Goal: Task Accomplishment & Management: Manage account settings

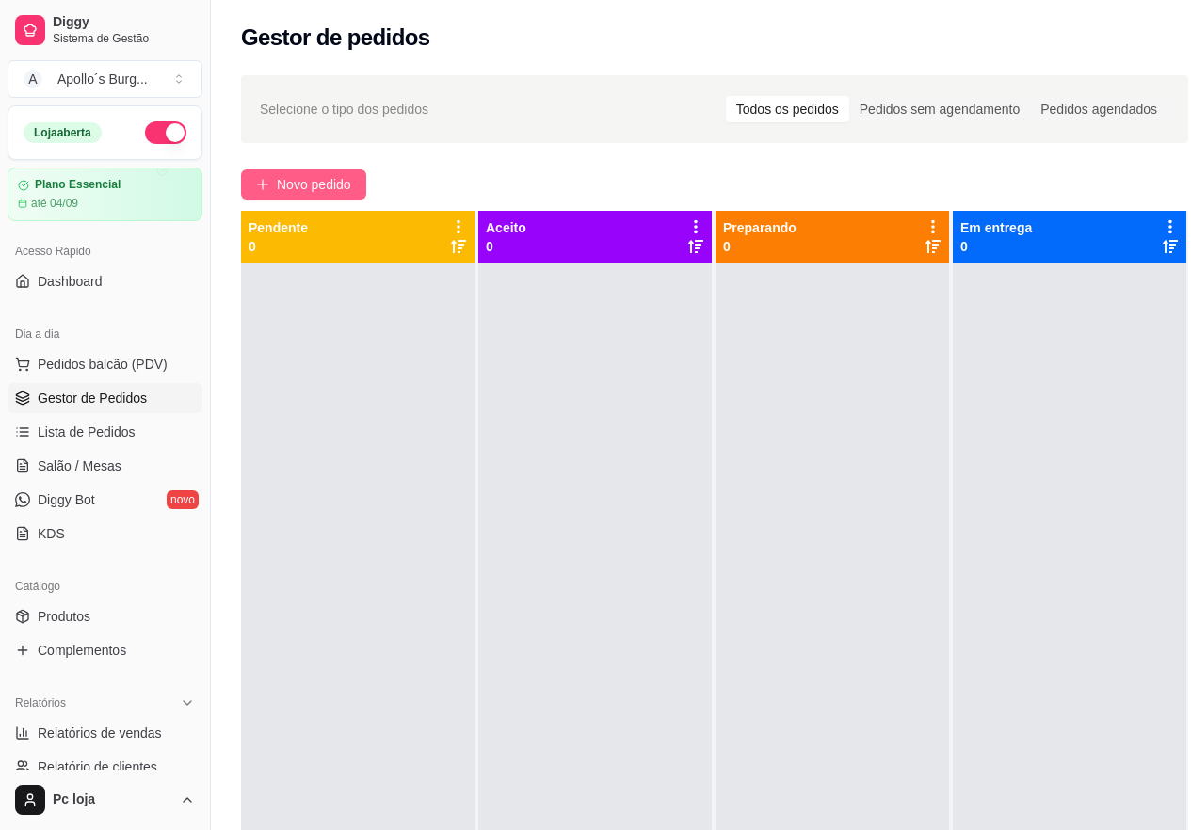
click at [309, 175] on span "Novo pedido" at bounding box center [314, 184] width 74 height 21
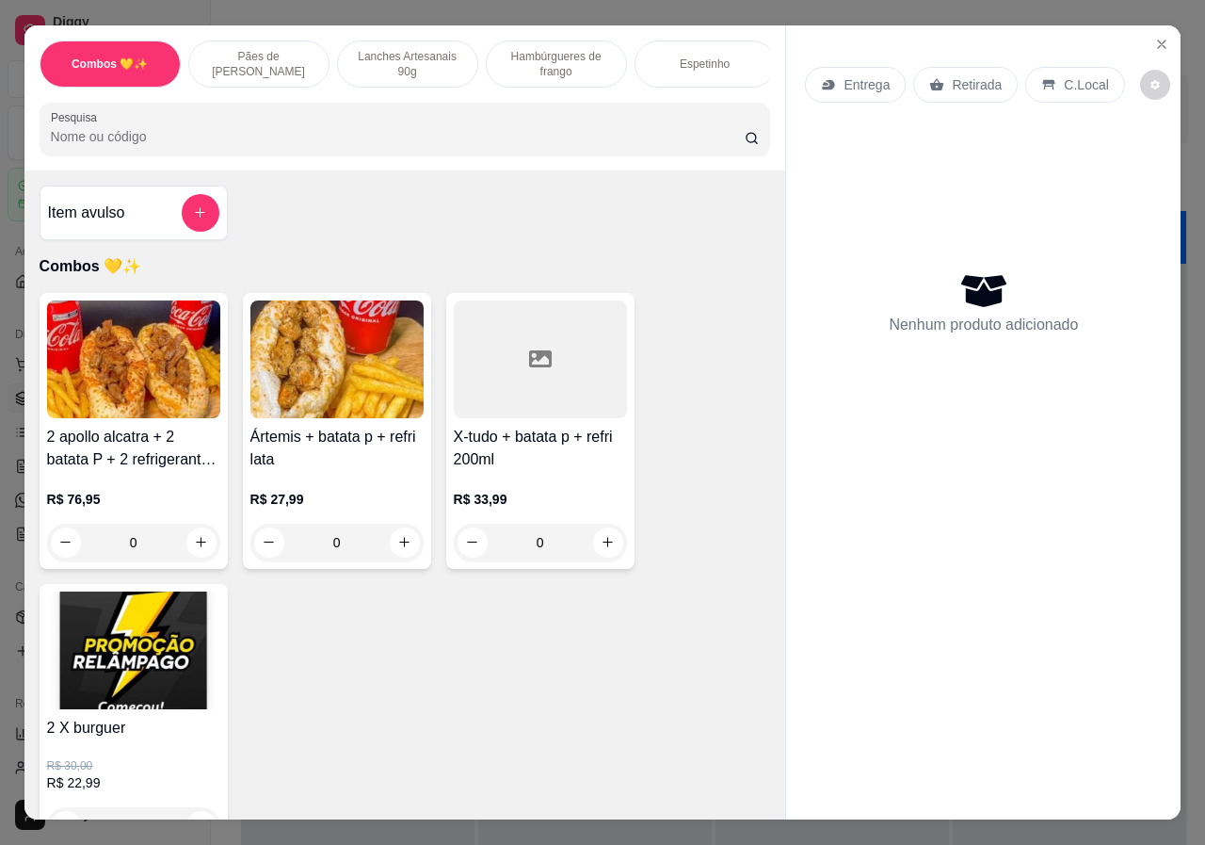
click at [403, 57] on p "Lanches Artesanais 90g" at bounding box center [407, 64] width 109 height 30
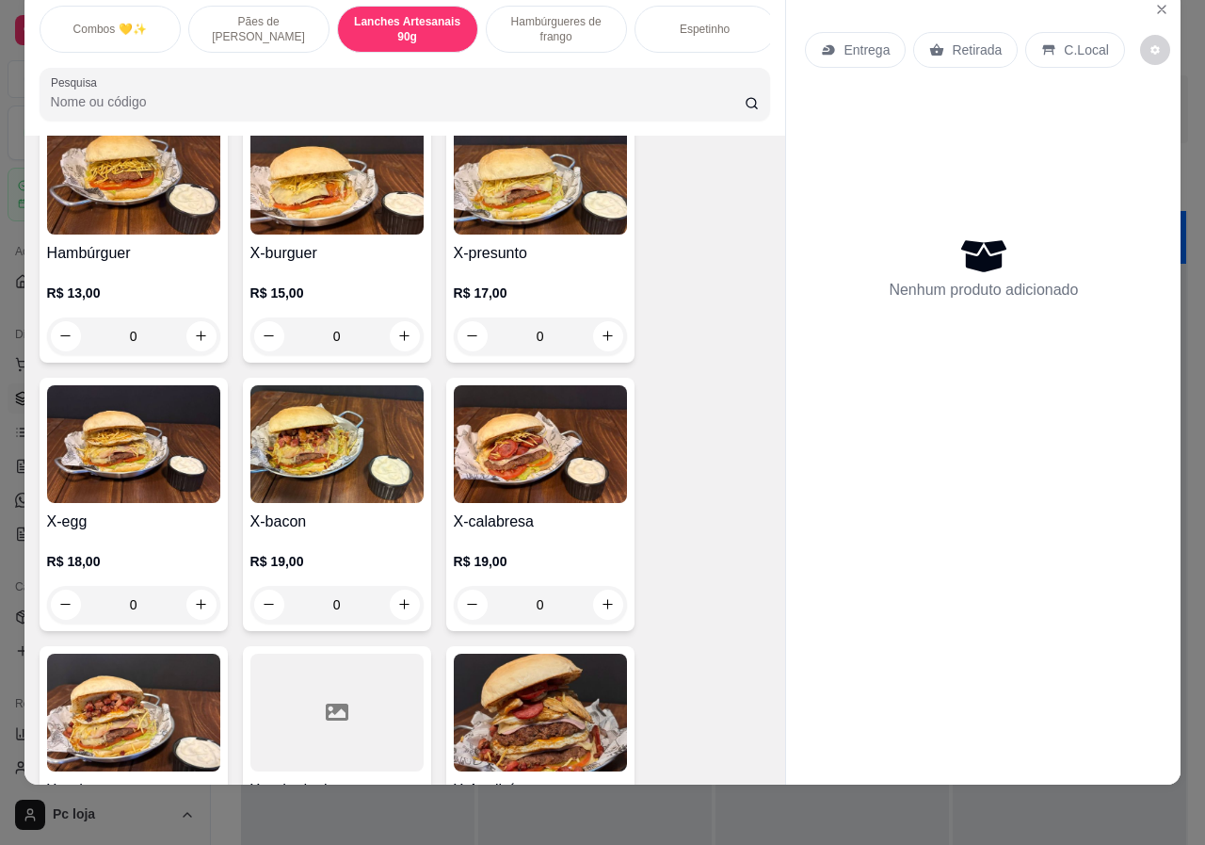
scroll to position [1388, 0]
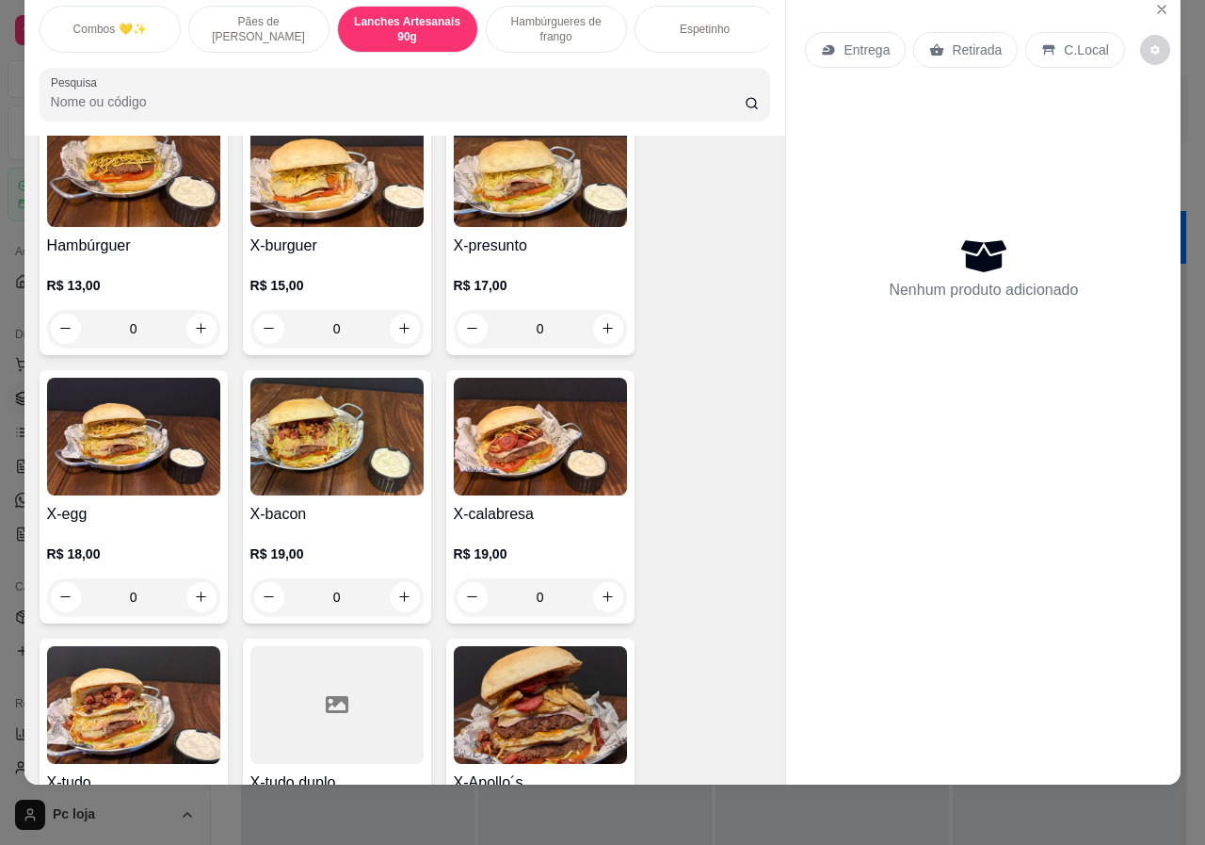
click at [398, 578] on div "0" at bounding box center [336, 597] width 173 height 38
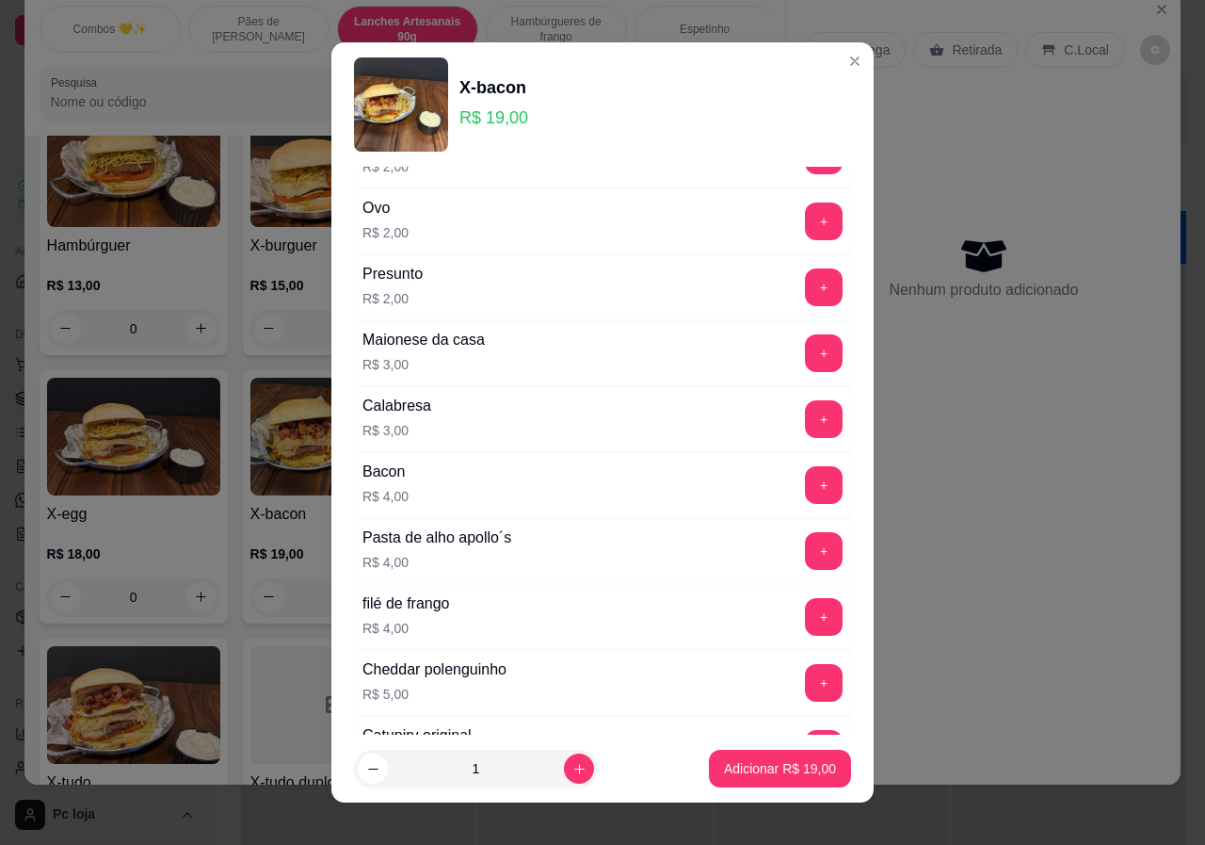
scroll to position [282, 0]
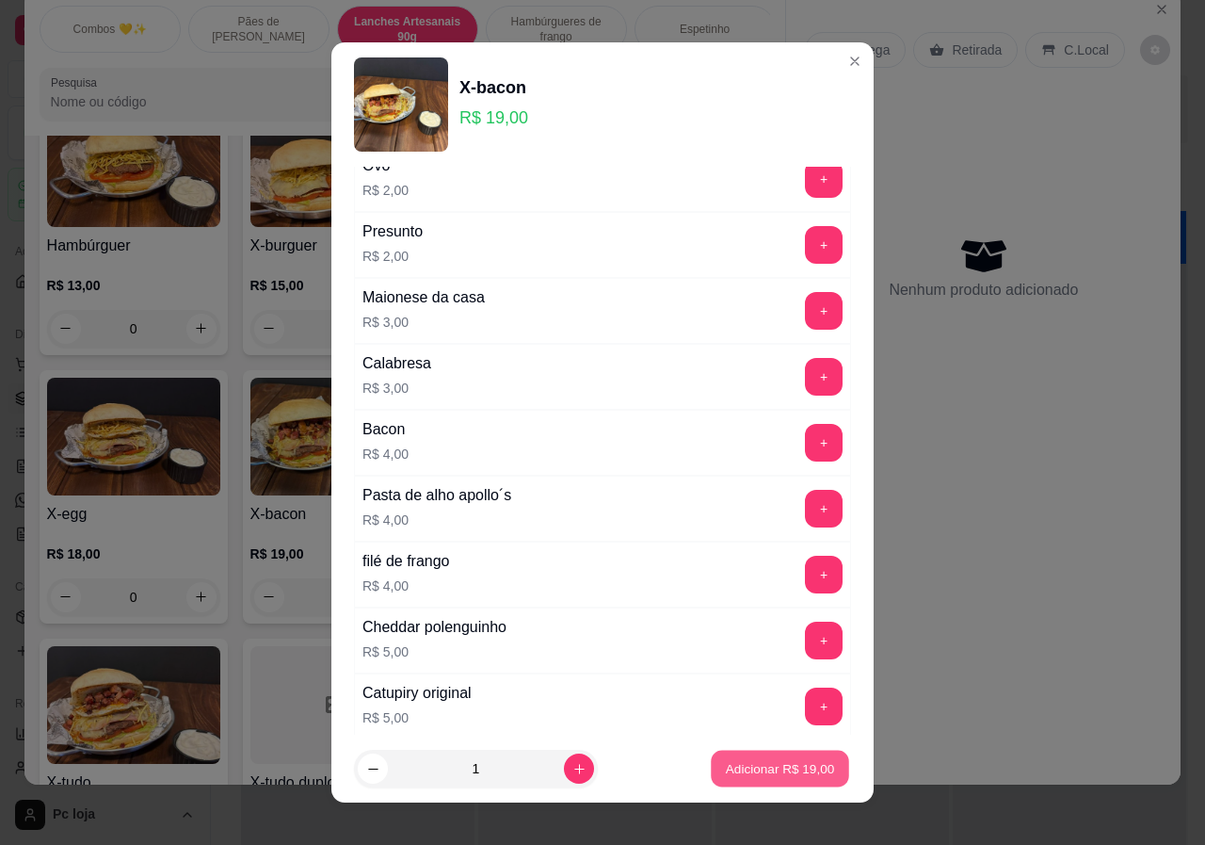
click at [732, 766] on p "Adicionar R$ 19,00" at bounding box center [780, 768] width 109 height 18
type input "1"
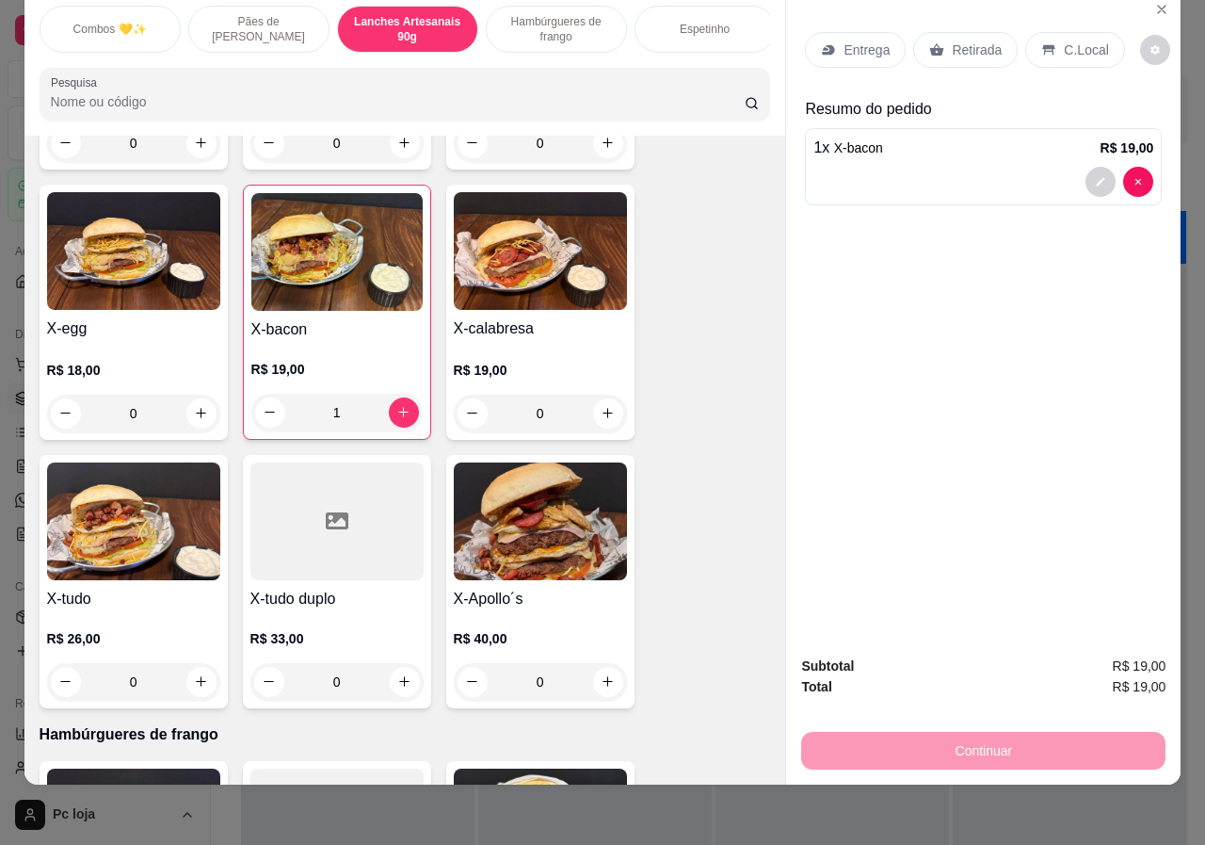
scroll to position [1576, 0]
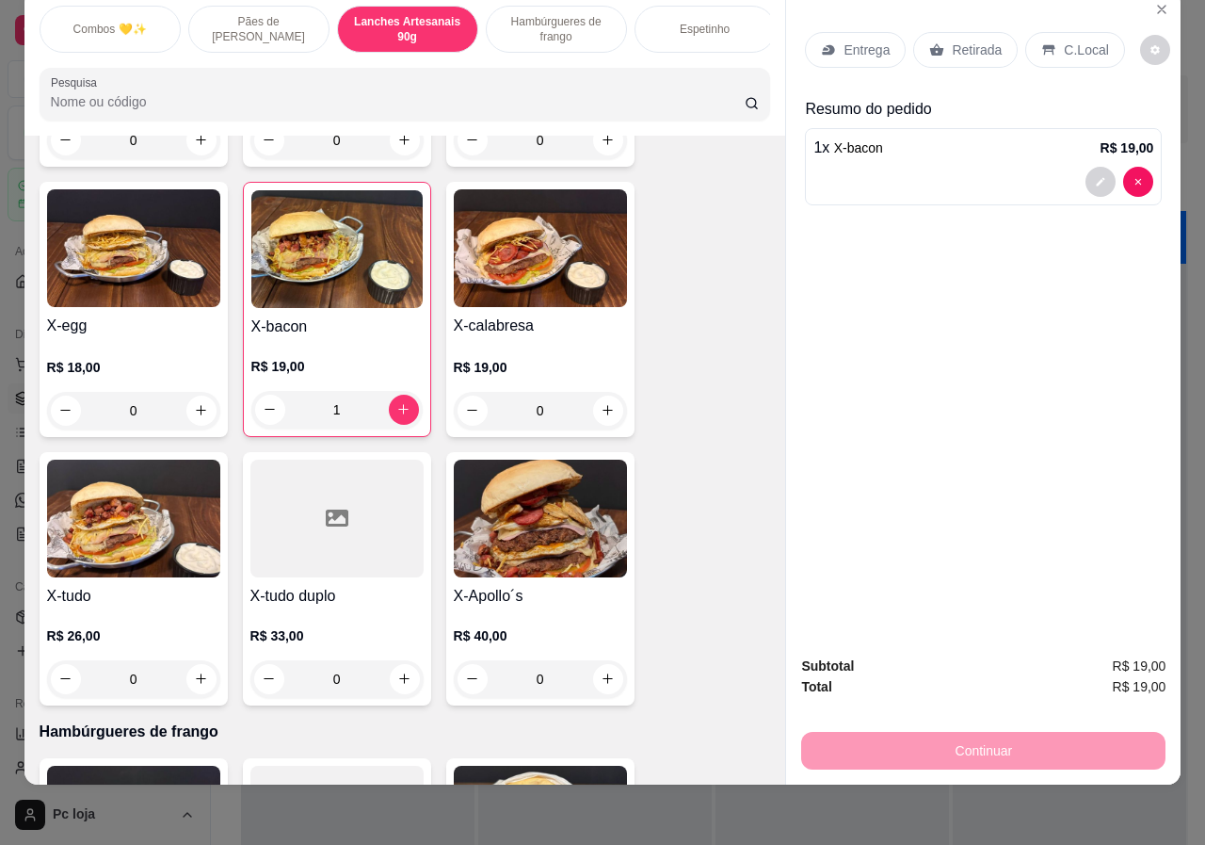
click at [197, 660] on div "0" at bounding box center [133, 679] width 173 height 38
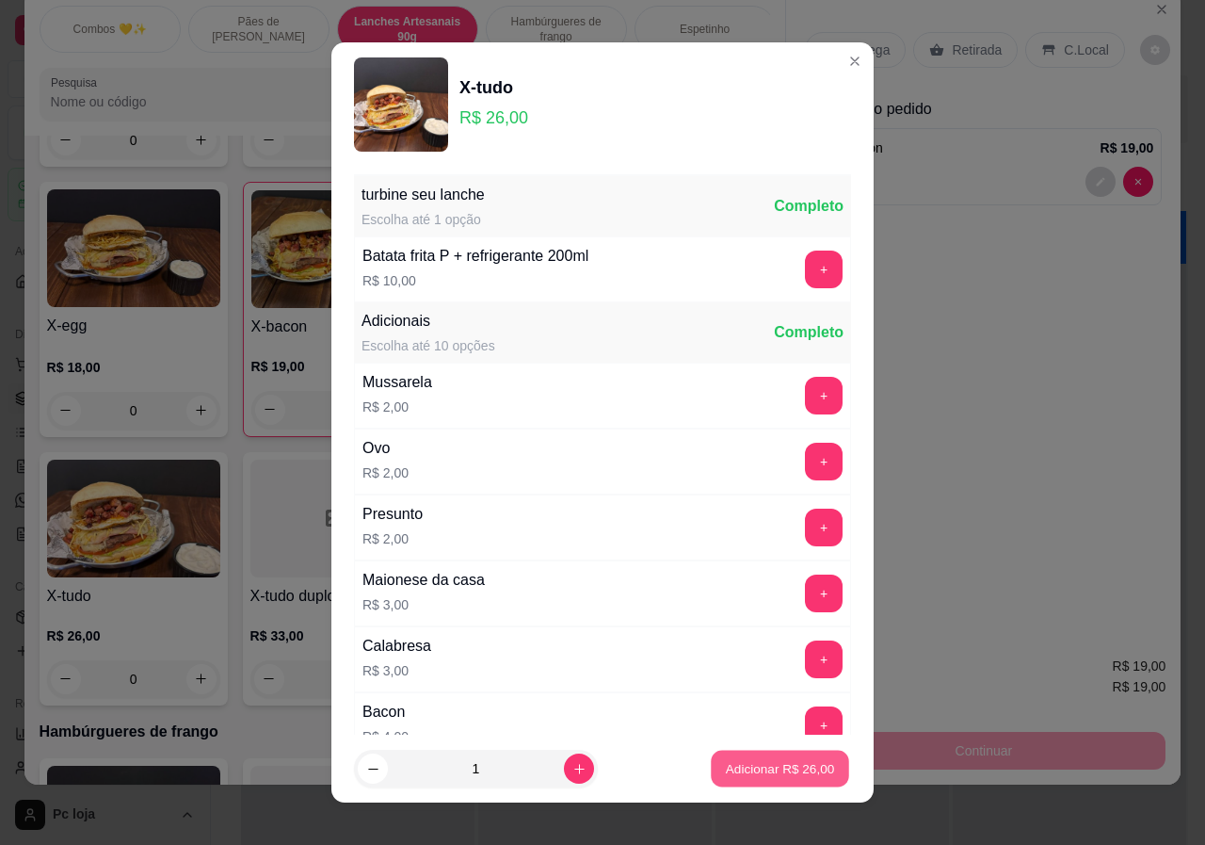
click at [790, 776] on p "Adicionar R$ 26,00" at bounding box center [780, 768] width 109 height 18
type input "1"
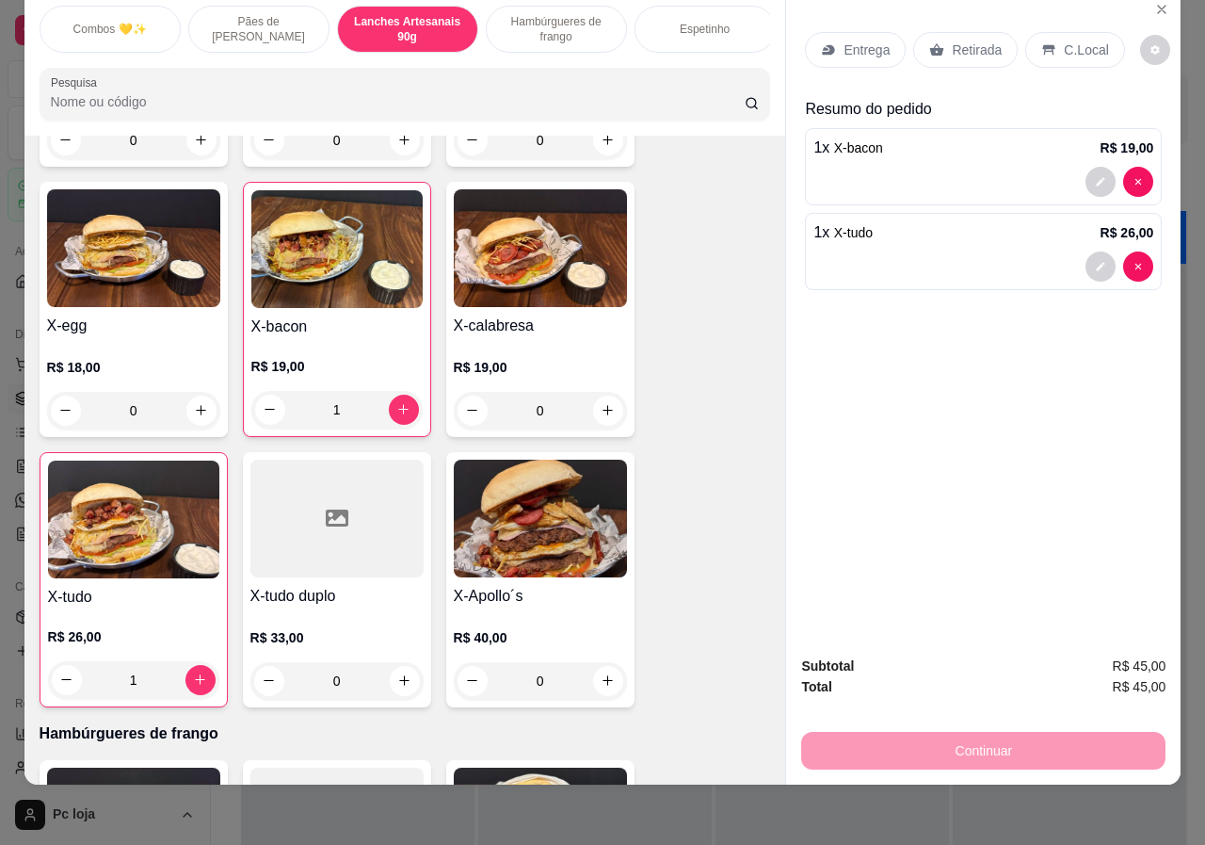
click at [1048, 32] on div "C.Local" at bounding box center [1074, 50] width 99 height 36
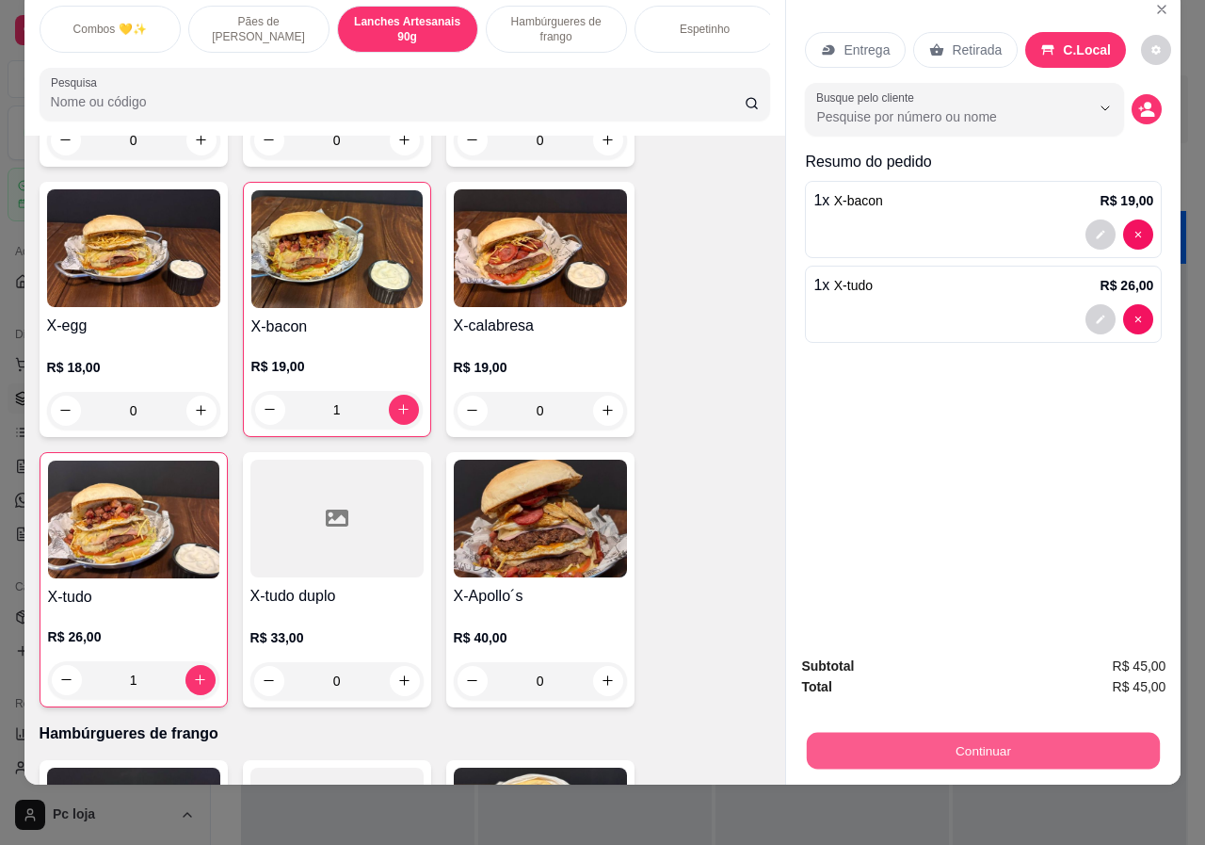
click at [1028, 733] on button "Continuar" at bounding box center [983, 751] width 353 height 37
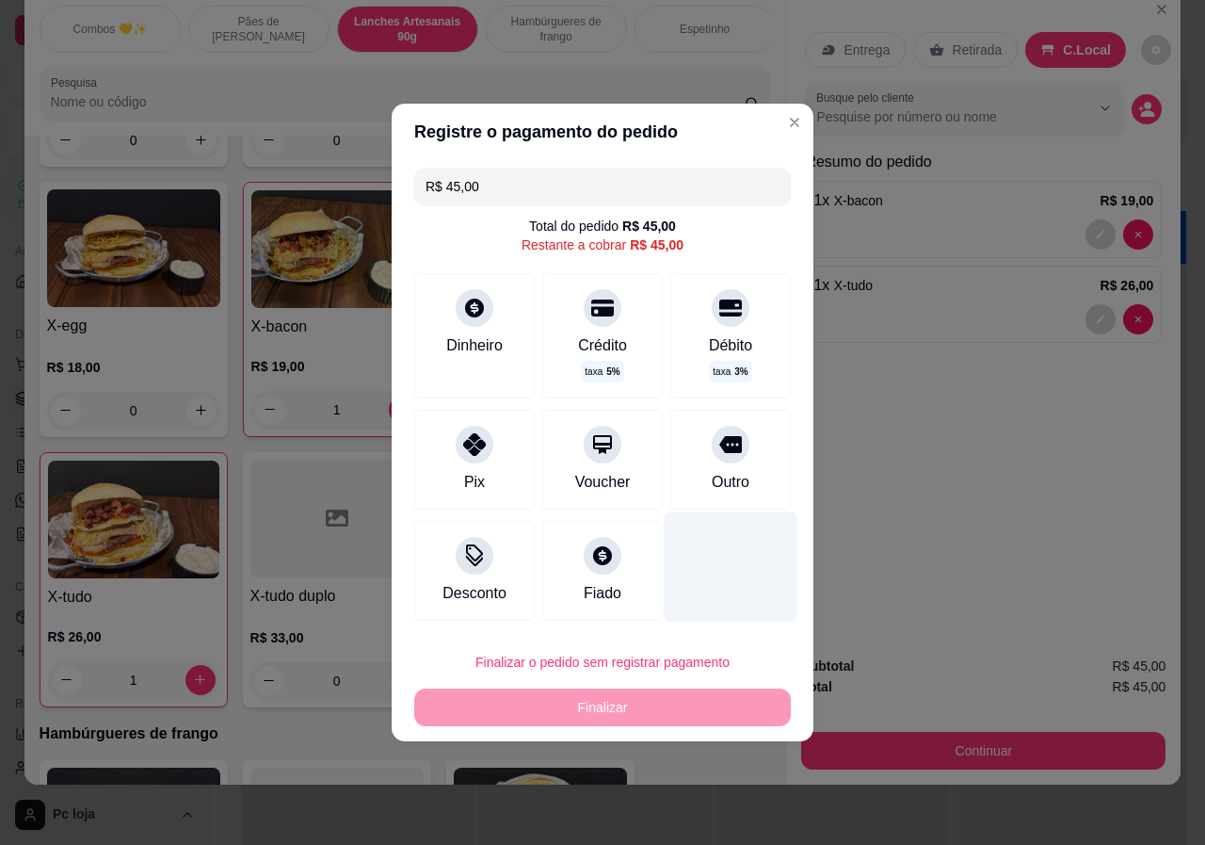
drag, startPoint x: 752, startPoint y: 468, endPoint x: 729, endPoint y: 504, distance: 42.8
click at [750, 469] on div "Outro" at bounding box center [730, 460] width 121 height 100
type input "R$ 0,00"
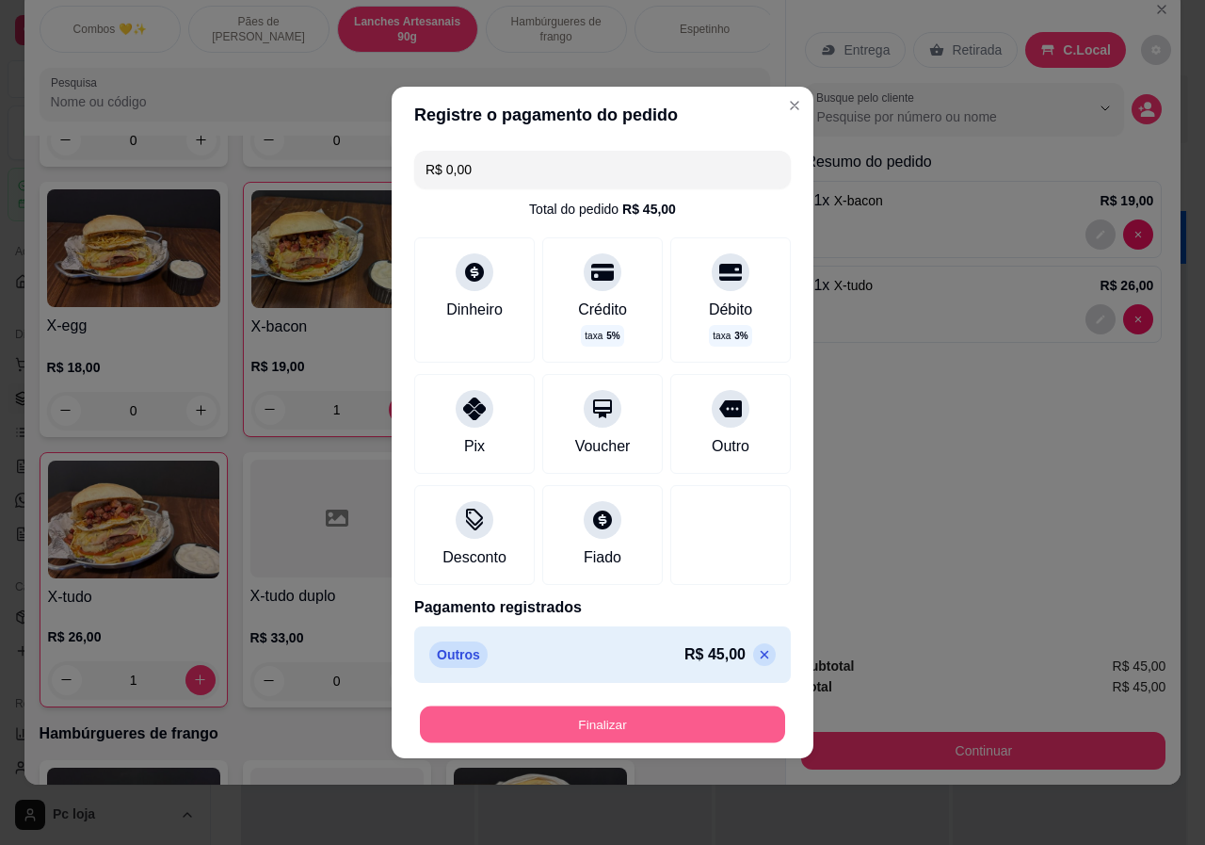
click at [635, 733] on button "Finalizar" at bounding box center [602, 724] width 365 height 37
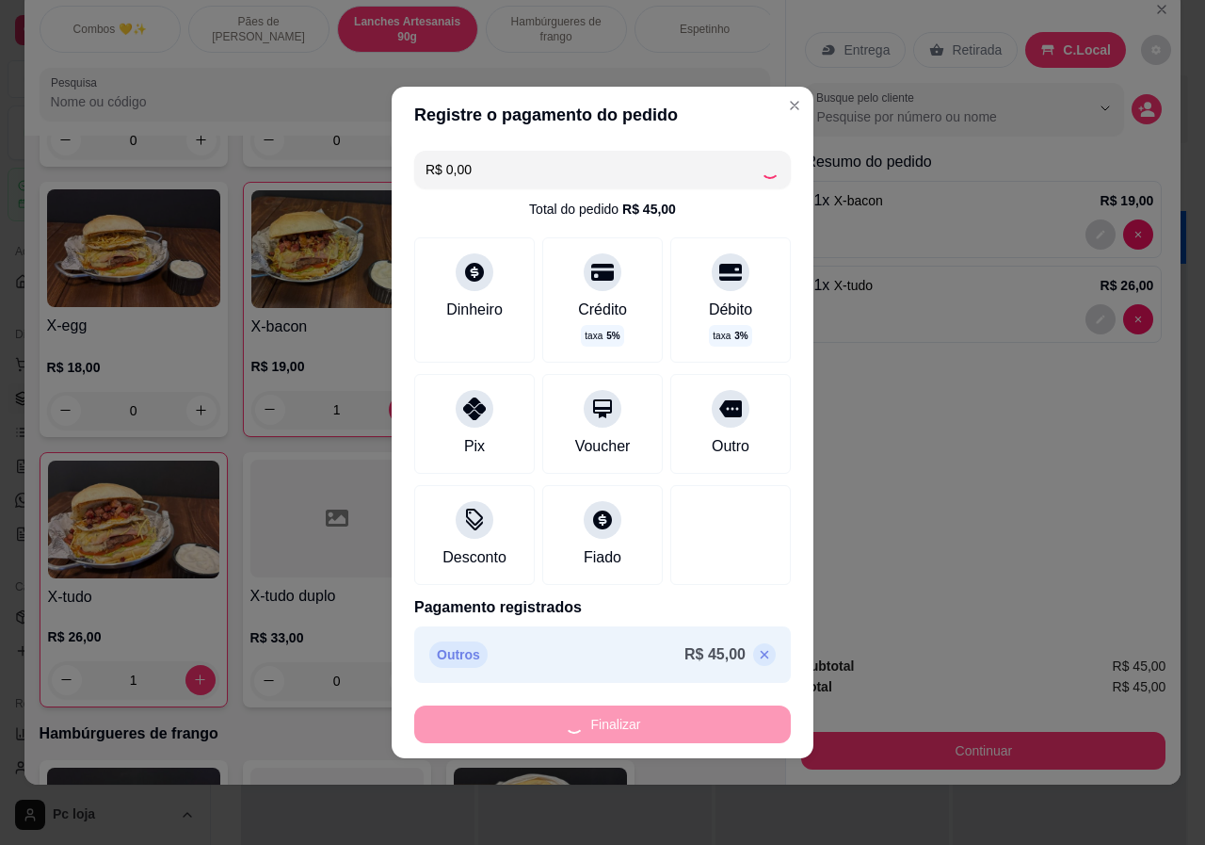
type input "0"
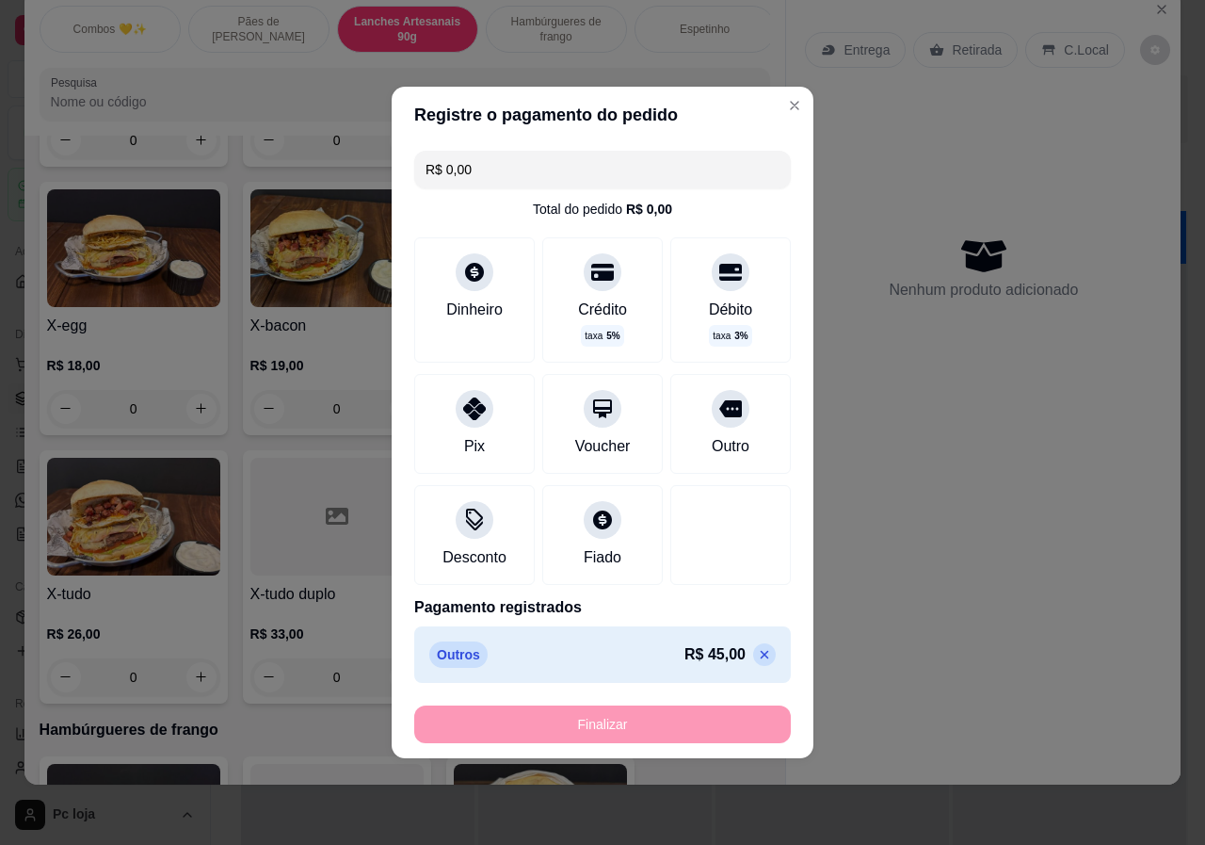
type input "-R$ 45,00"
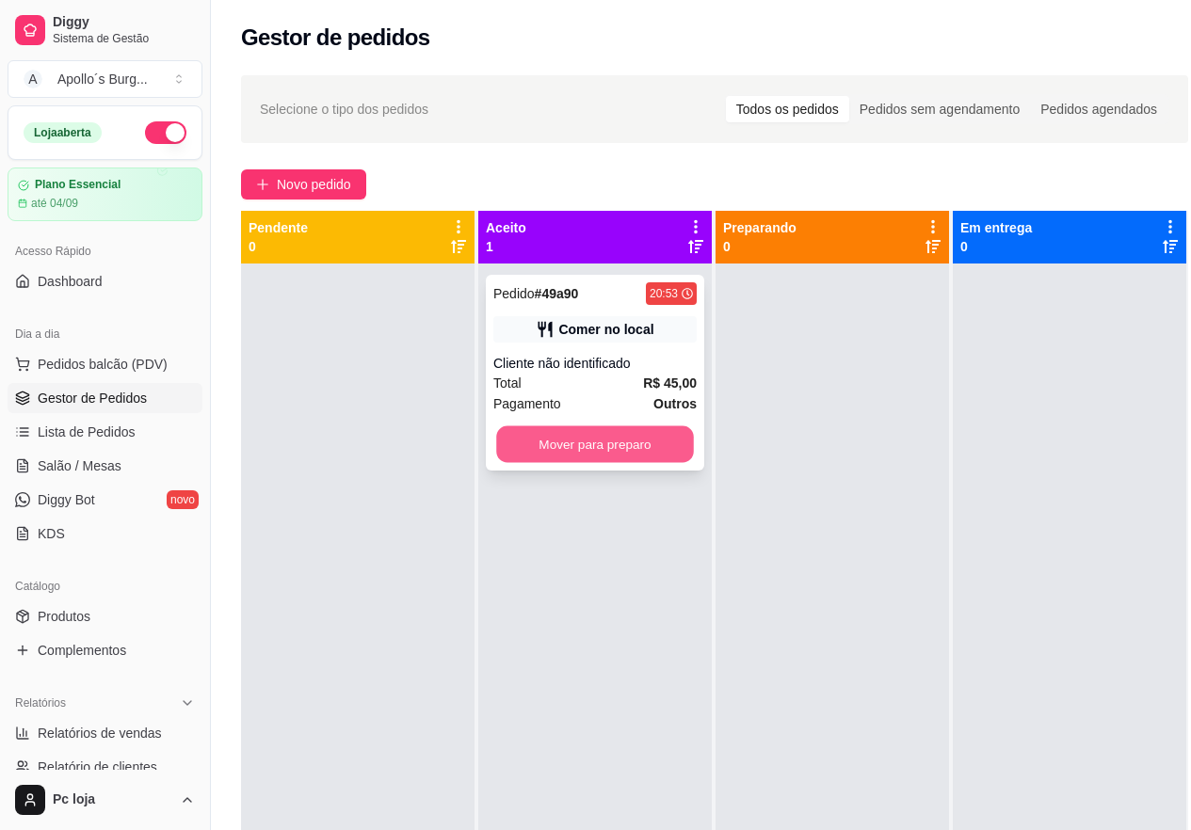
click at [531, 443] on button "Mover para preparo" at bounding box center [595, 445] width 198 height 37
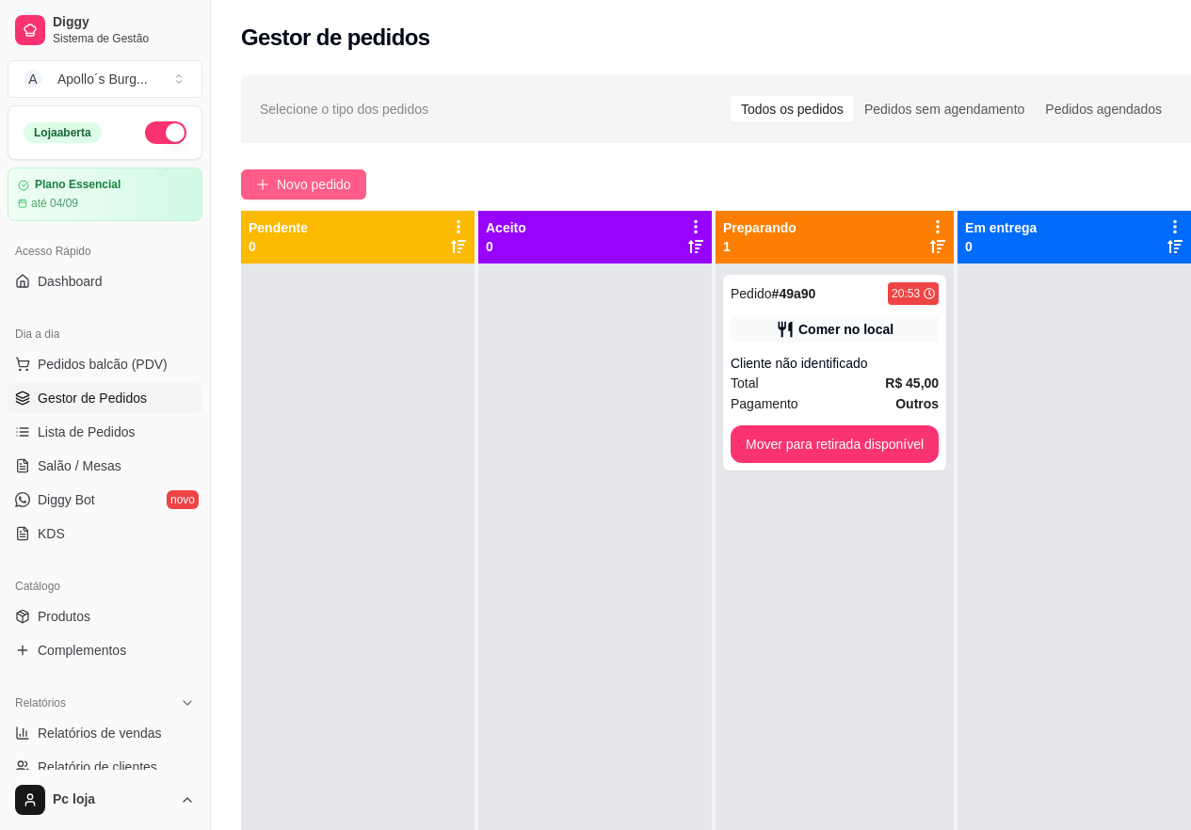
click at [334, 181] on span "Novo pedido" at bounding box center [314, 184] width 74 height 21
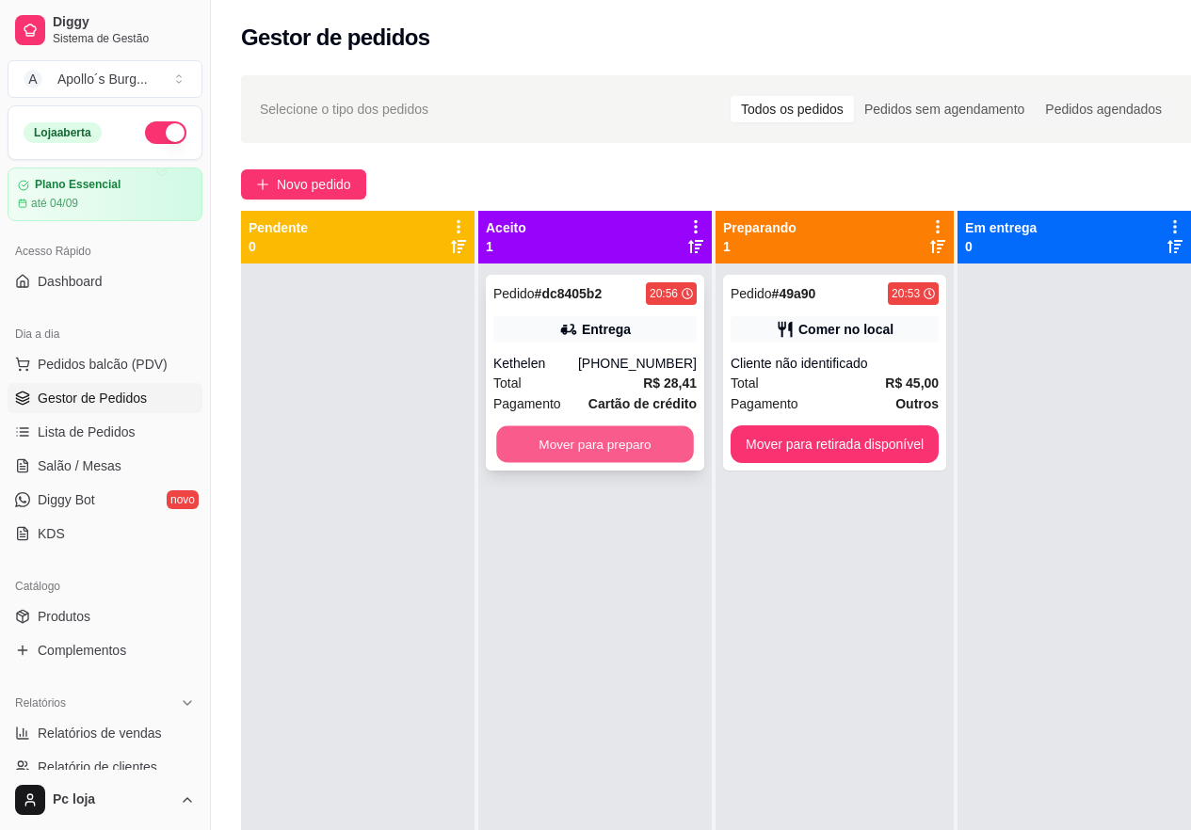
click at [557, 446] on button "Mover para preparo" at bounding box center [595, 445] width 198 height 37
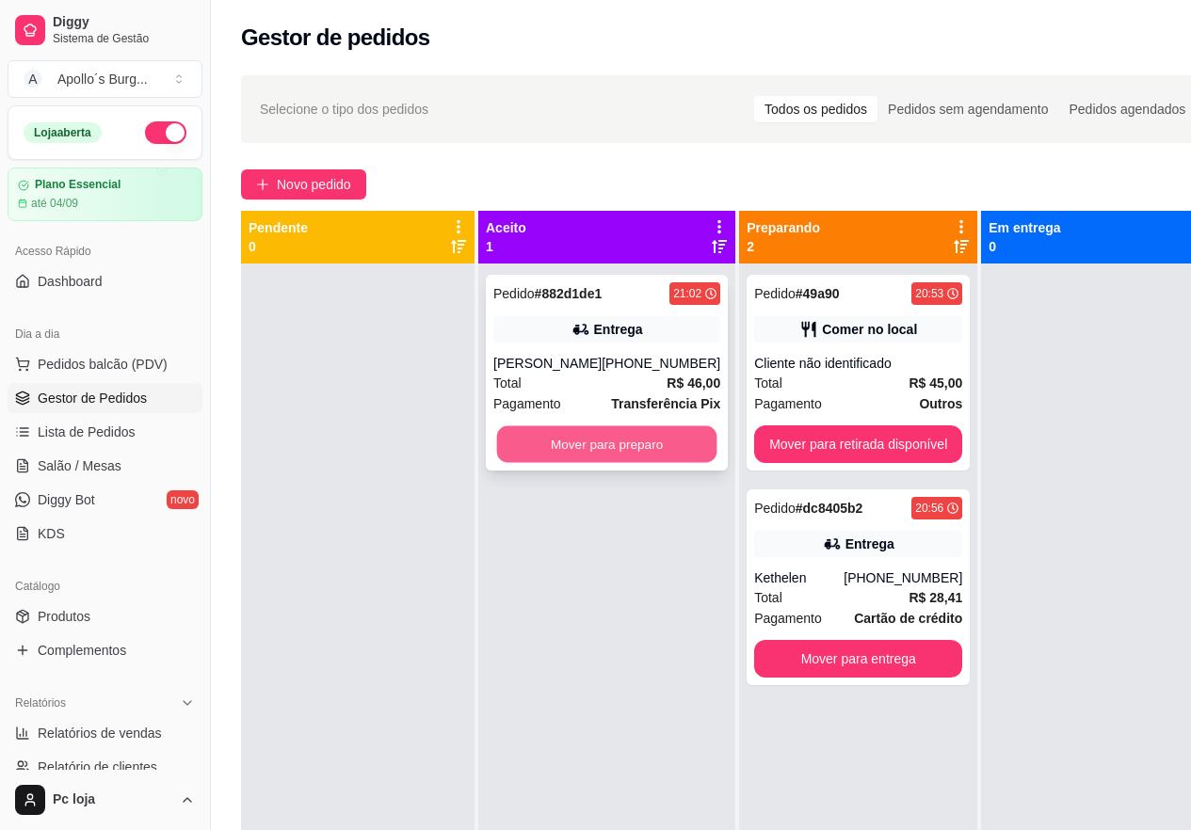
click at [544, 447] on button "Mover para preparo" at bounding box center [607, 445] width 220 height 37
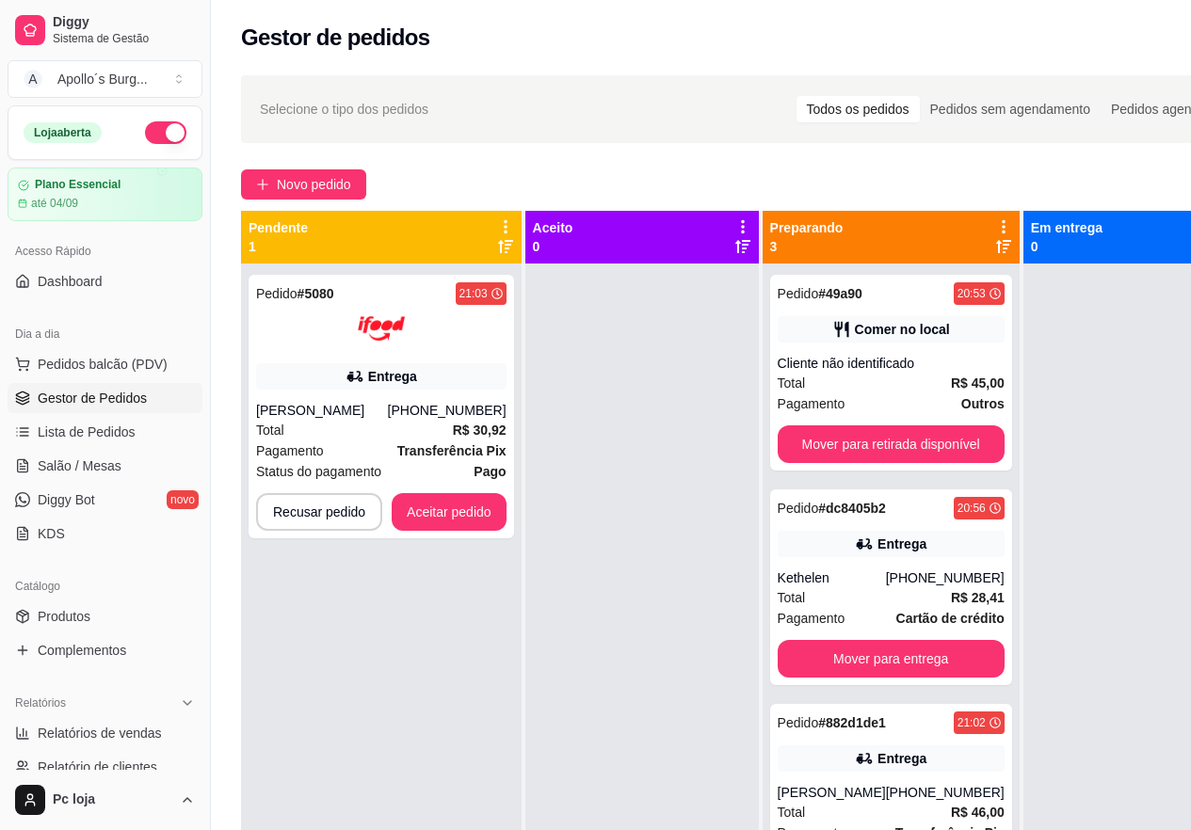
drag, startPoint x: 527, startPoint y: 451, endPoint x: 532, endPoint y: 460, distance: 9.7
click at [532, 460] on div at bounding box center [642, 679] width 234 height 830
click at [457, 519] on button "Aceitar pedido" at bounding box center [449, 512] width 111 height 37
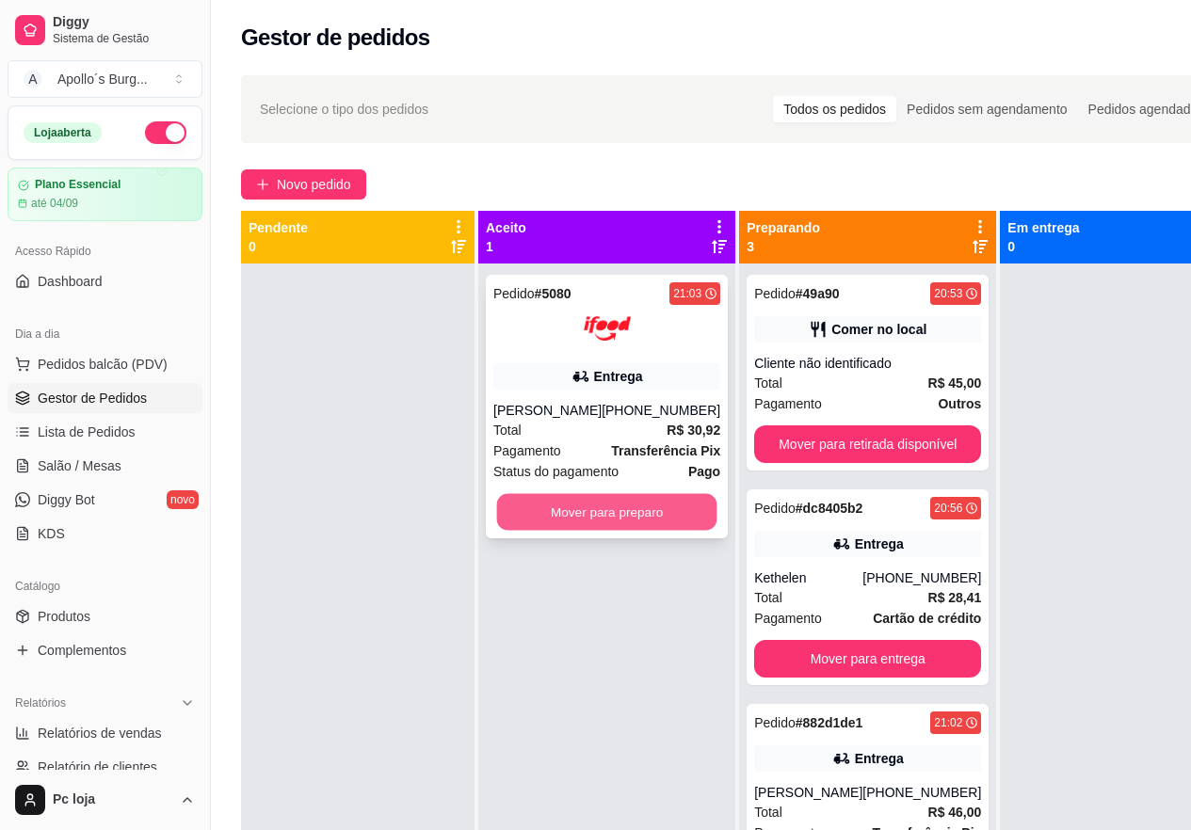
click at [614, 508] on button "Mover para preparo" at bounding box center [607, 512] width 220 height 37
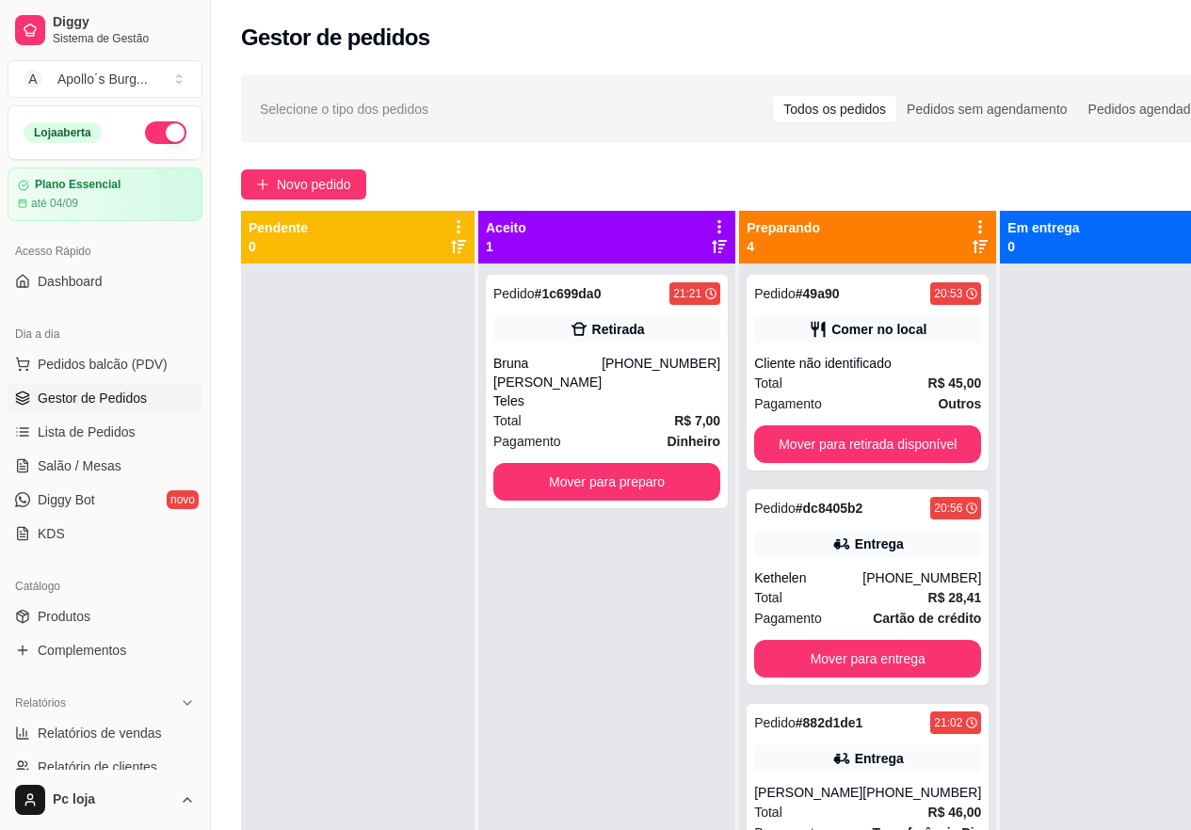
click at [501, 690] on div "Pedido # 1c699da0 21:21 Retirada [PERSON_NAME] [PHONE_NUMBER] Total R$ 7,00 Pag…" at bounding box center [606, 679] width 257 height 830
click at [633, 464] on button "Mover para preparo" at bounding box center [607, 482] width 220 height 37
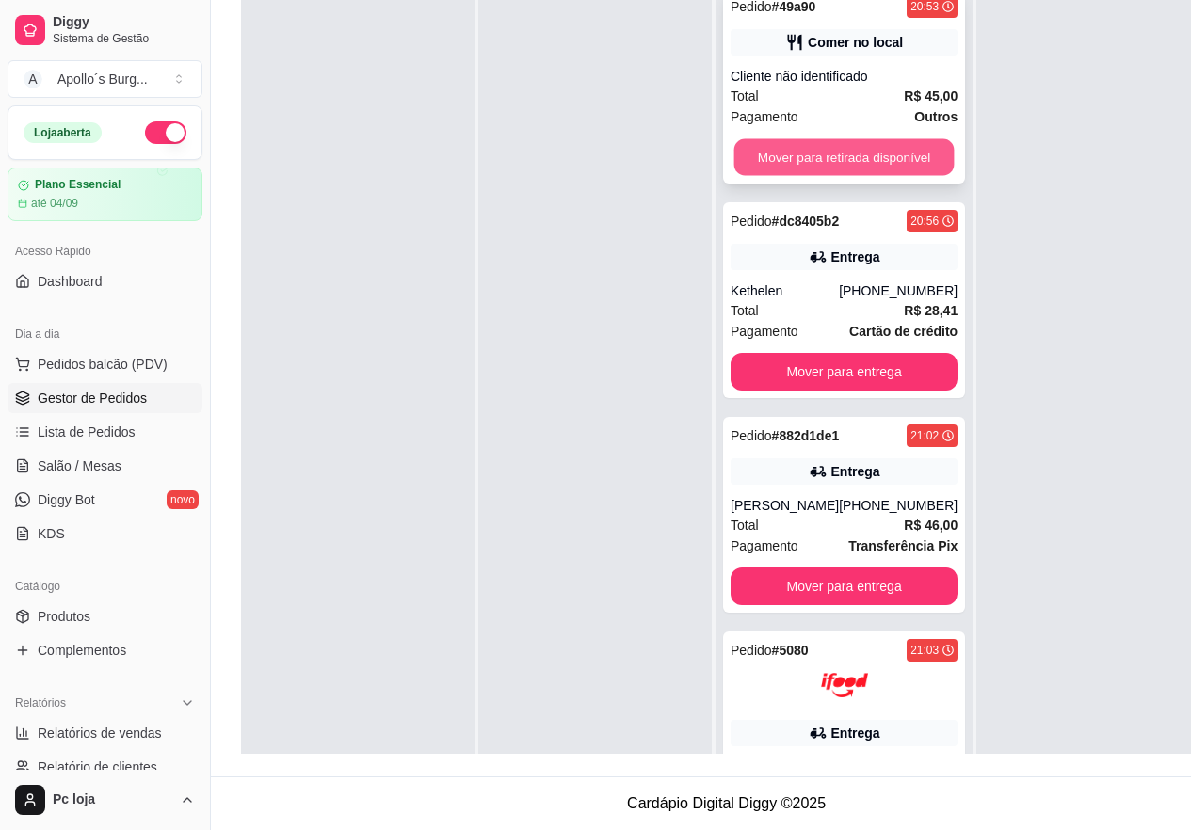
click at [891, 139] on button "Mover para retirada disponível" at bounding box center [844, 157] width 220 height 37
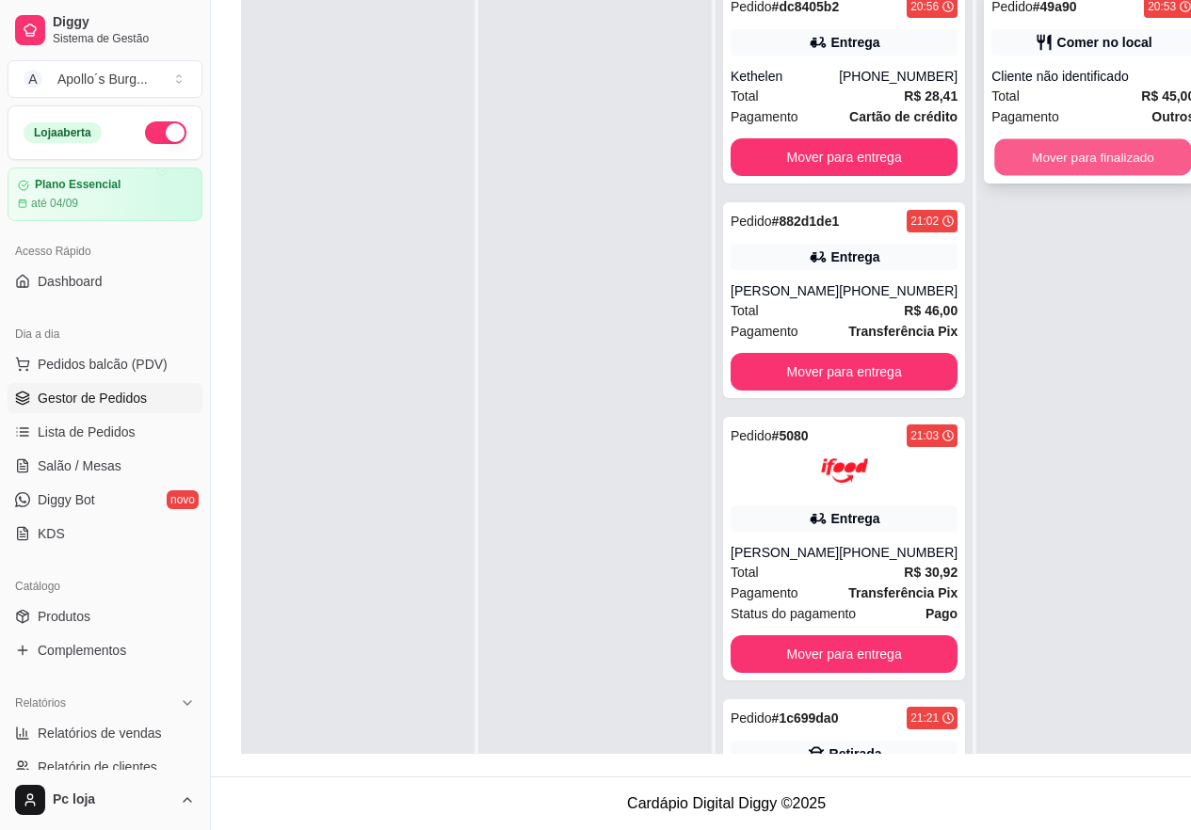
click at [1090, 139] on button "Mover para finalizado" at bounding box center [1093, 157] width 198 height 37
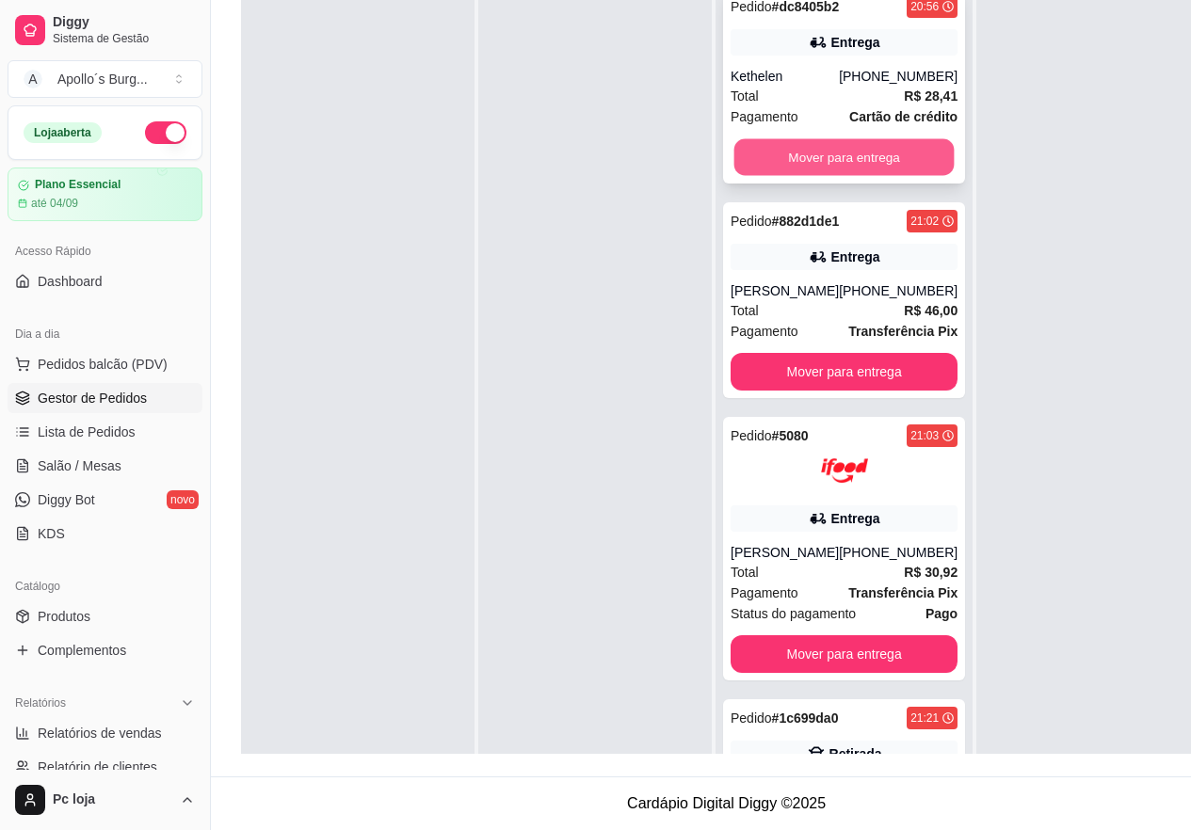
click at [834, 140] on button "Mover para entrega" at bounding box center [844, 157] width 220 height 37
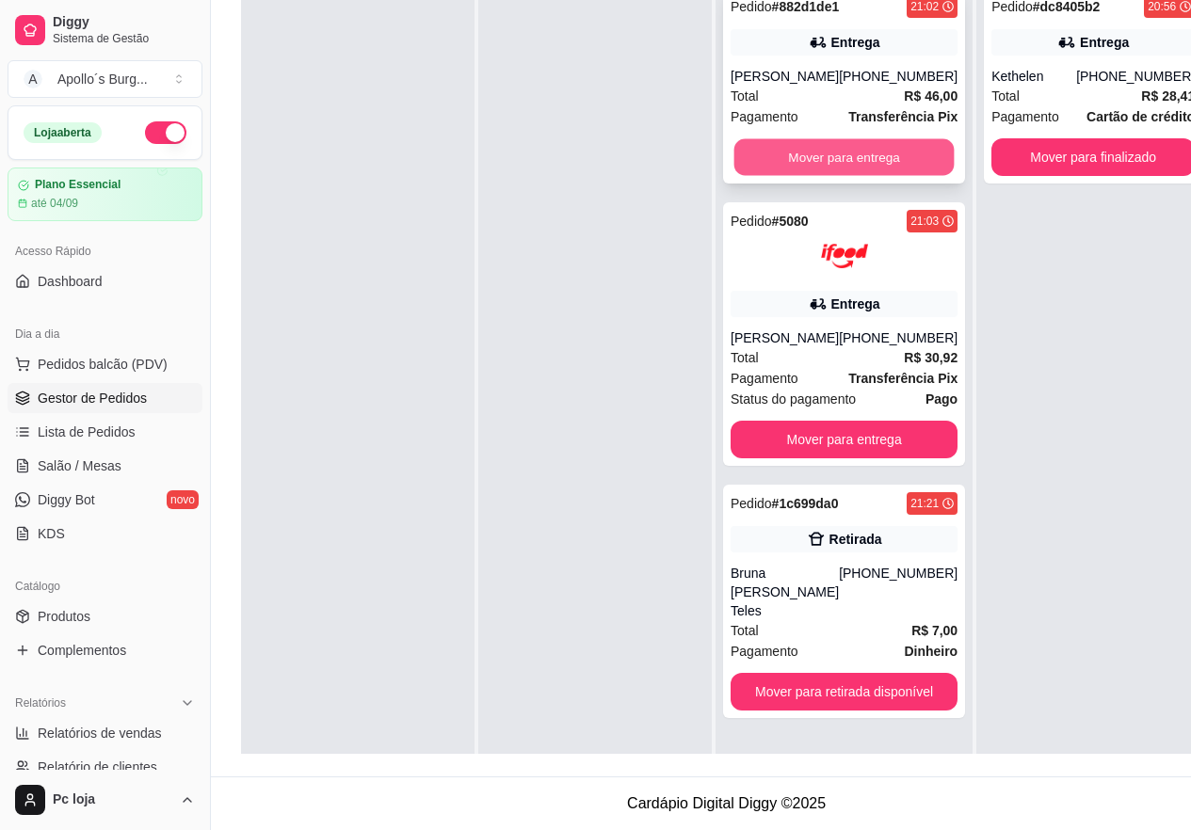
click at [816, 150] on button "Mover para entrega" at bounding box center [844, 157] width 220 height 37
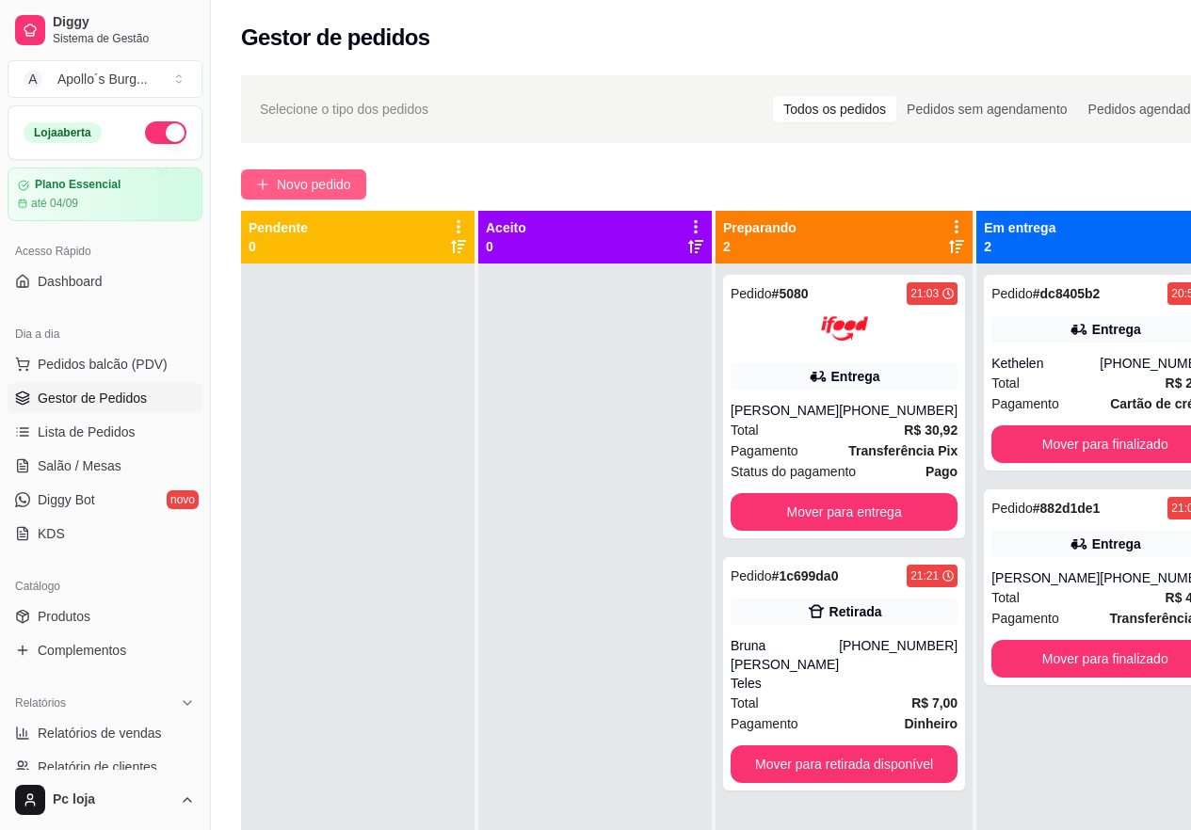
click at [329, 172] on button "Novo pedido" at bounding box center [303, 184] width 125 height 30
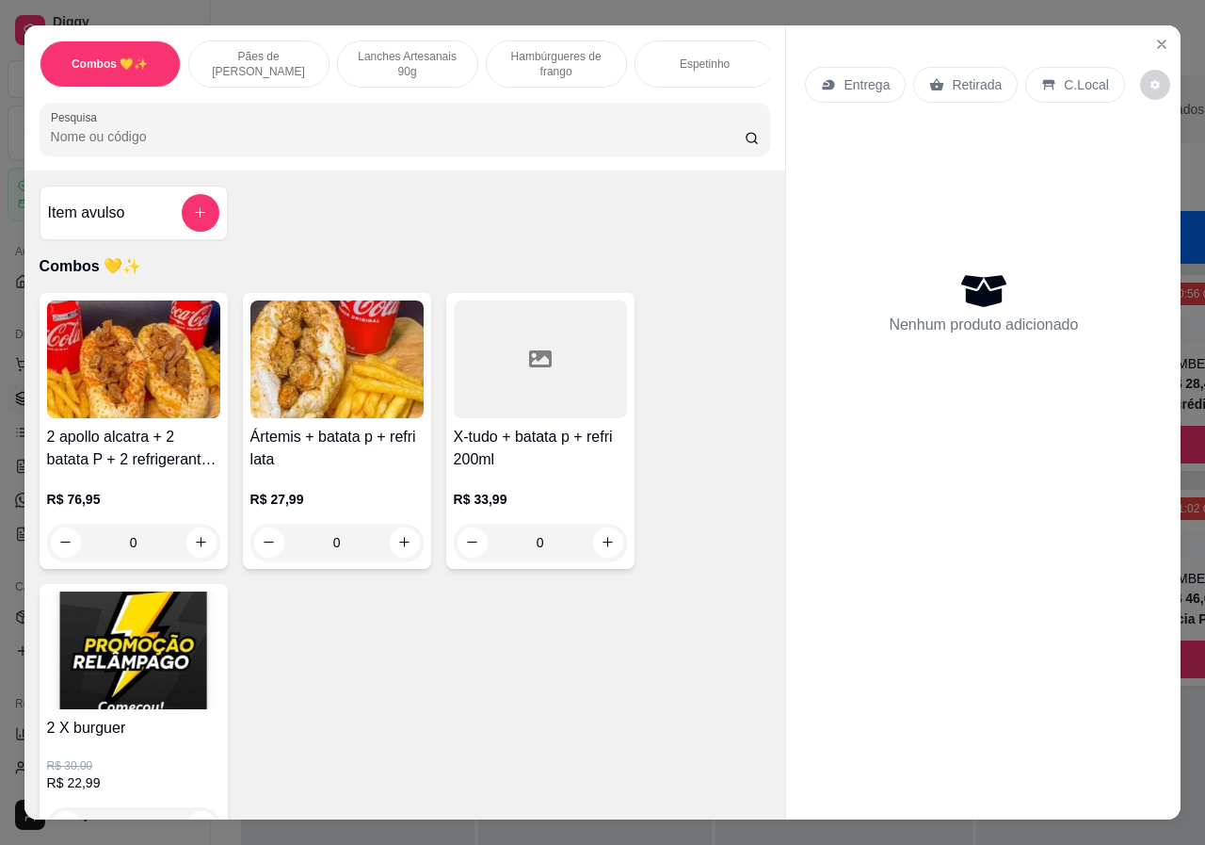
scroll to position [0, 302]
click at [691, 56] on p "Bebidas" at bounding box center [700, 63] width 40 height 15
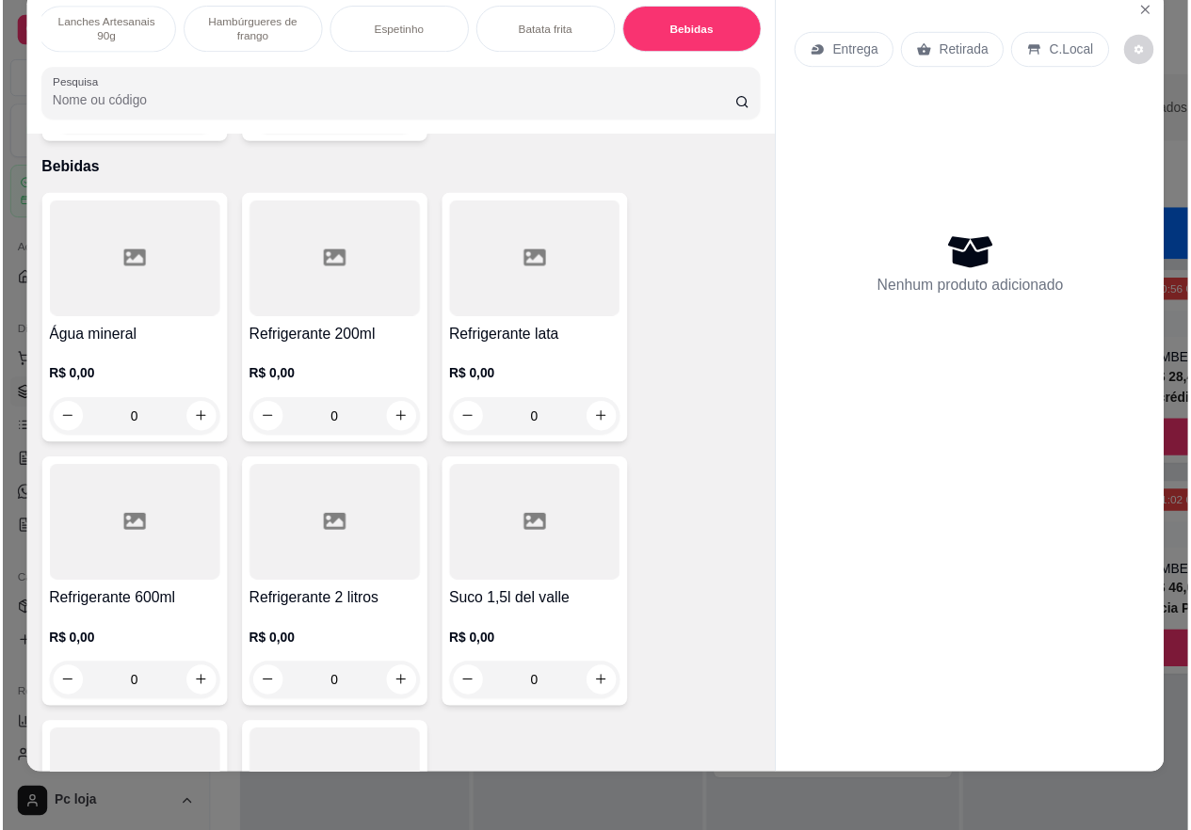
scroll to position [3821, 0]
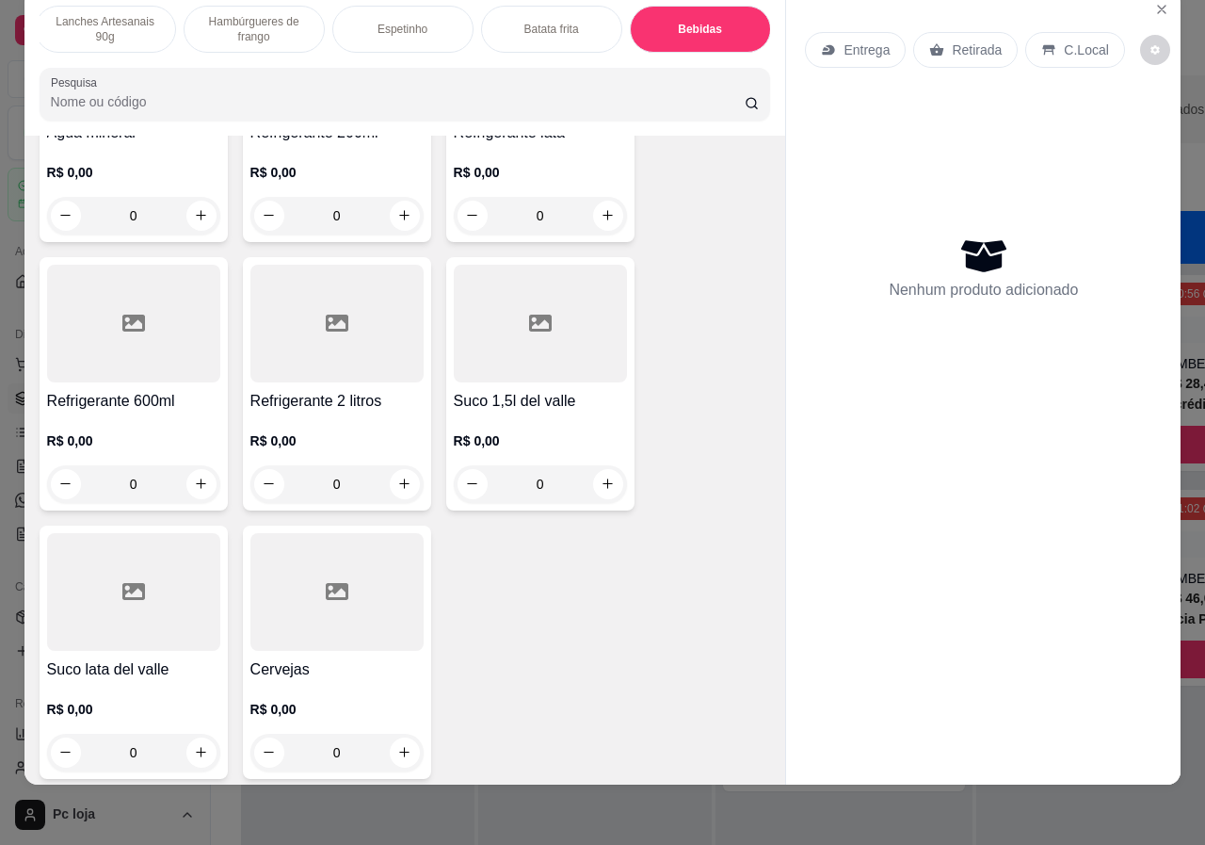
click at [348, 658] on h4 "Cervejas" at bounding box center [336, 669] width 173 height 23
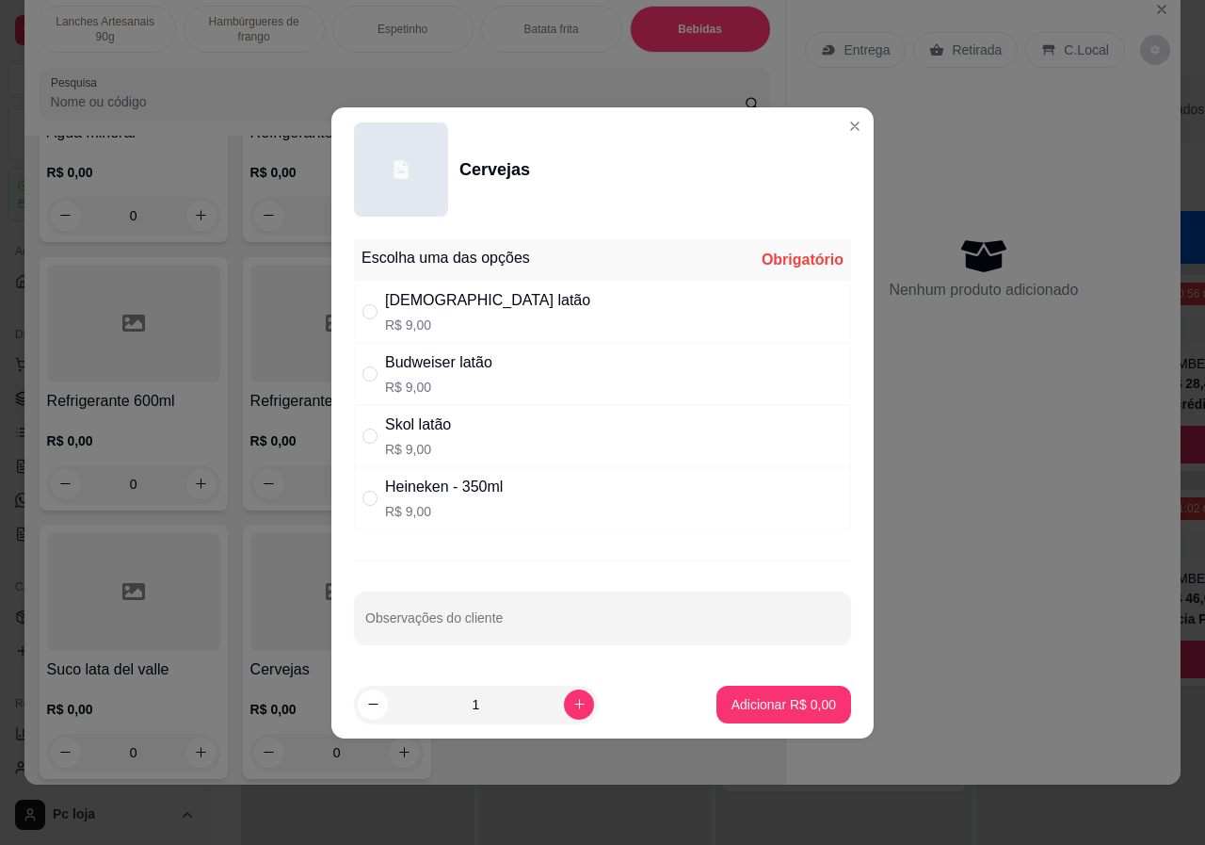
click at [379, 374] on div "" at bounding box center [374, 373] width 23 height 21
radio input "true"
click at [758, 706] on p "Adicionar R$ 9,00" at bounding box center [784, 704] width 102 height 18
type input "1"
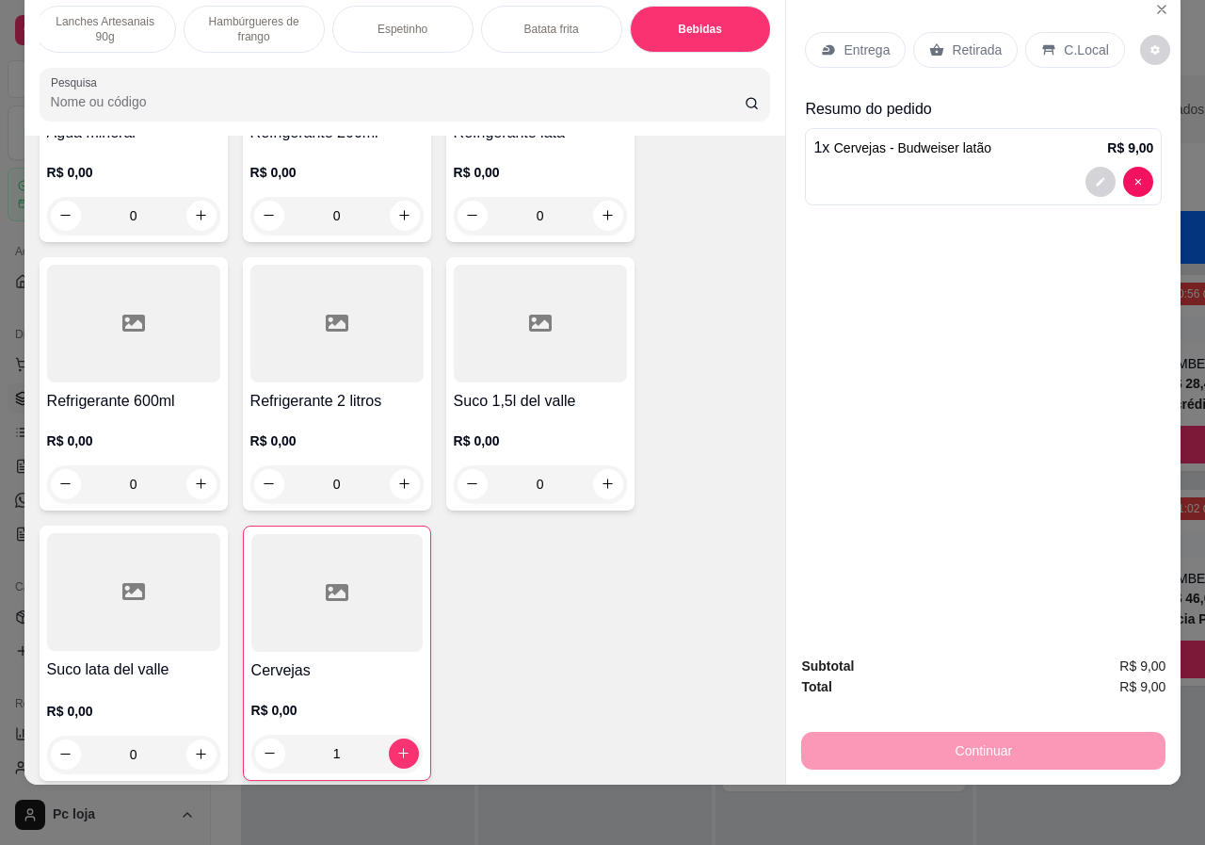
click at [1064, 40] on p "C.Local" at bounding box center [1086, 49] width 44 height 19
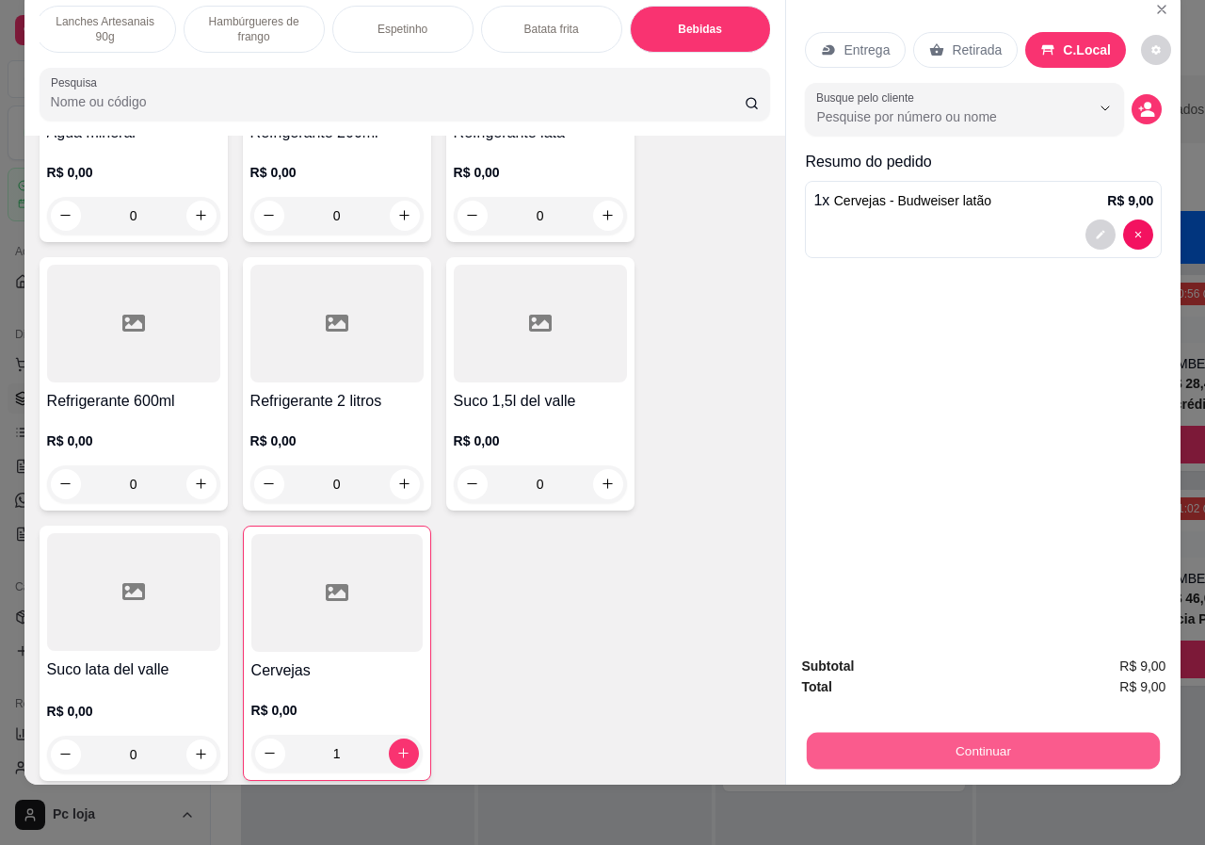
click at [997, 735] on button "Continuar" at bounding box center [983, 751] width 353 height 37
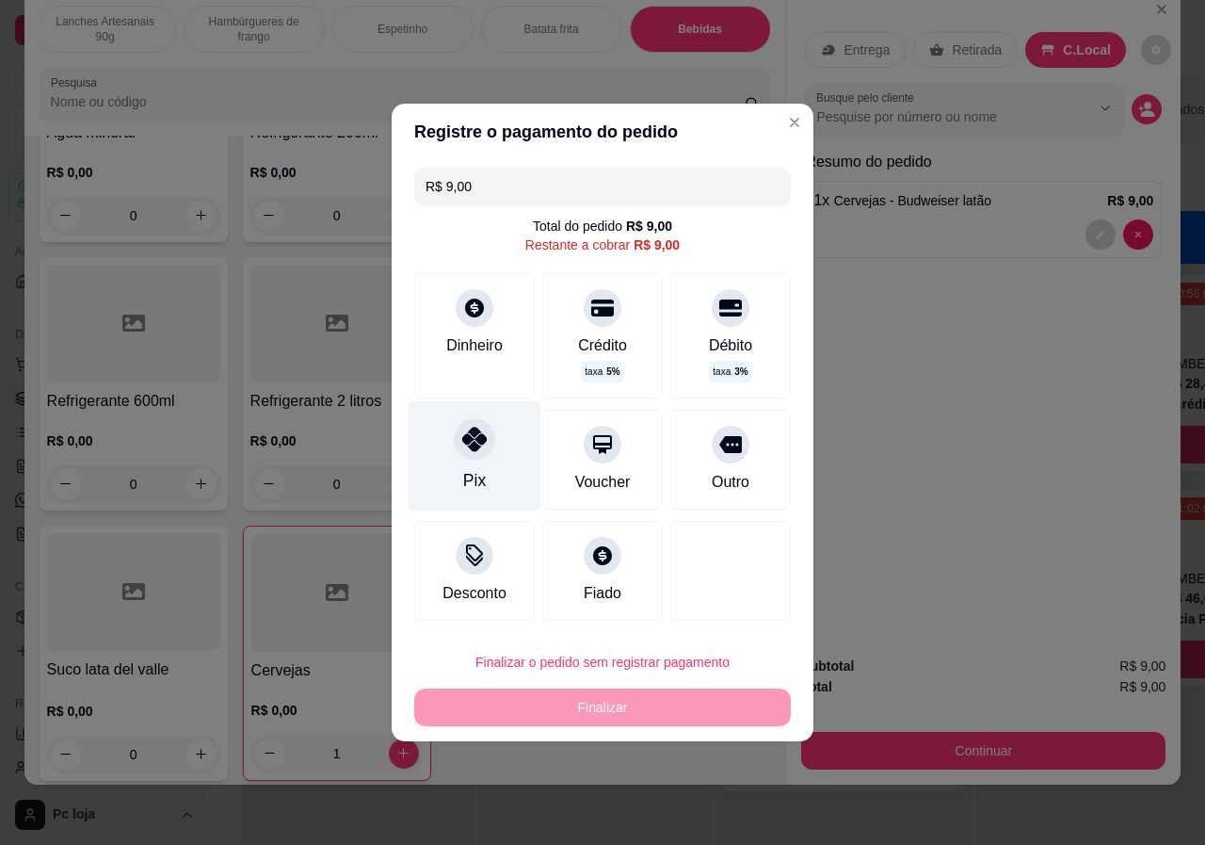
click at [484, 458] on div "Pix" at bounding box center [475, 456] width 133 height 110
type input "R$ 0,00"
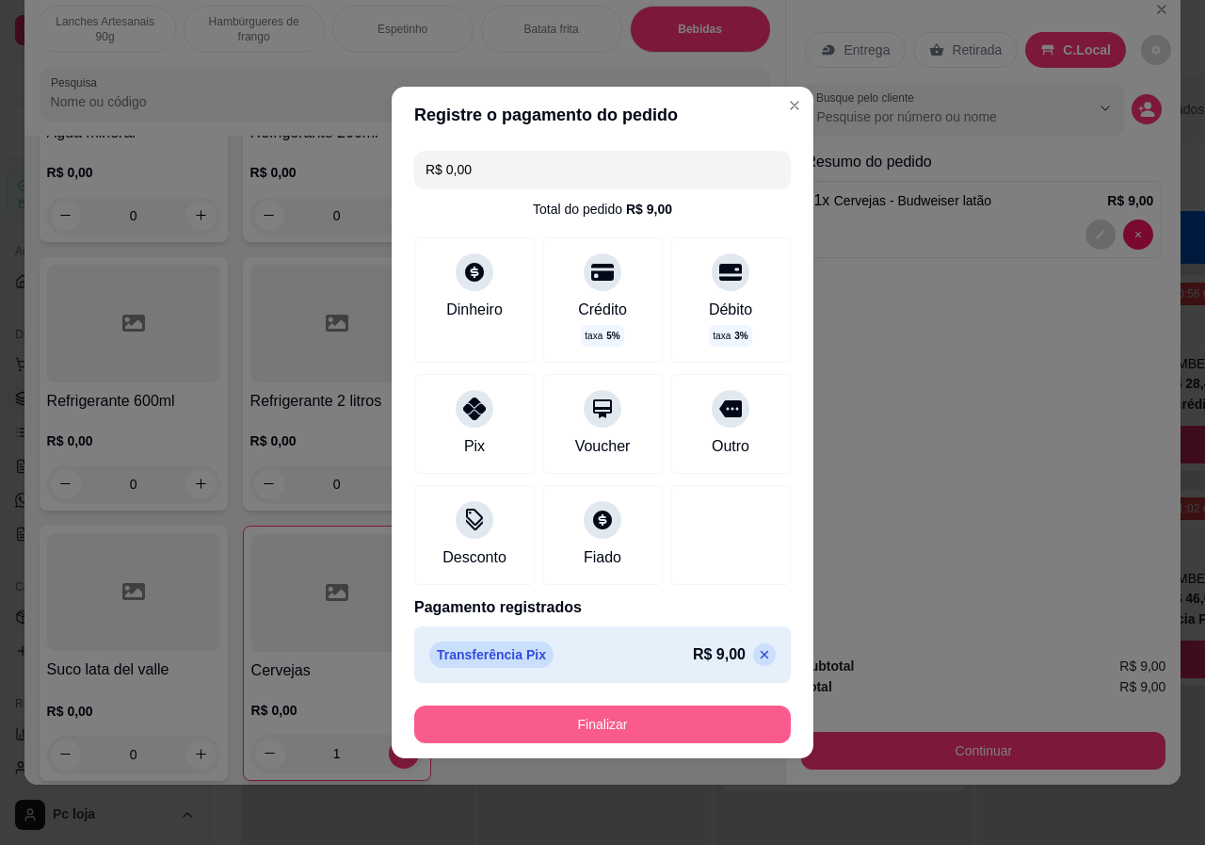
click at [641, 734] on button "Finalizar" at bounding box center [602, 724] width 377 height 38
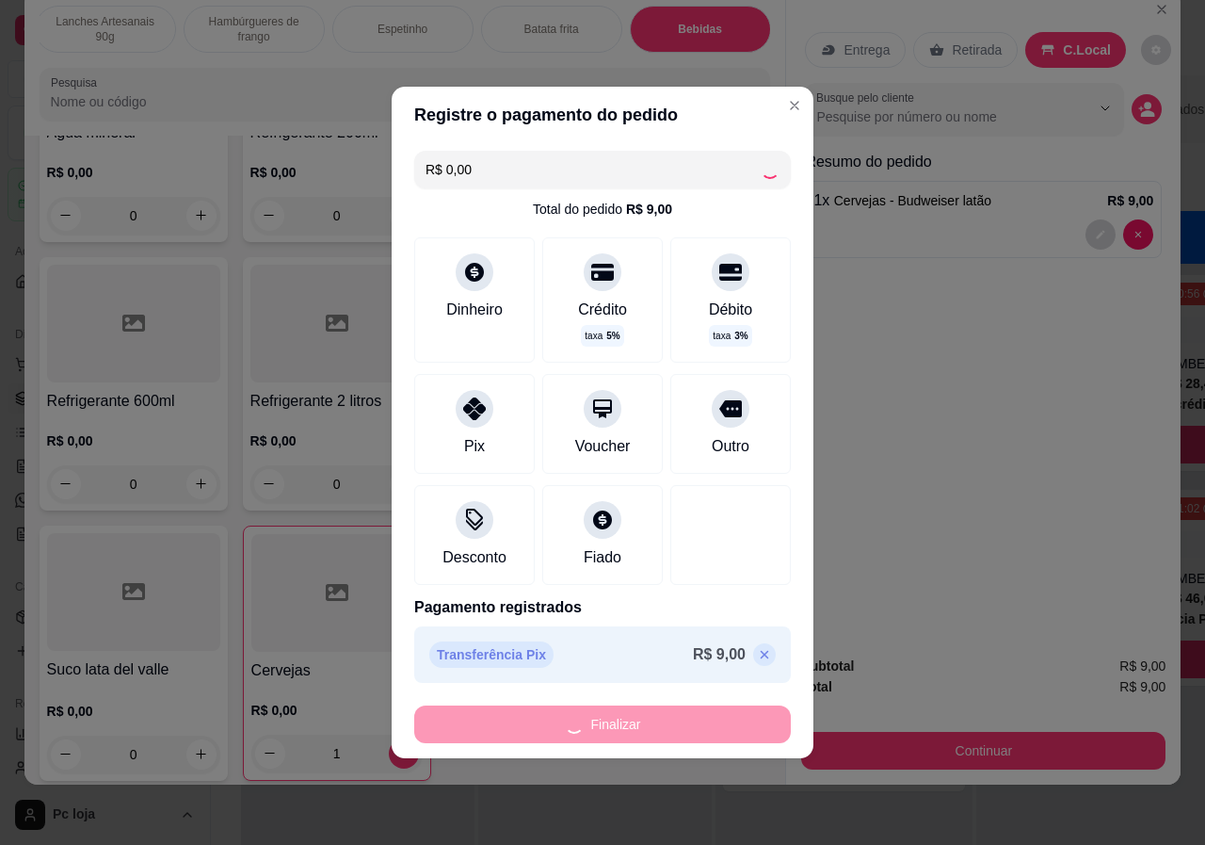
type input "0"
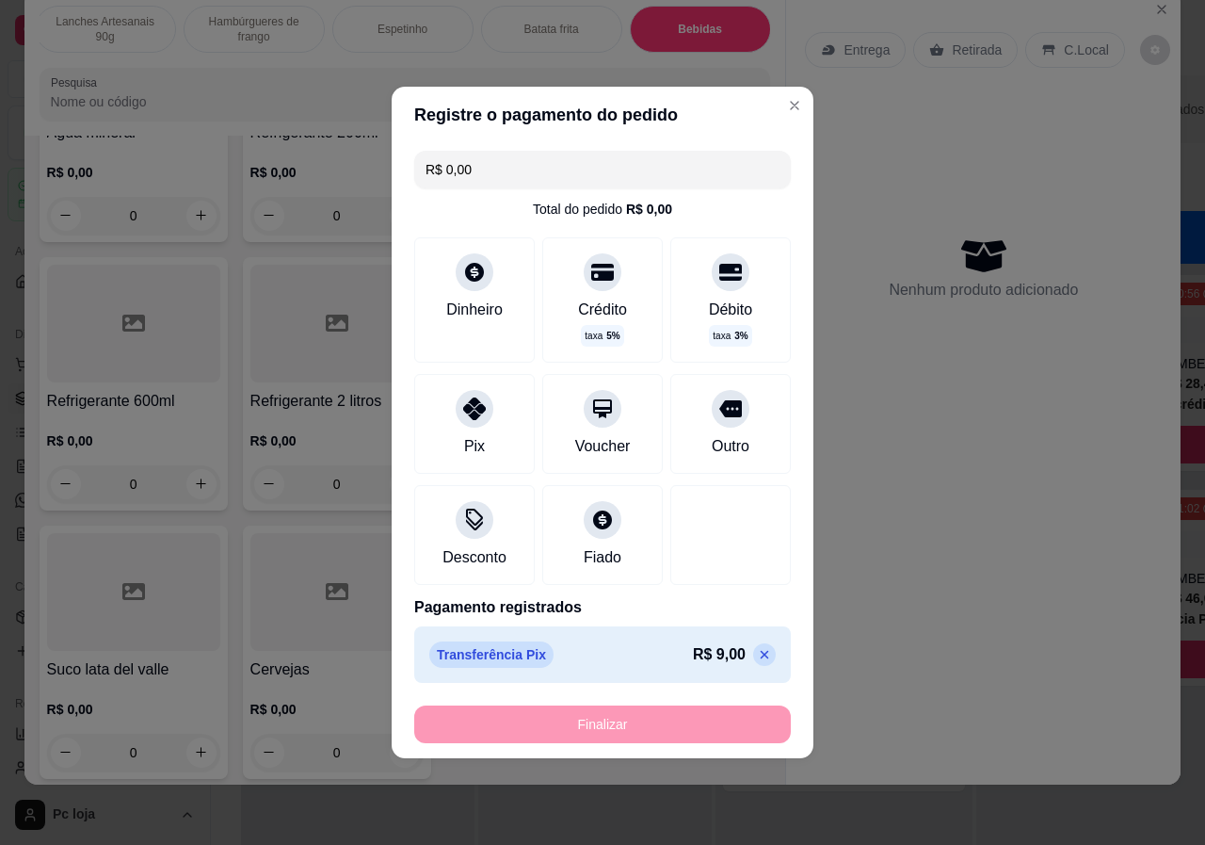
type input "-R$ 9,00"
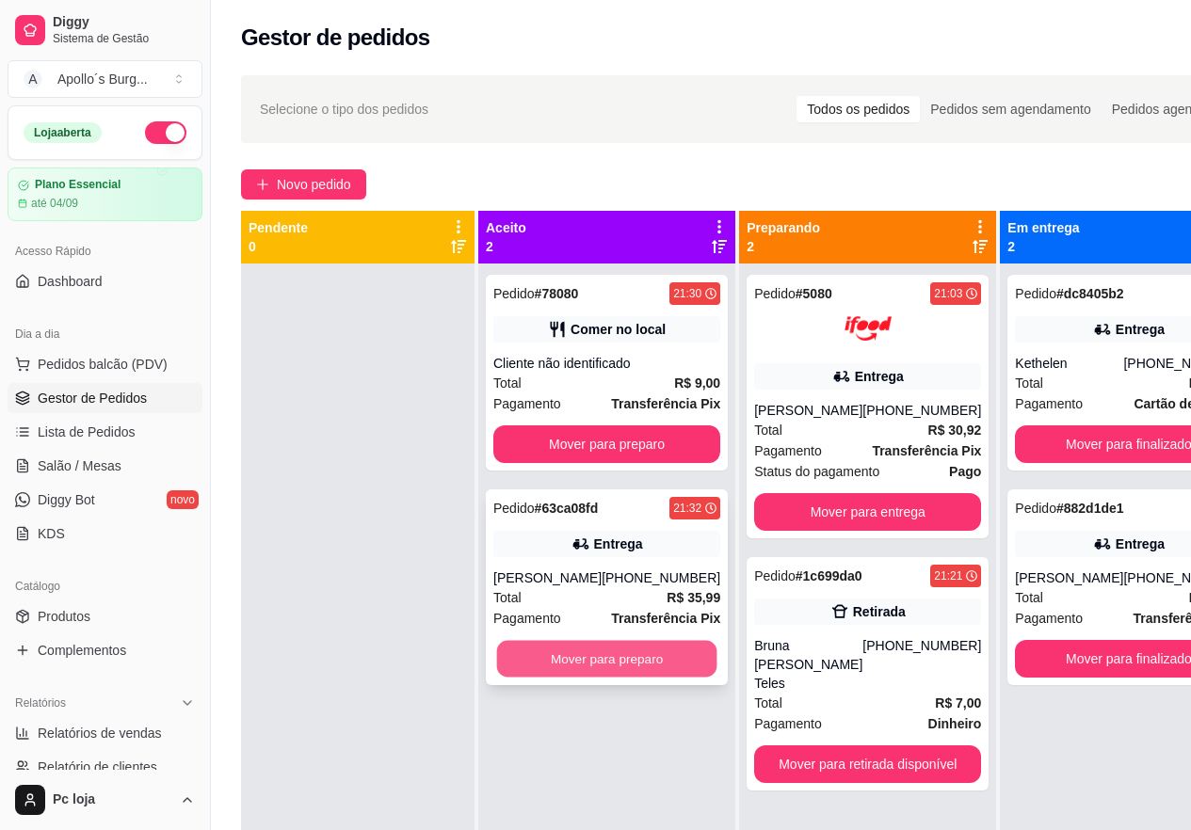
click at [605, 678] on button "Mover para preparo" at bounding box center [607, 659] width 220 height 37
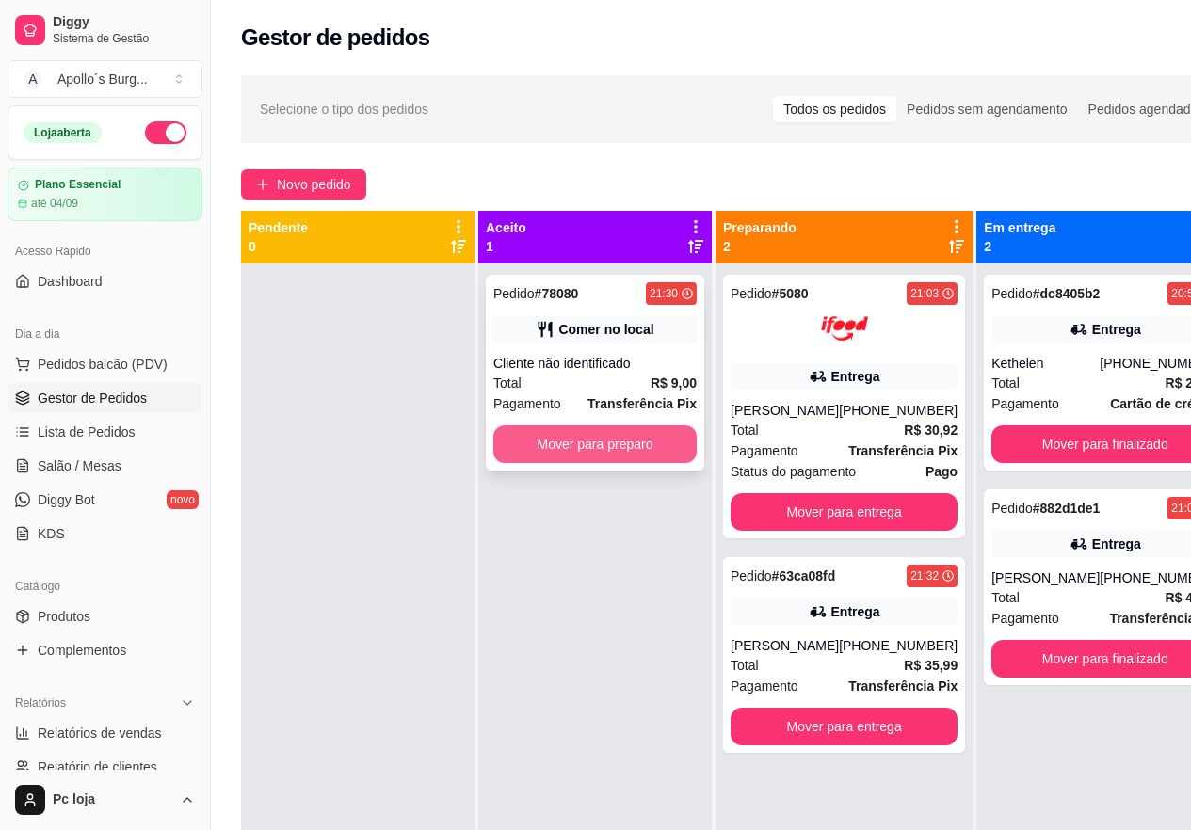
click at [583, 448] on button "Mover para preparo" at bounding box center [594, 445] width 203 height 38
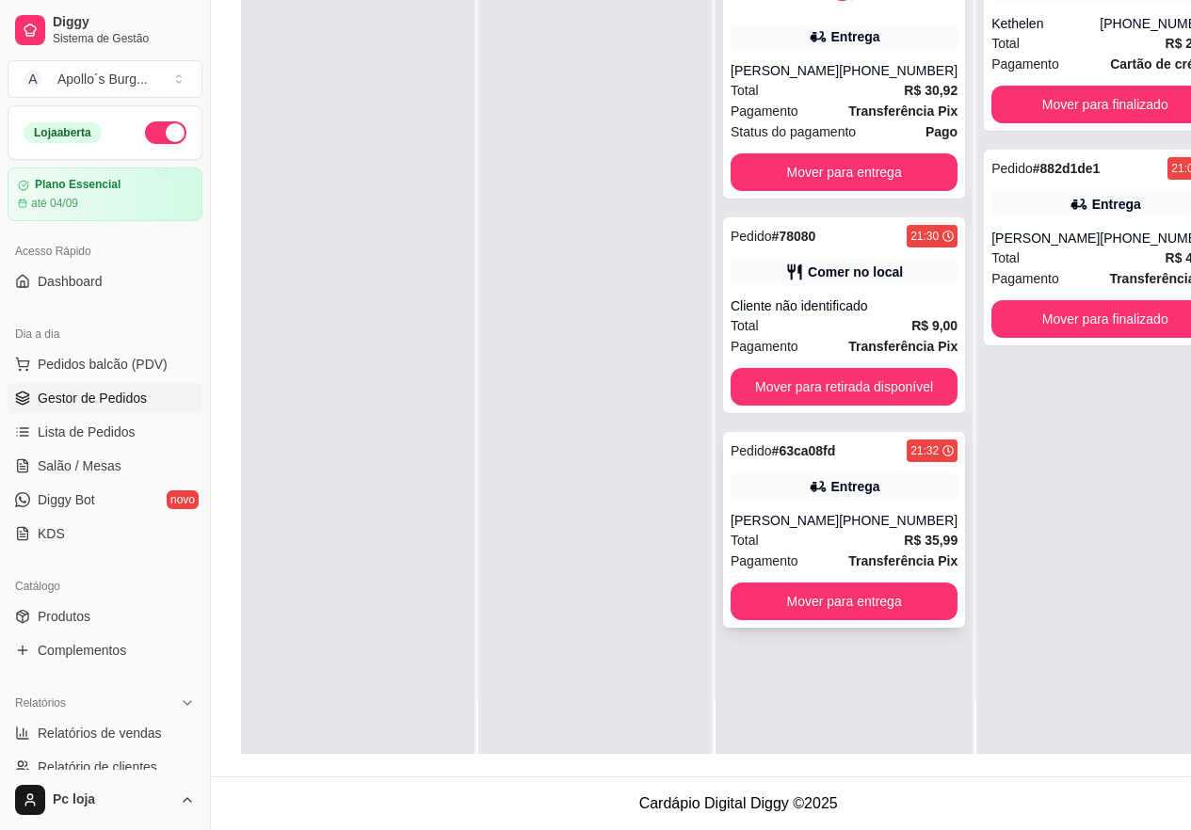
scroll to position [301, 0]
click at [823, 615] on button "Mover para entrega" at bounding box center [844, 602] width 227 height 38
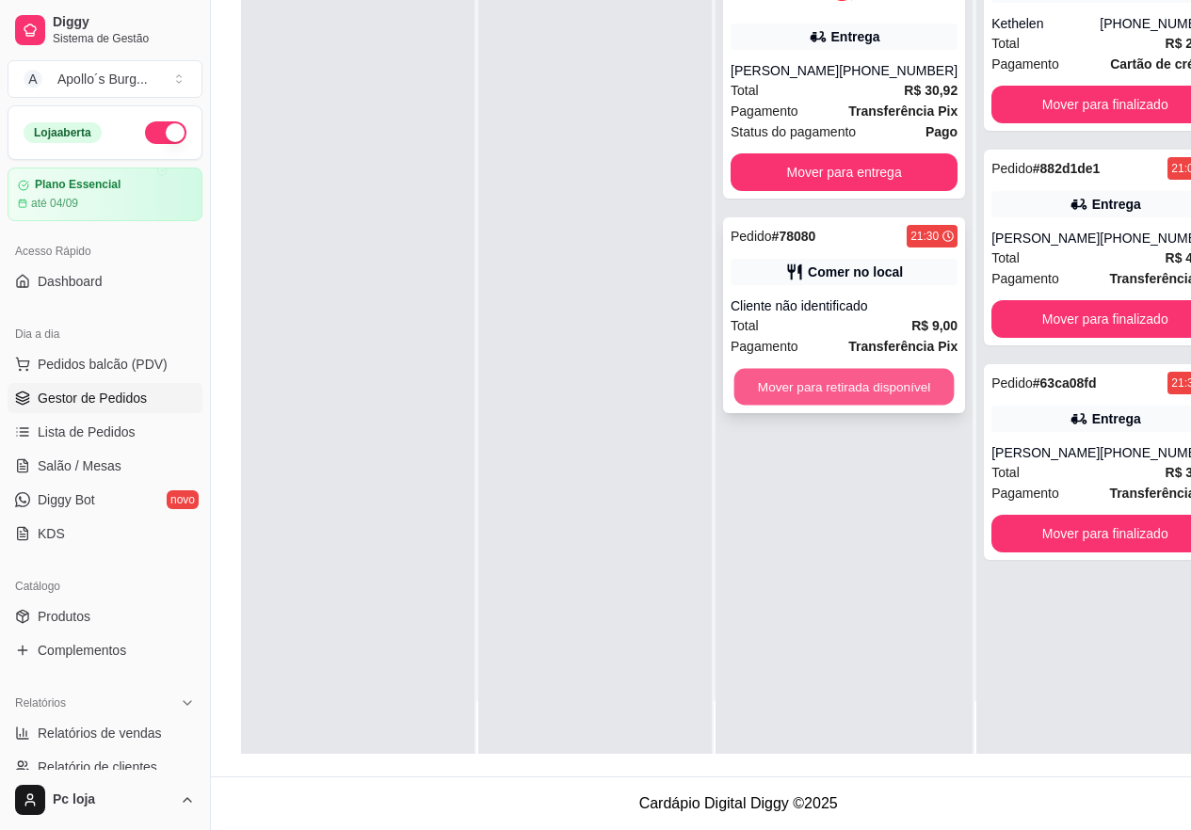
click at [877, 369] on button "Mover para retirada disponível" at bounding box center [844, 387] width 220 height 37
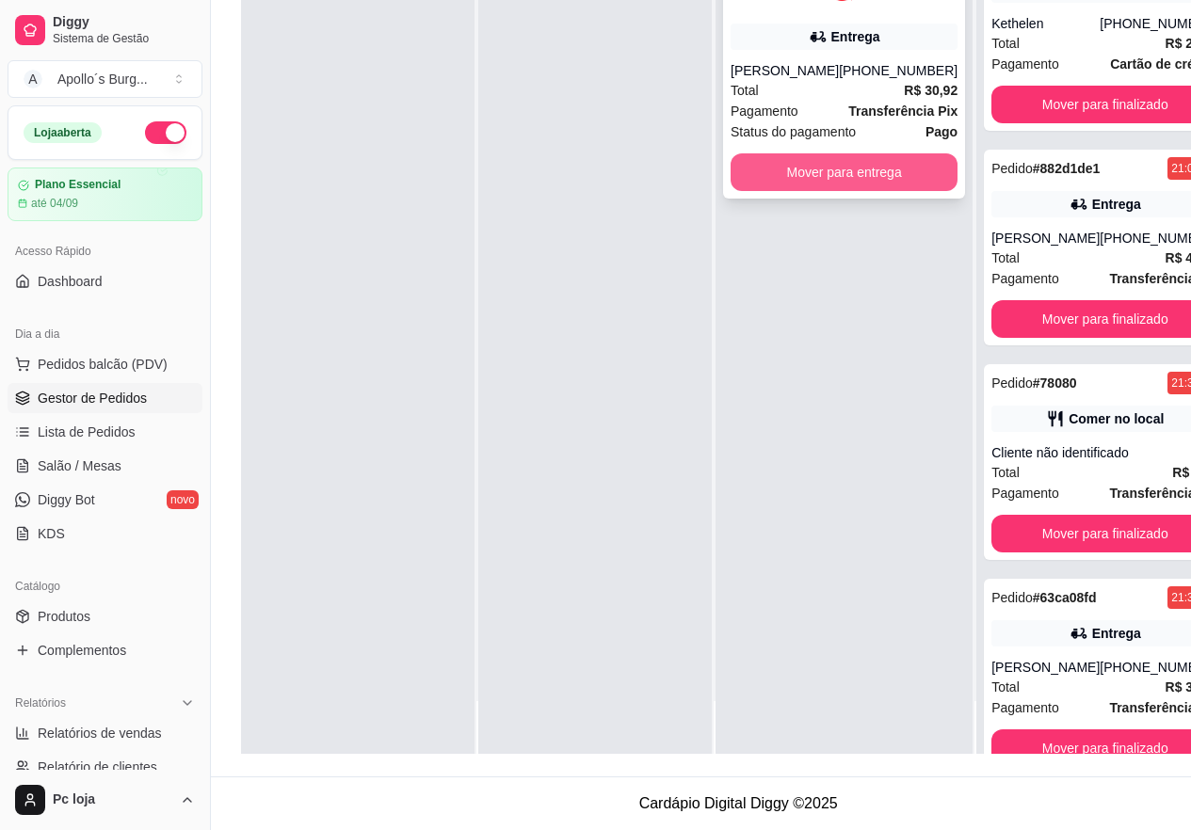
click at [887, 169] on button "Mover para entrega" at bounding box center [844, 172] width 227 height 38
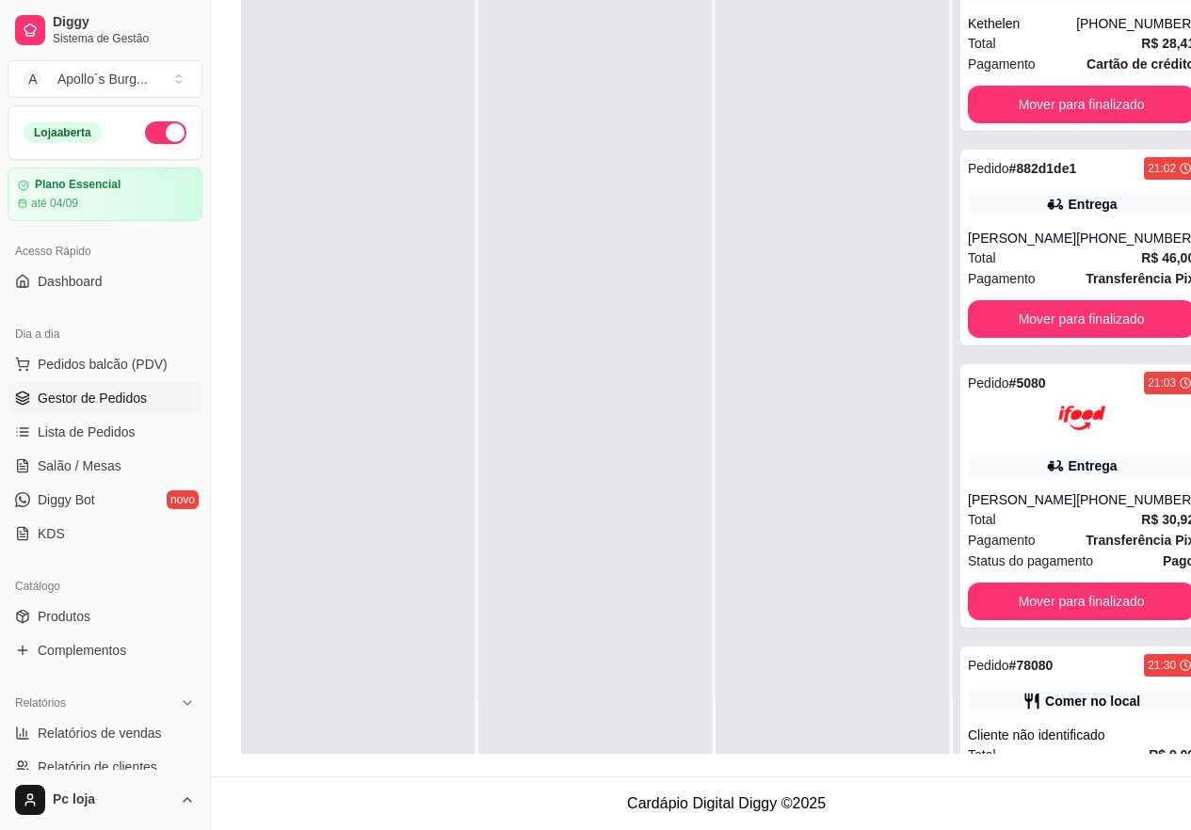
scroll to position [0, 0]
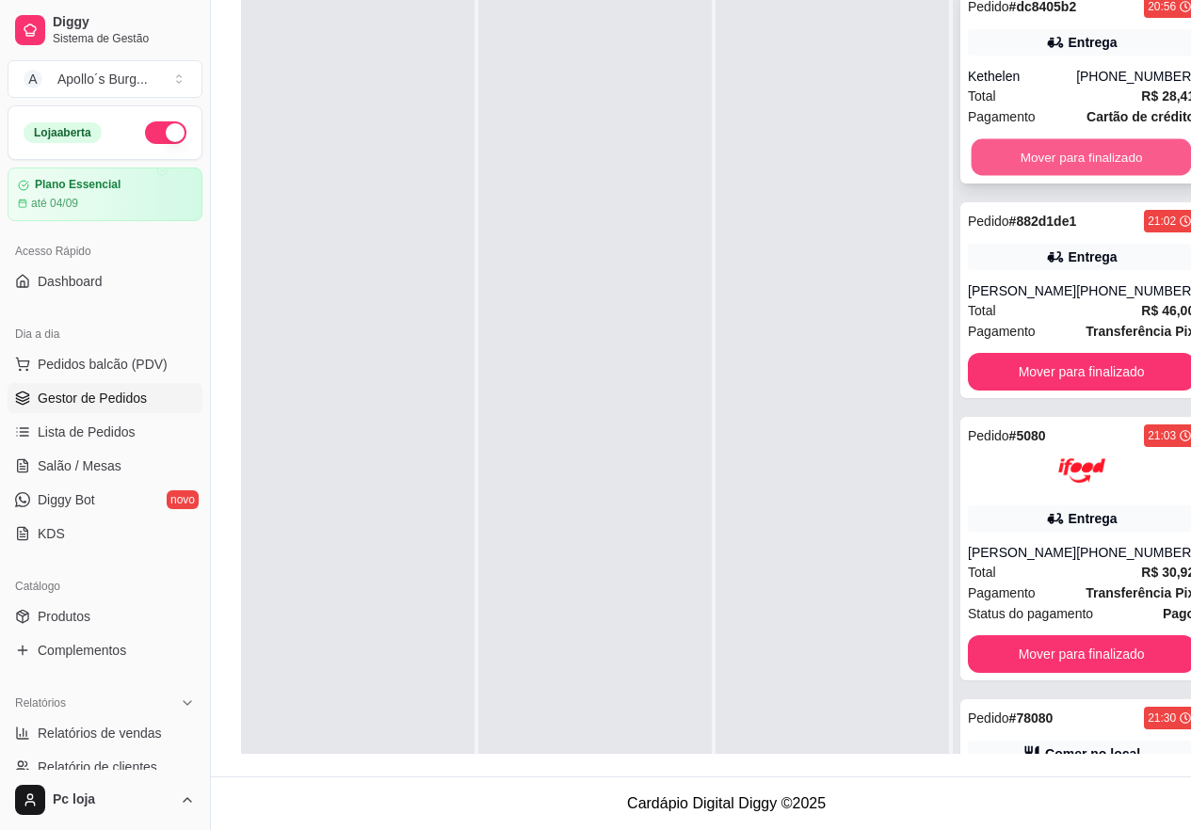
click at [1126, 144] on button "Mover para finalizado" at bounding box center [1082, 157] width 220 height 37
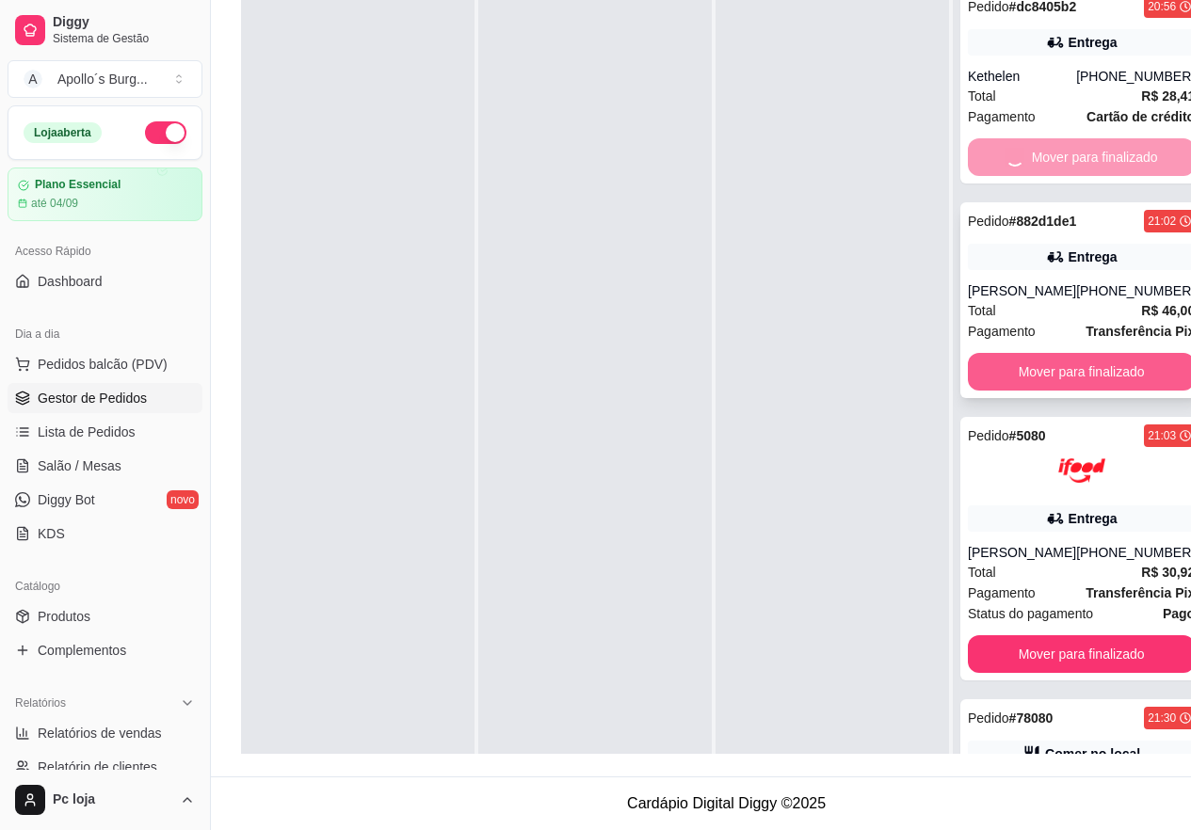
click at [989, 355] on button "Mover para finalizado" at bounding box center [1081, 372] width 227 height 38
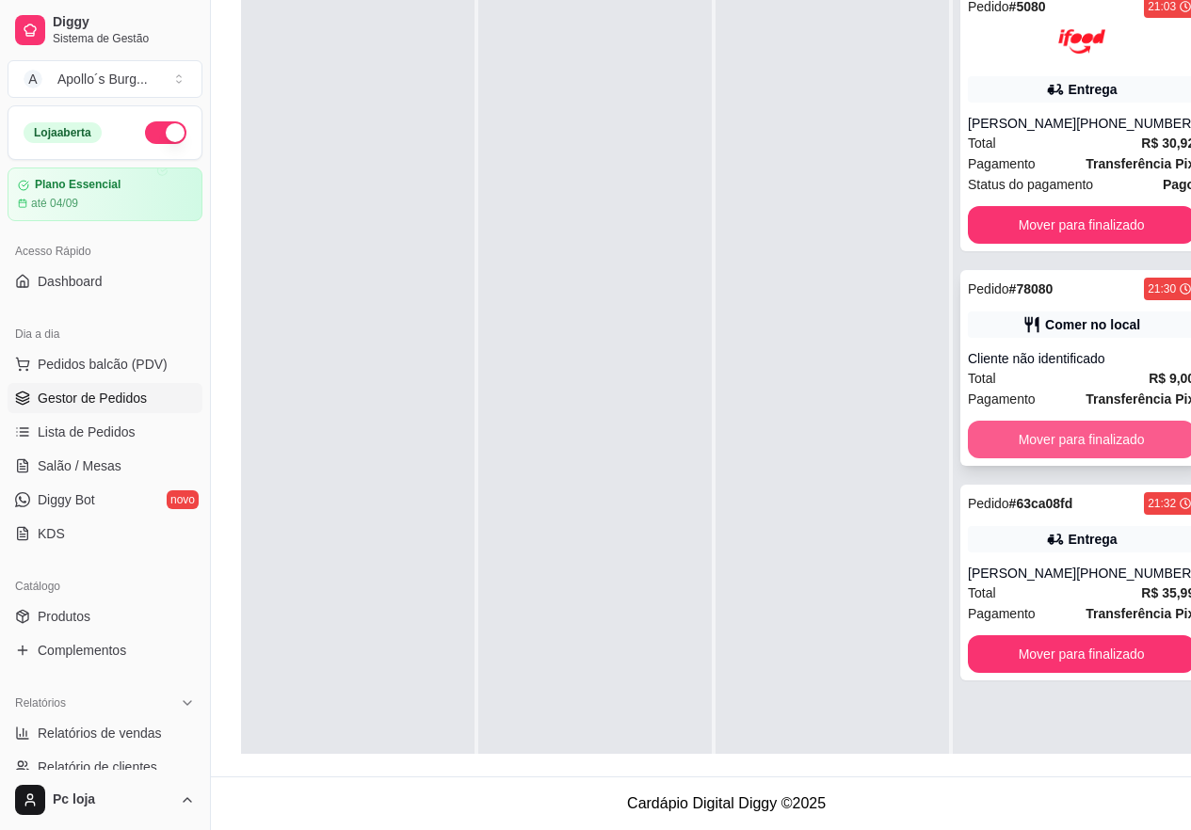
click at [1088, 421] on button "Mover para finalizado" at bounding box center [1081, 440] width 227 height 38
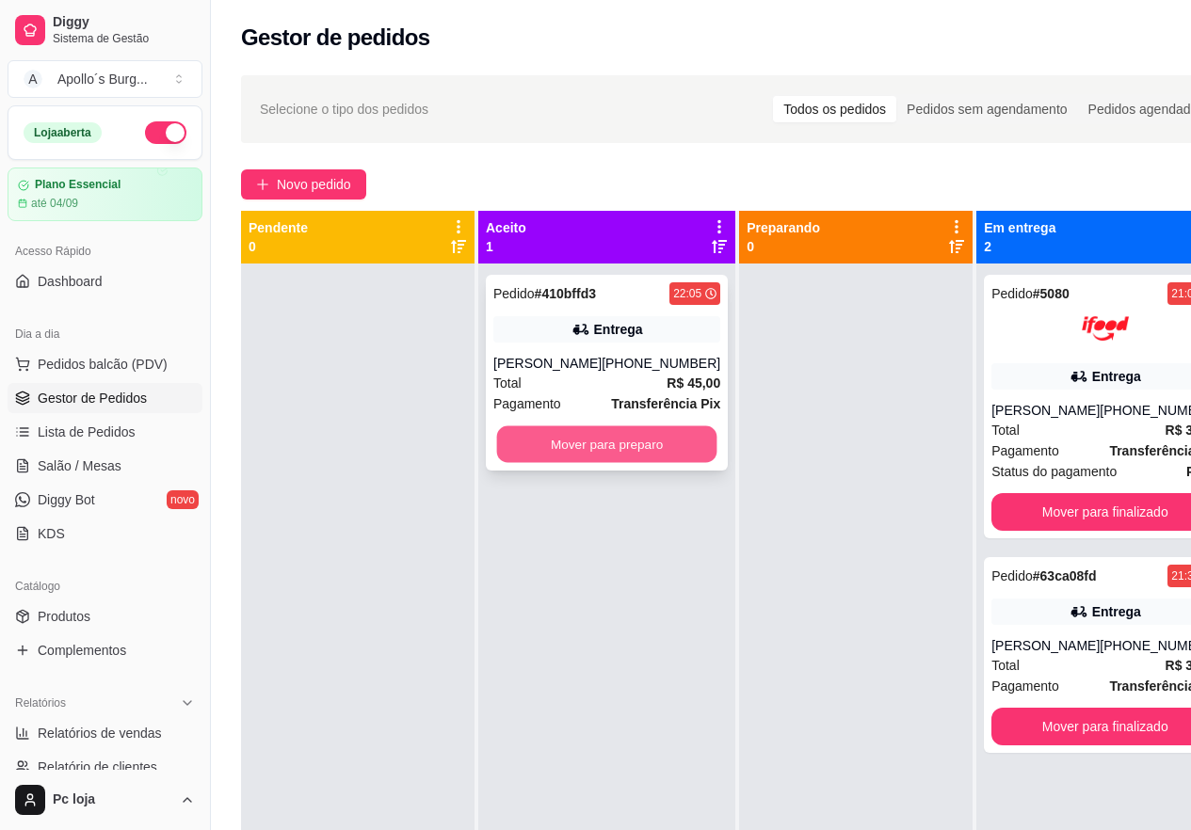
click at [561, 441] on button "Mover para preparo" at bounding box center [607, 445] width 220 height 37
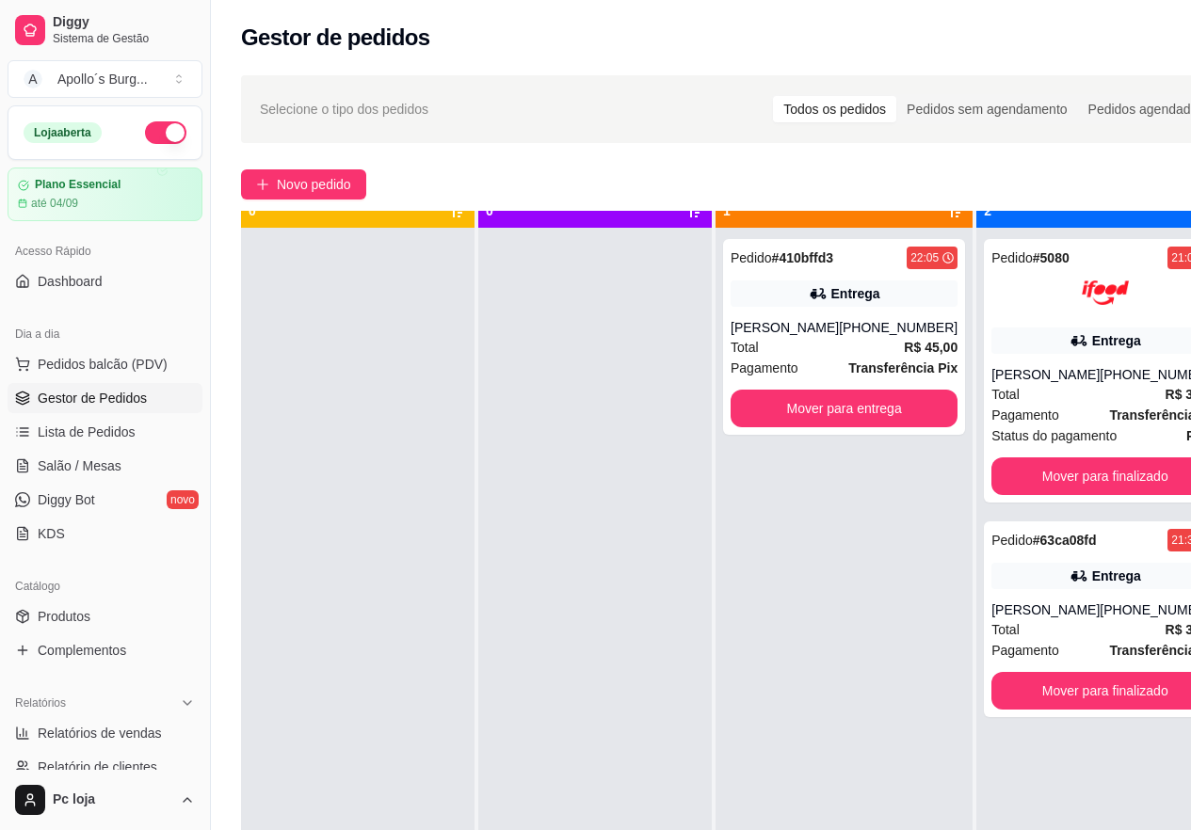
scroll to position [53, 0]
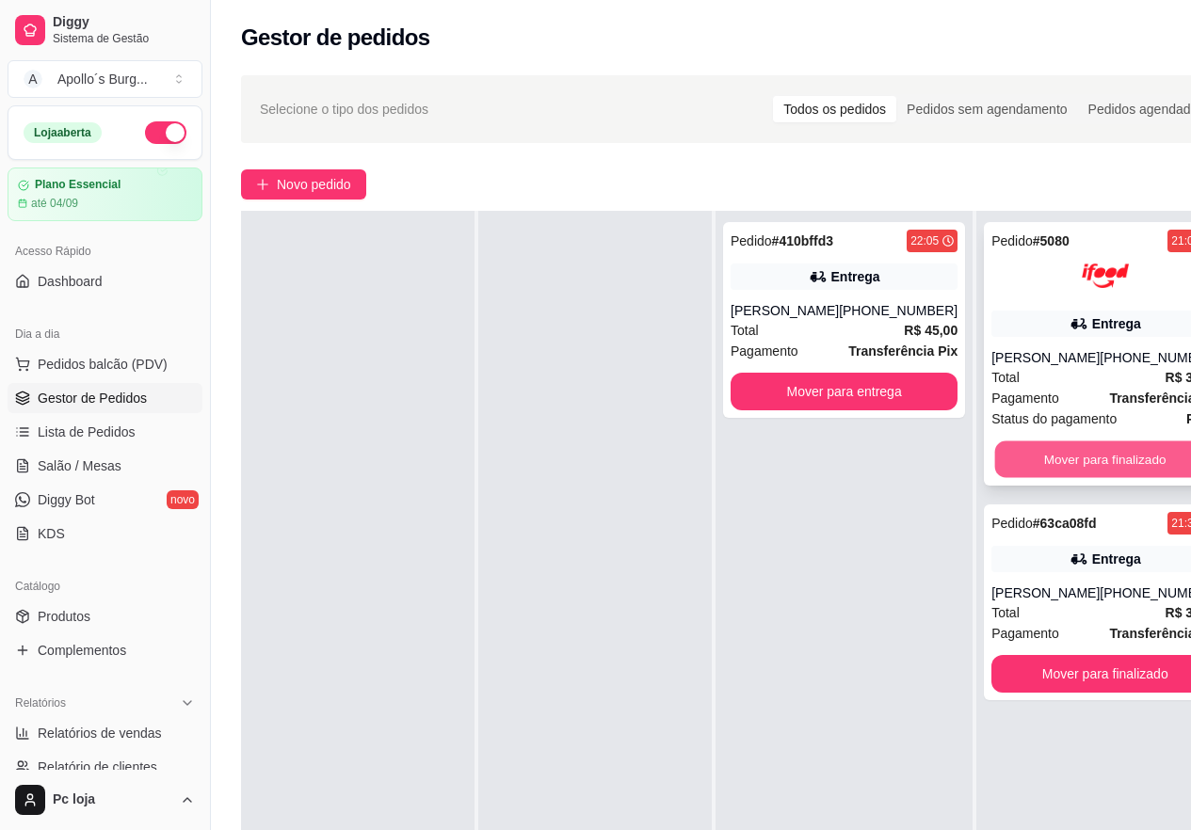
click at [1118, 462] on button "Mover para finalizado" at bounding box center [1105, 460] width 220 height 37
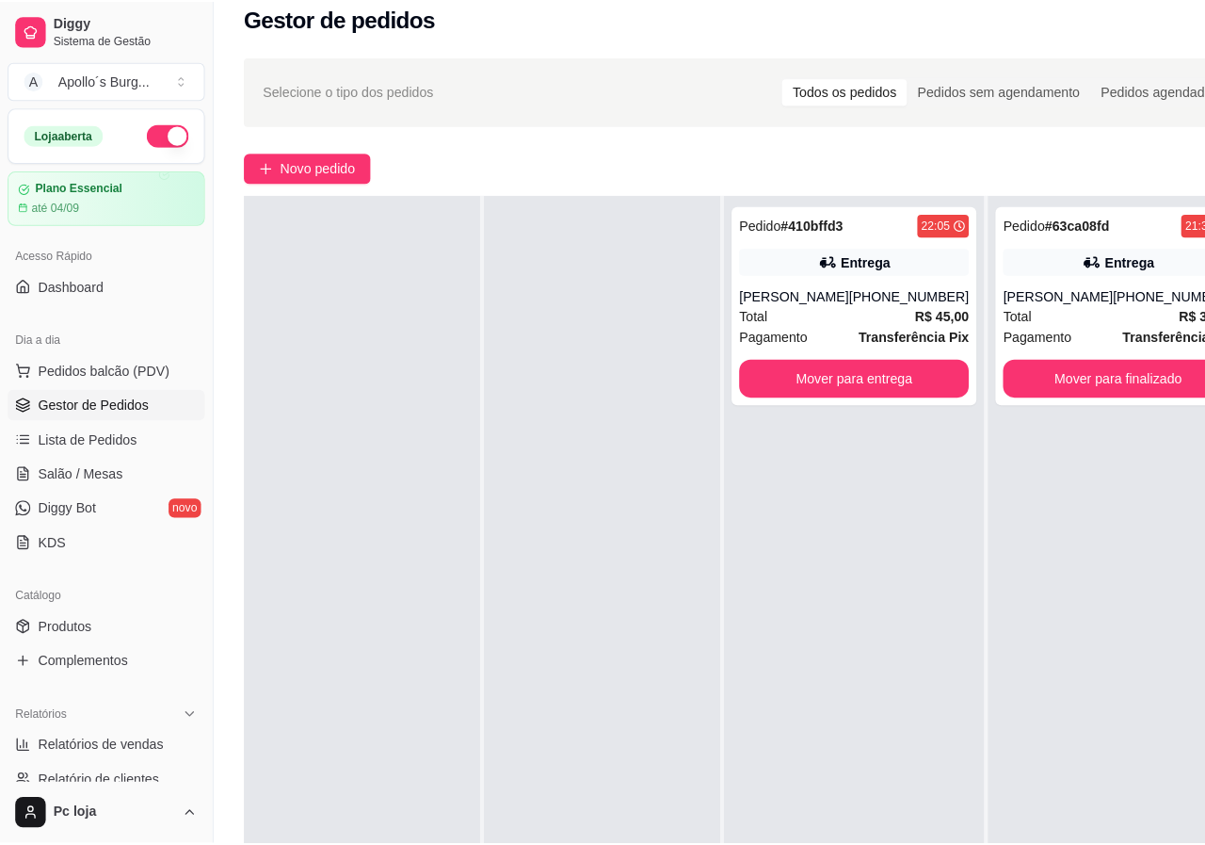
scroll to position [0, 0]
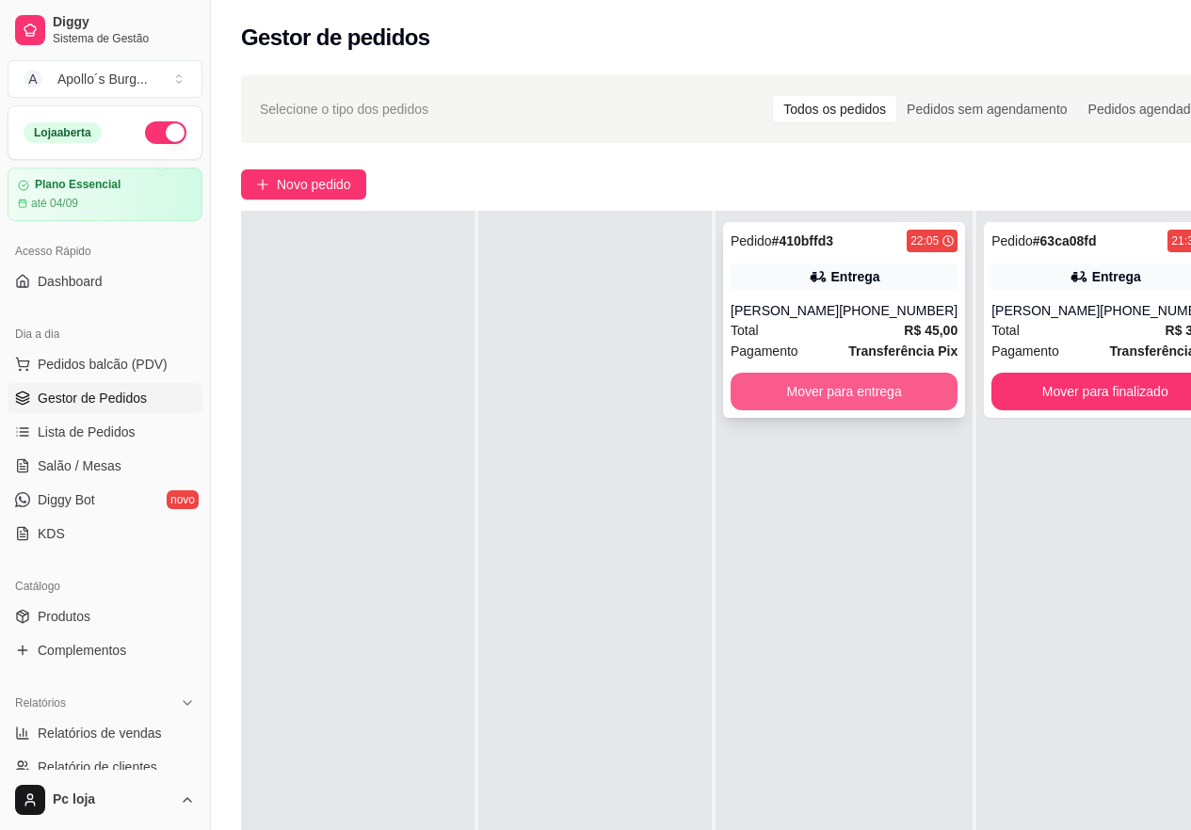
click at [806, 392] on button "Mover para entrega" at bounding box center [844, 392] width 227 height 38
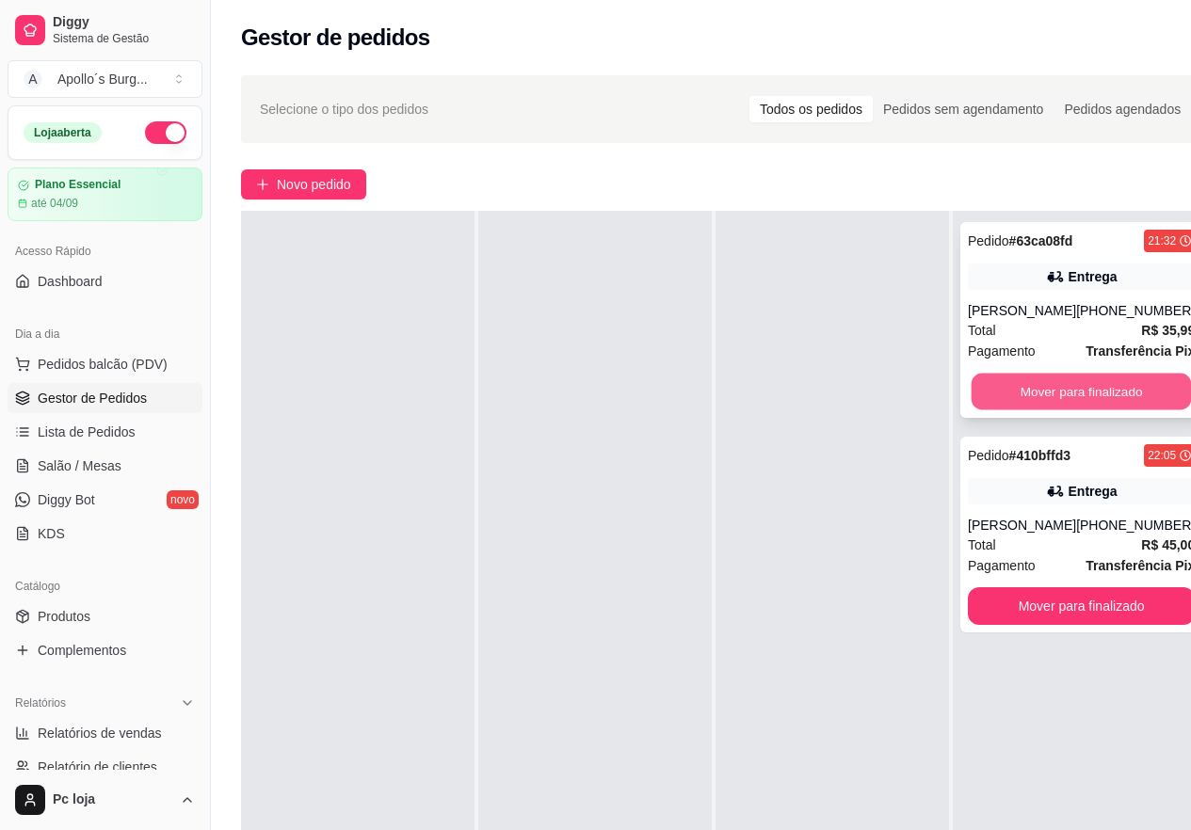
click at [1024, 408] on button "Mover para finalizado" at bounding box center [1082, 392] width 220 height 37
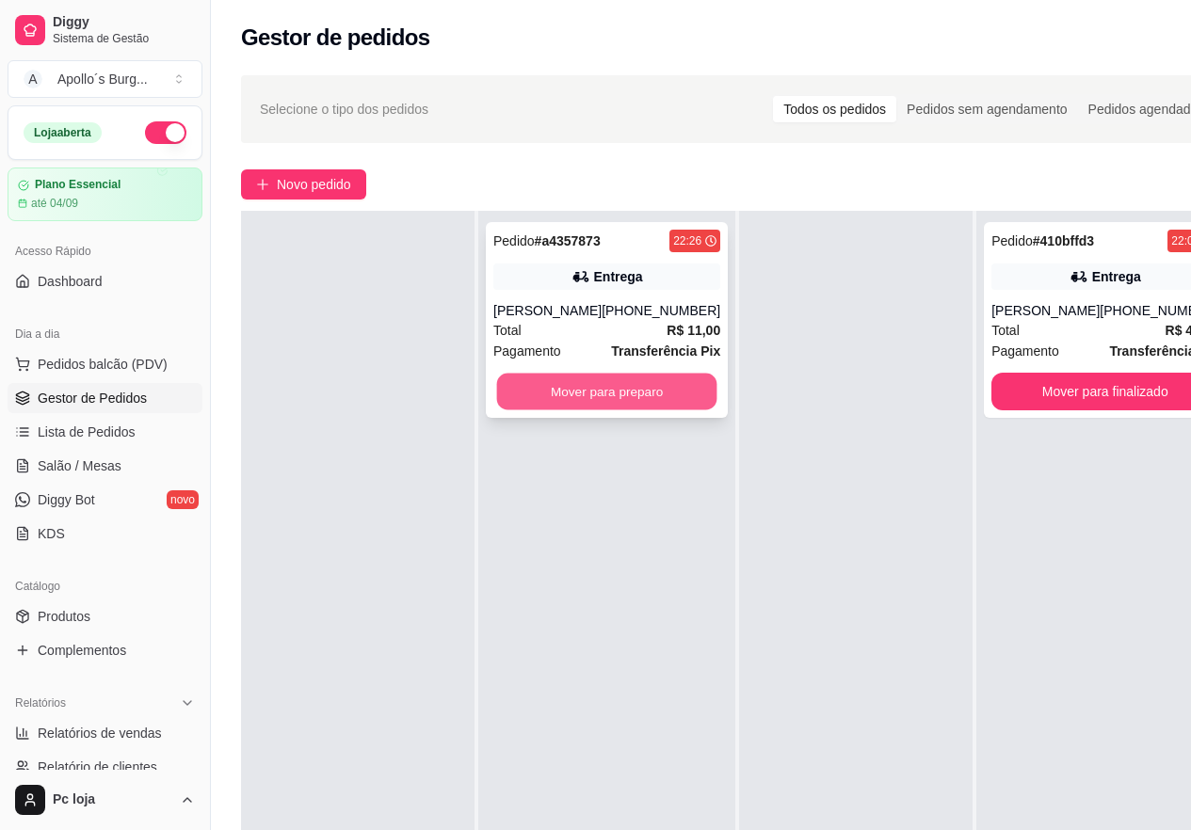
click at [601, 399] on button "Mover para preparo" at bounding box center [607, 392] width 220 height 37
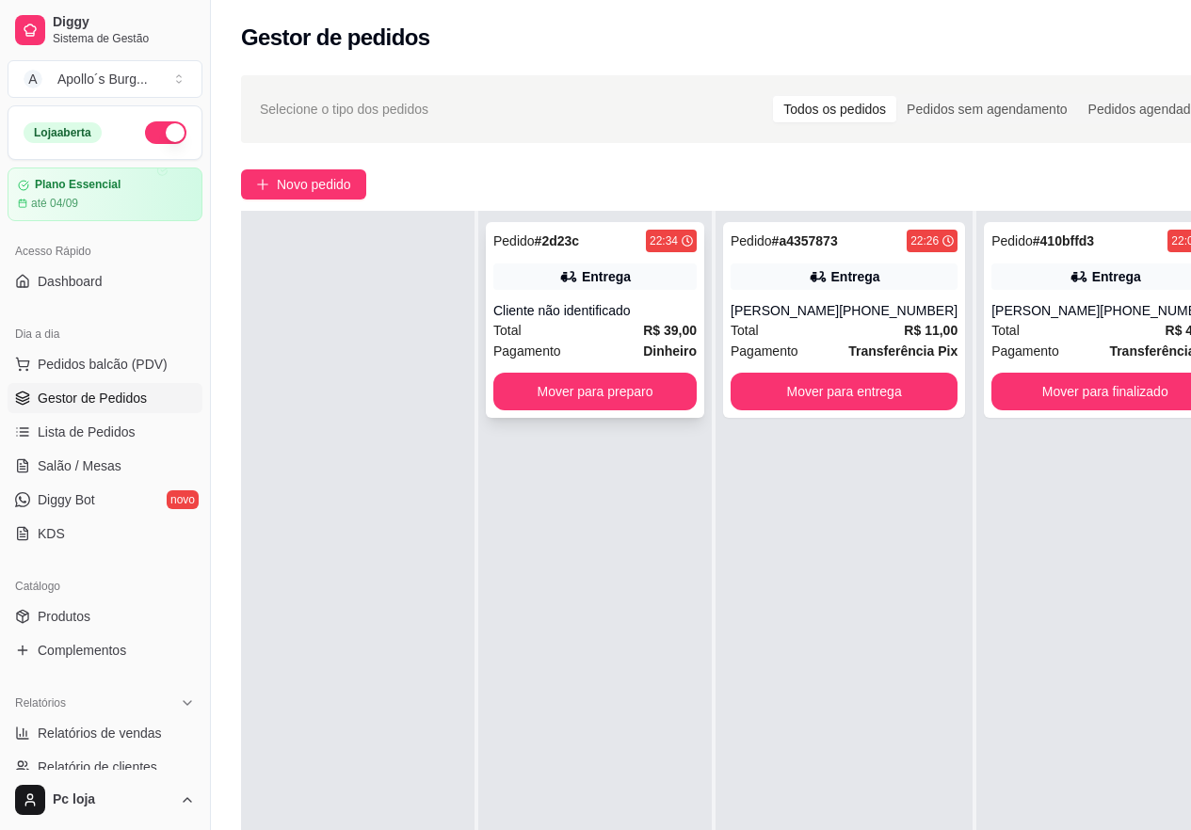
click at [585, 275] on div "Entrega" at bounding box center [606, 276] width 49 height 19
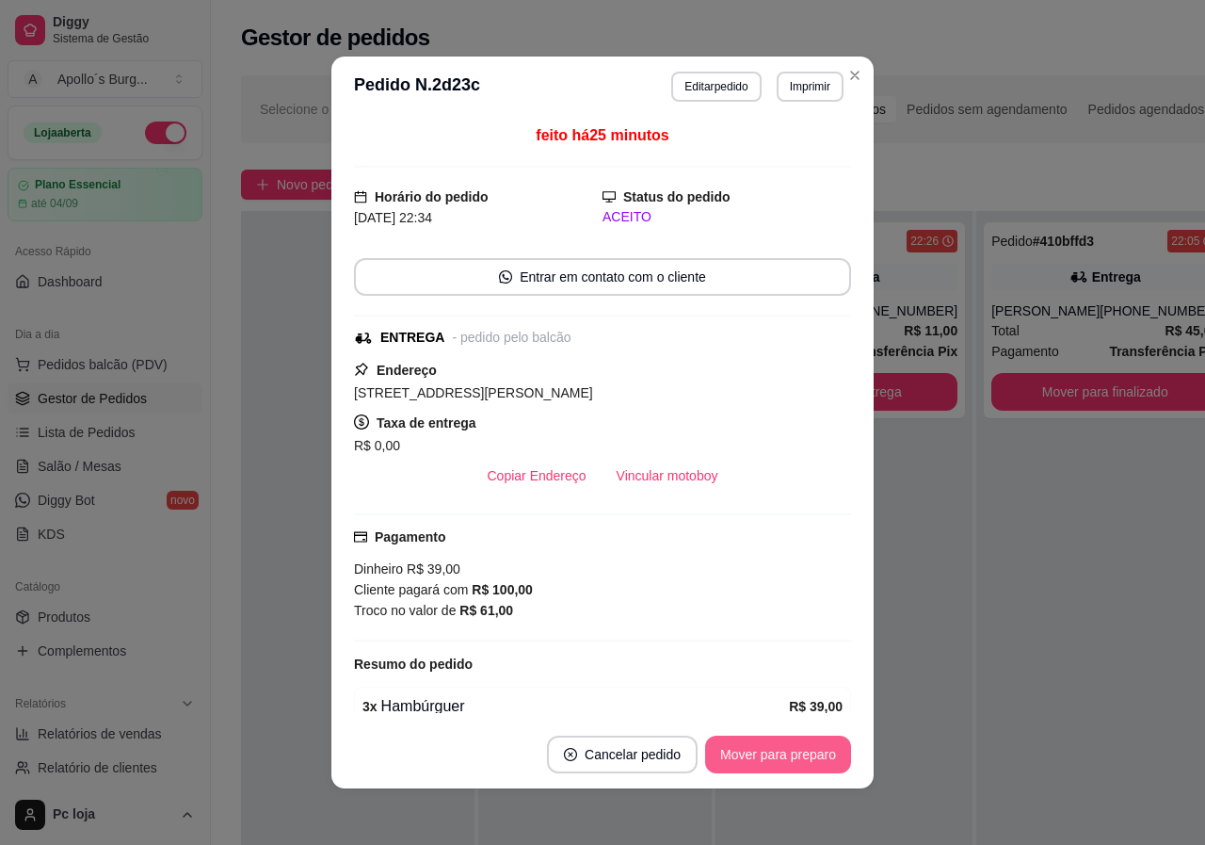
click at [802, 741] on button "Mover para preparo" at bounding box center [778, 754] width 146 height 38
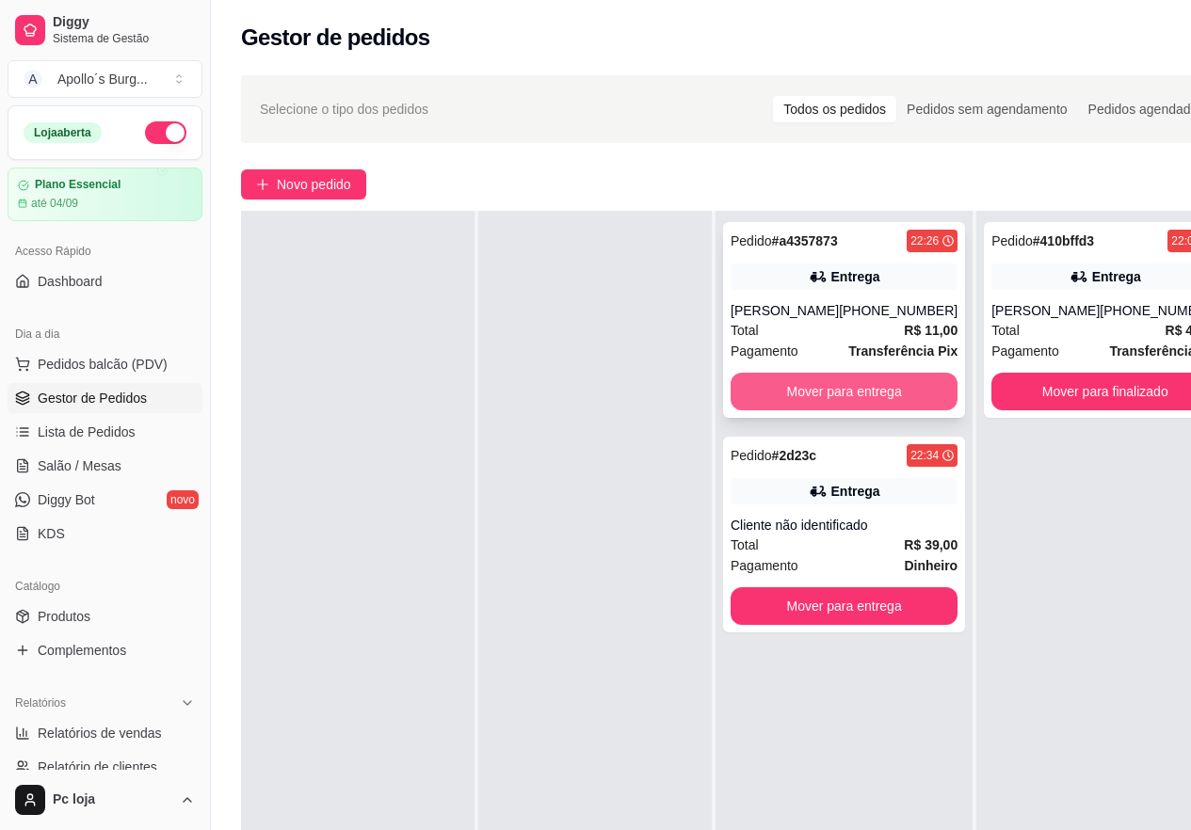
click at [847, 379] on button "Mover para entrega" at bounding box center [844, 392] width 227 height 38
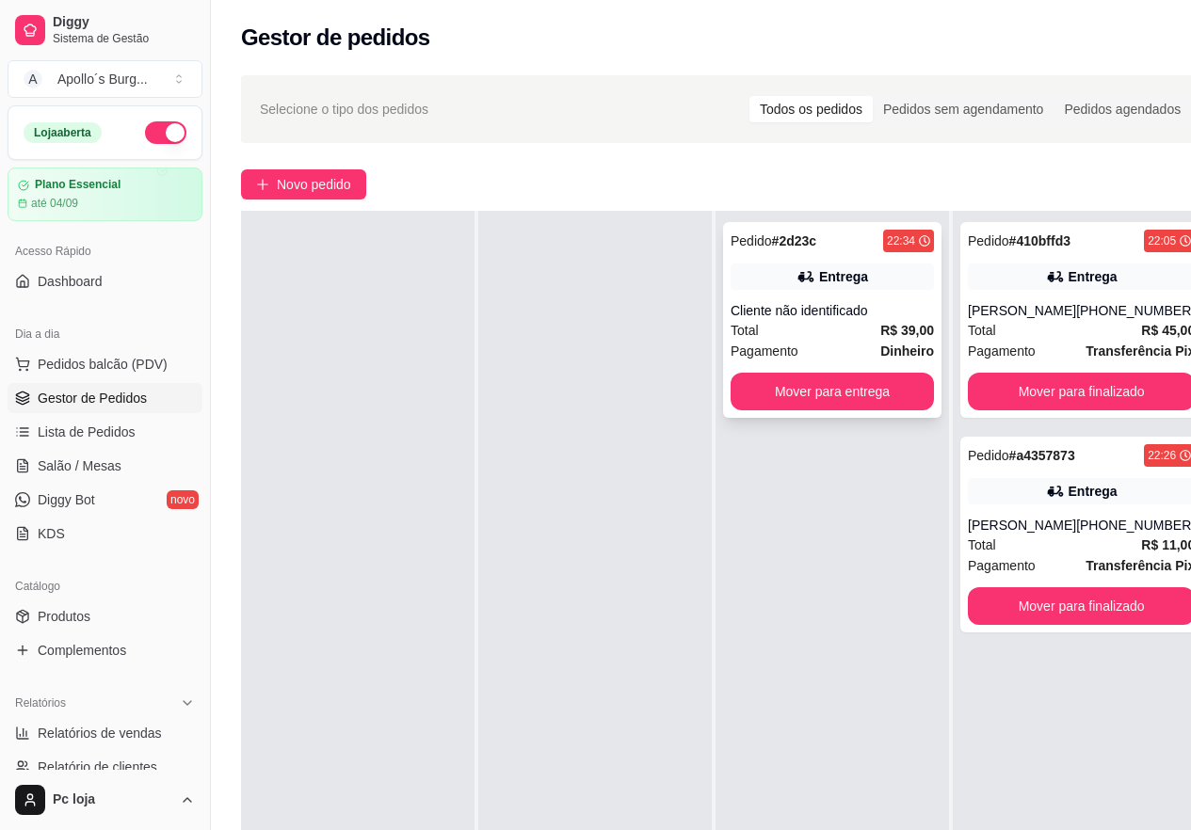
click at [855, 314] on div "Cliente não identificado" at bounding box center [832, 310] width 203 height 19
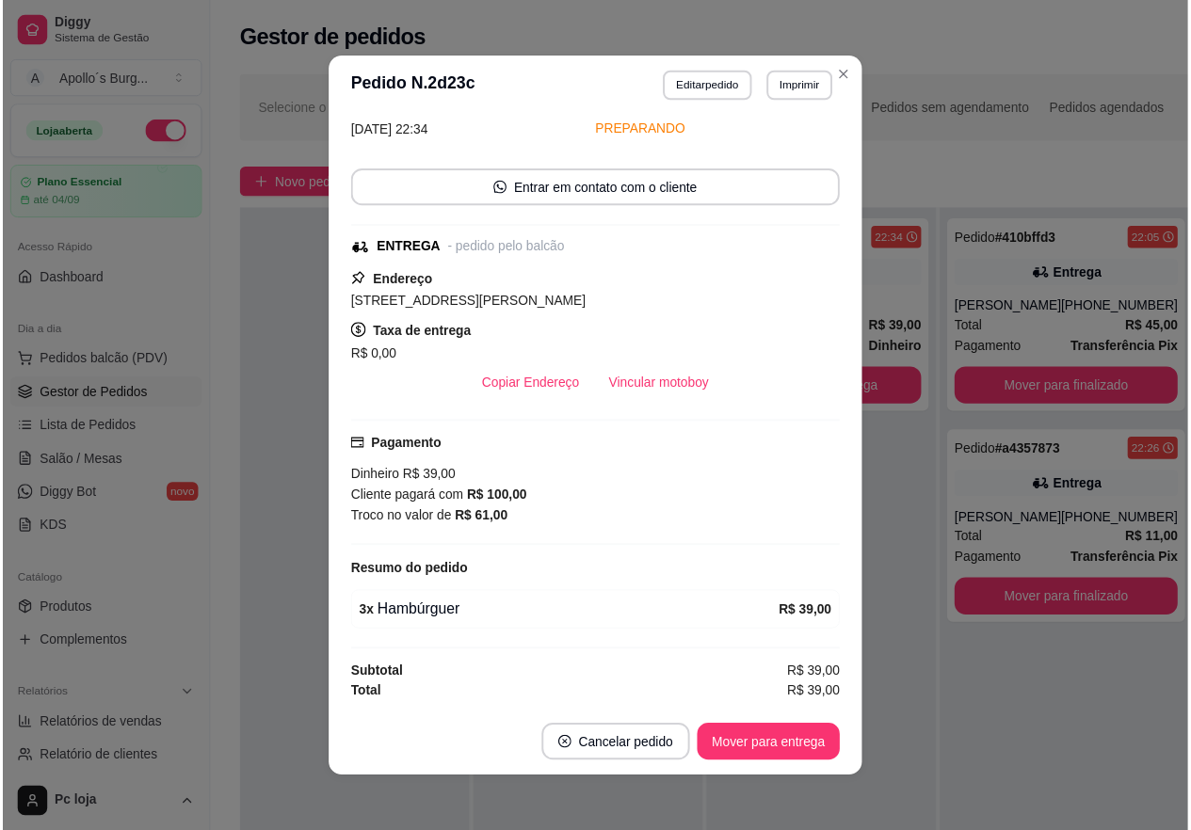
scroll to position [4, 0]
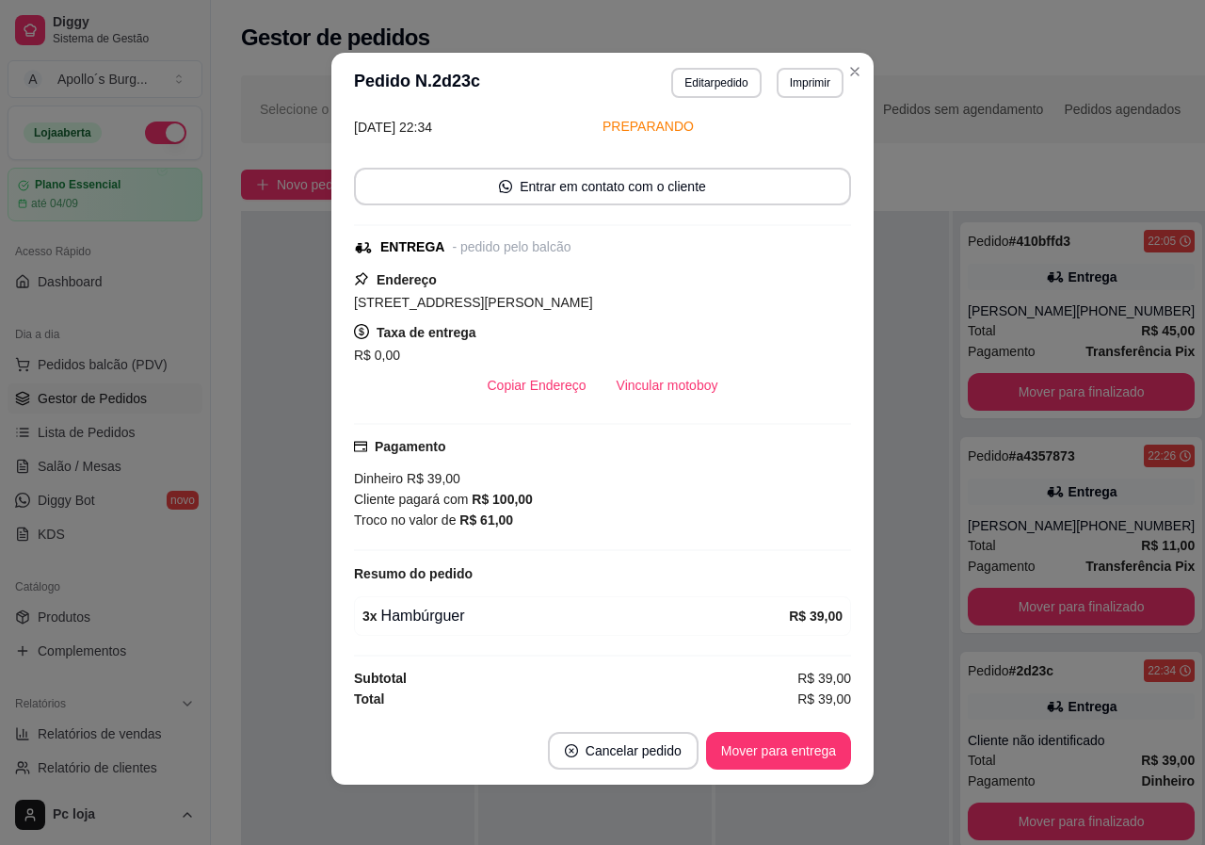
click at [595, 476] on div "Dinheiro R$ 39,00 Cliente pagará com R$ 100,00 Troco no valor de R$ 61,00" at bounding box center [602, 499] width 497 height 62
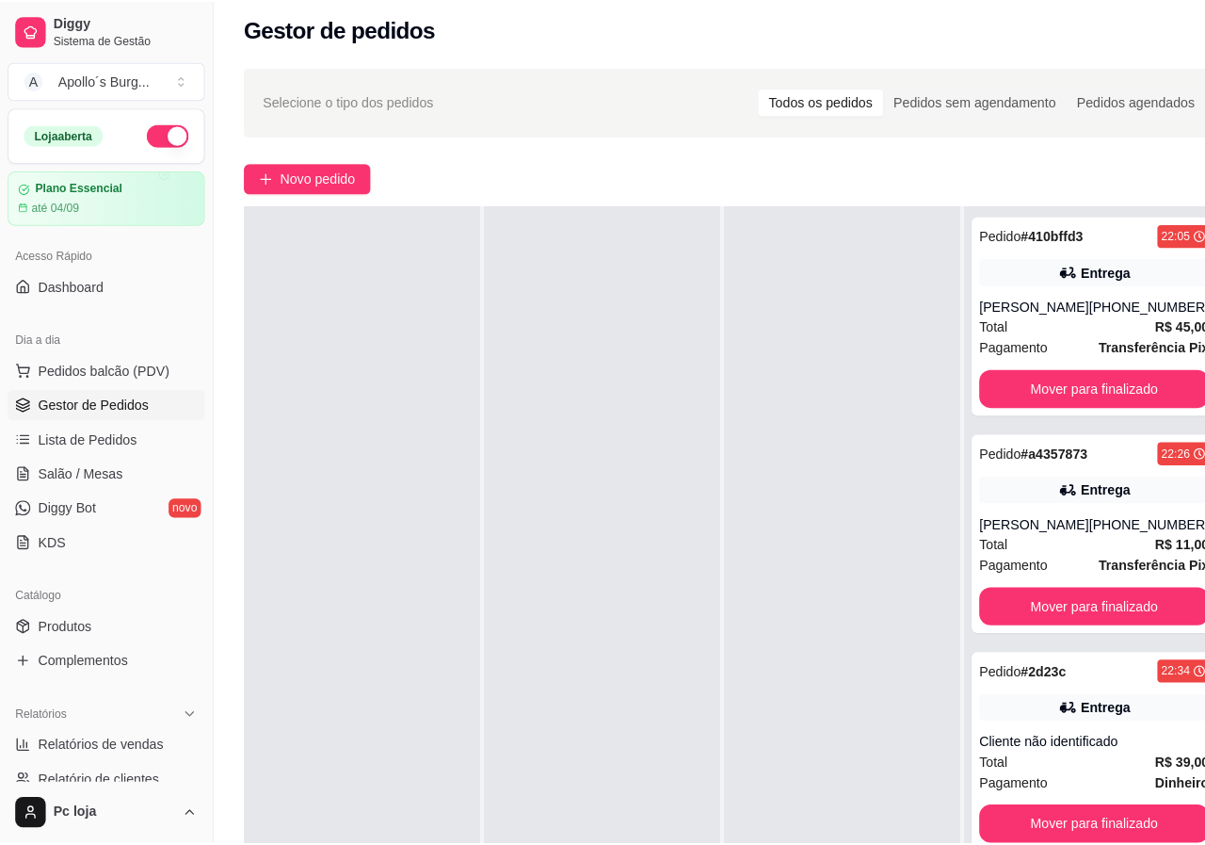
scroll to position [0, 0]
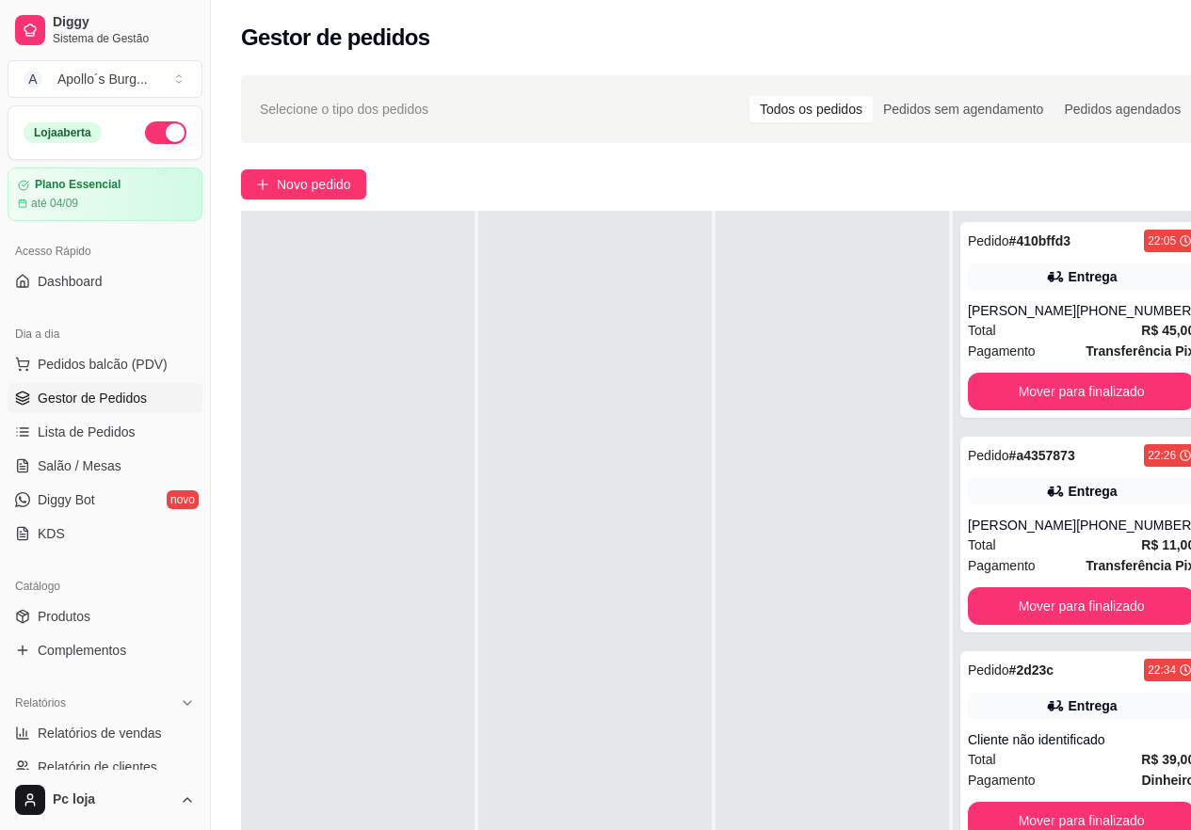
click at [339, 169] on div "Selecione o tipo dos pedidos Todos os pedidos Pedidos sem agendamento Pedidos a…" at bounding box center [726, 564] width 1031 height 1000
click at [329, 191] on span "Novo pedido" at bounding box center [314, 184] width 74 height 21
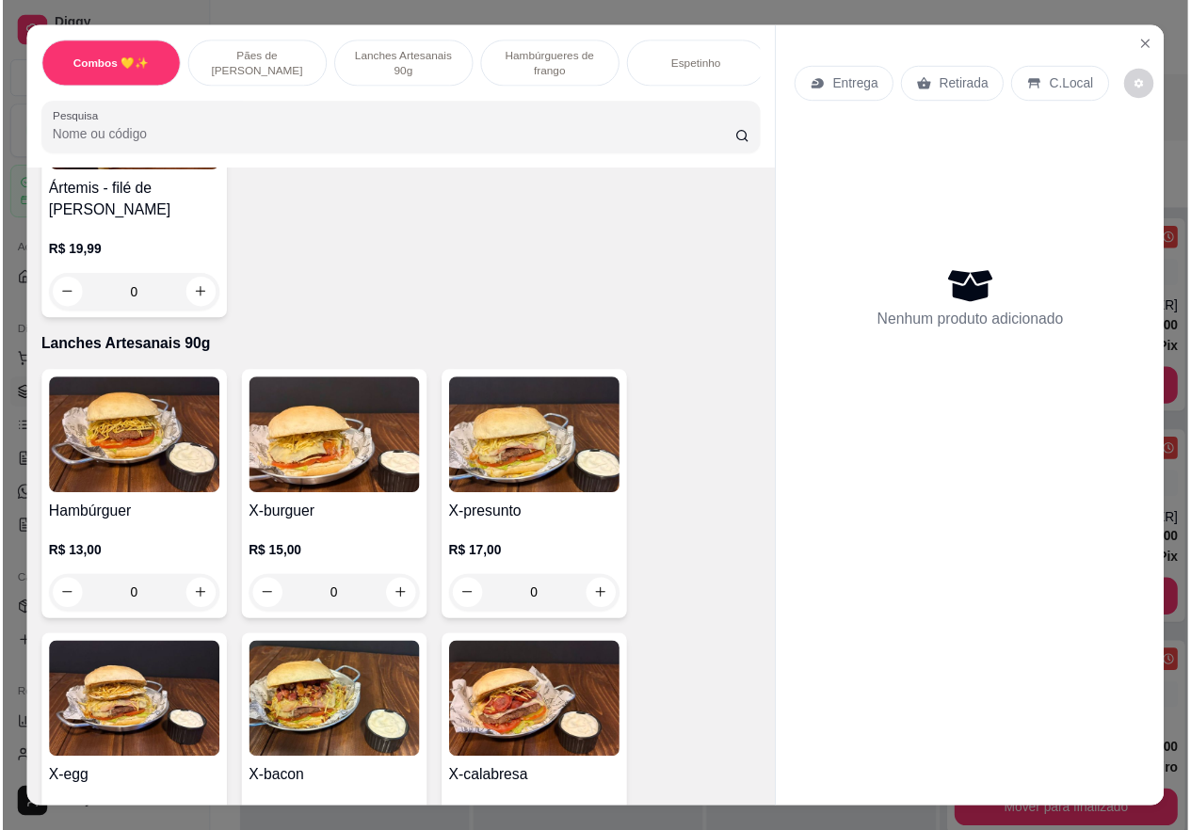
scroll to position [1318, 0]
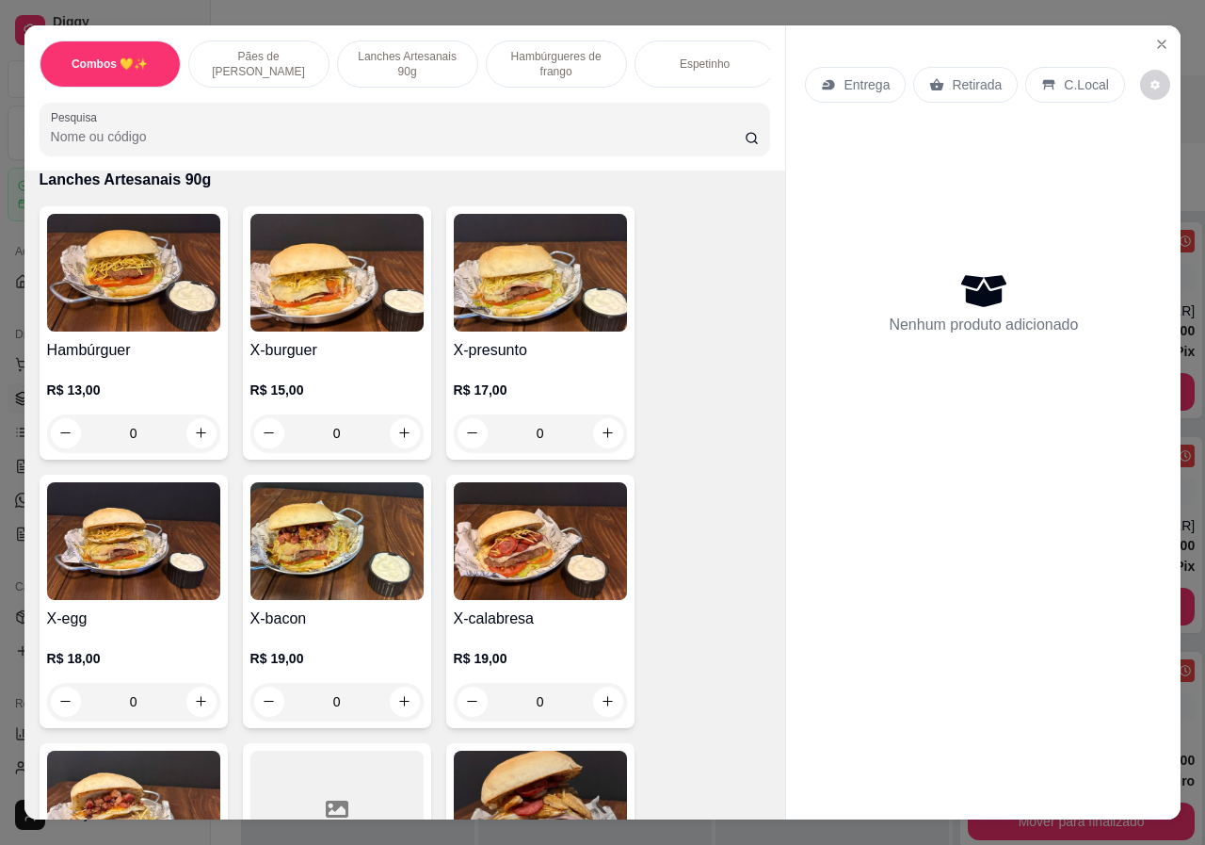
click at [202, 683] on div "0" at bounding box center [133, 702] width 173 height 38
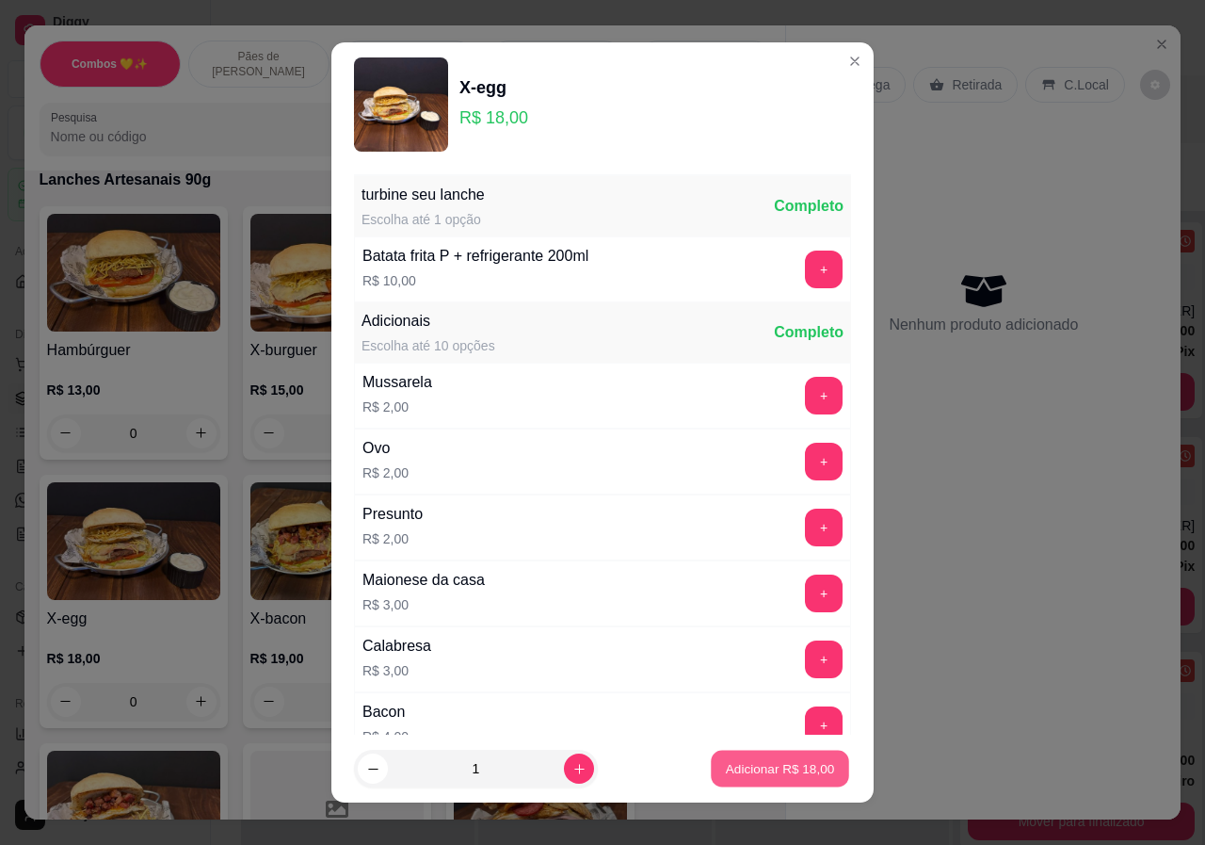
click at [757, 759] on button "Adicionar R$ 18,00" at bounding box center [780, 768] width 138 height 37
type input "1"
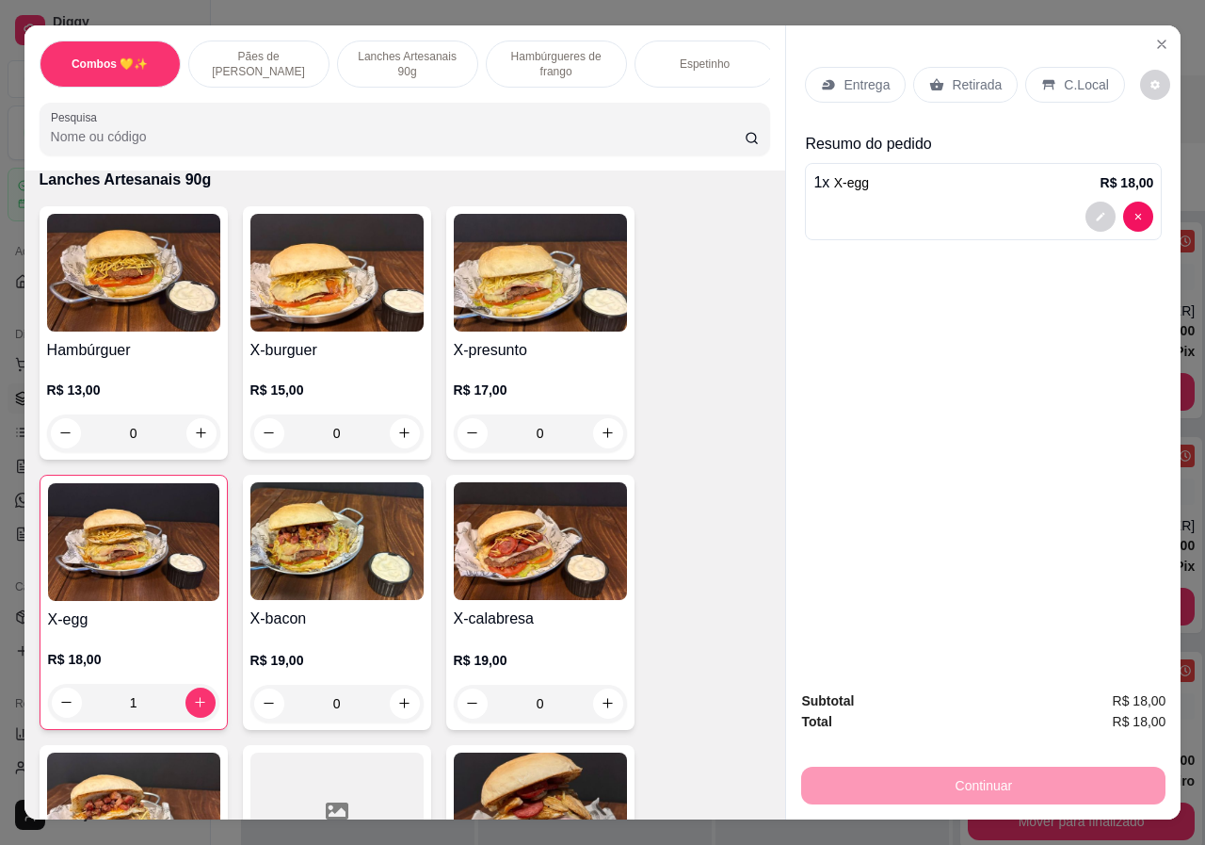
click at [982, 75] on p "Retirada" at bounding box center [977, 84] width 50 height 19
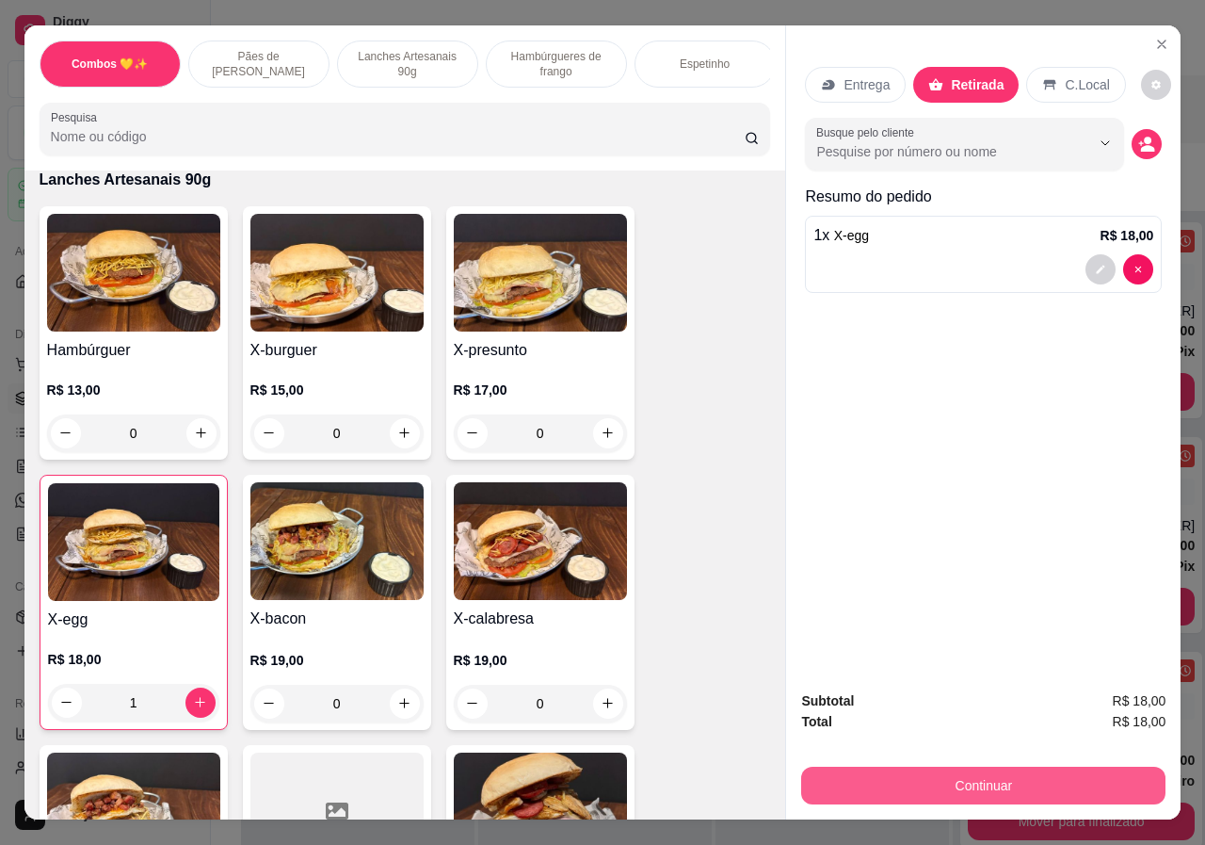
click at [989, 781] on button "Continuar" at bounding box center [983, 785] width 364 height 38
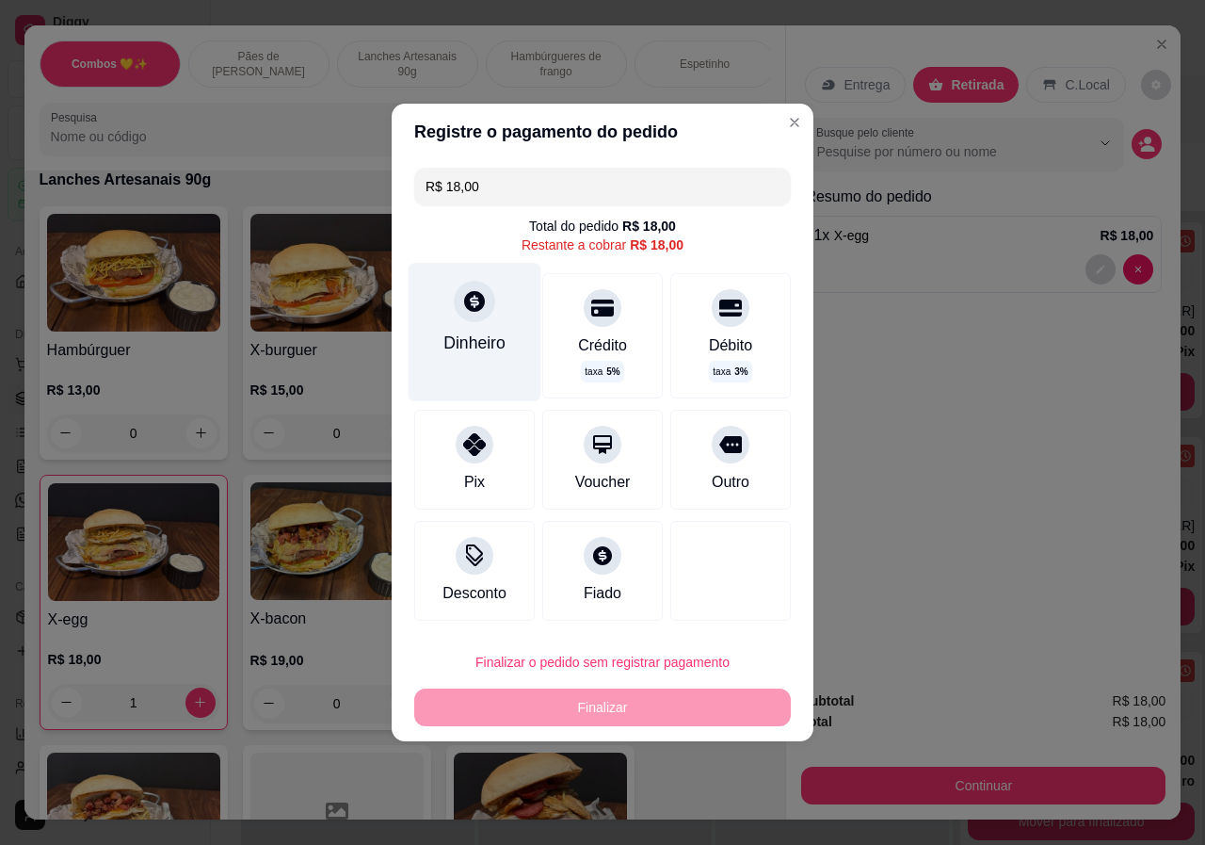
click at [484, 352] on div "Dinheiro" at bounding box center [474, 343] width 62 height 24
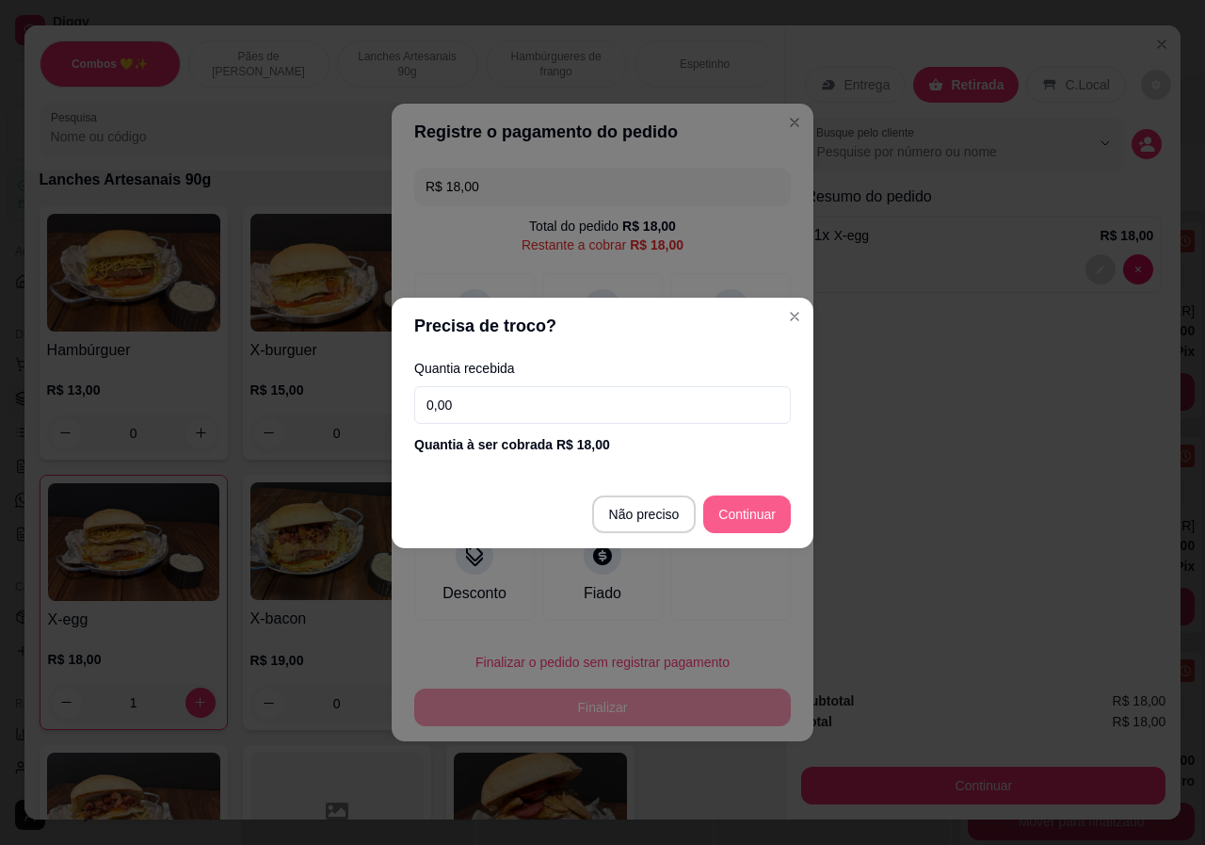
type input "R$ 0,00"
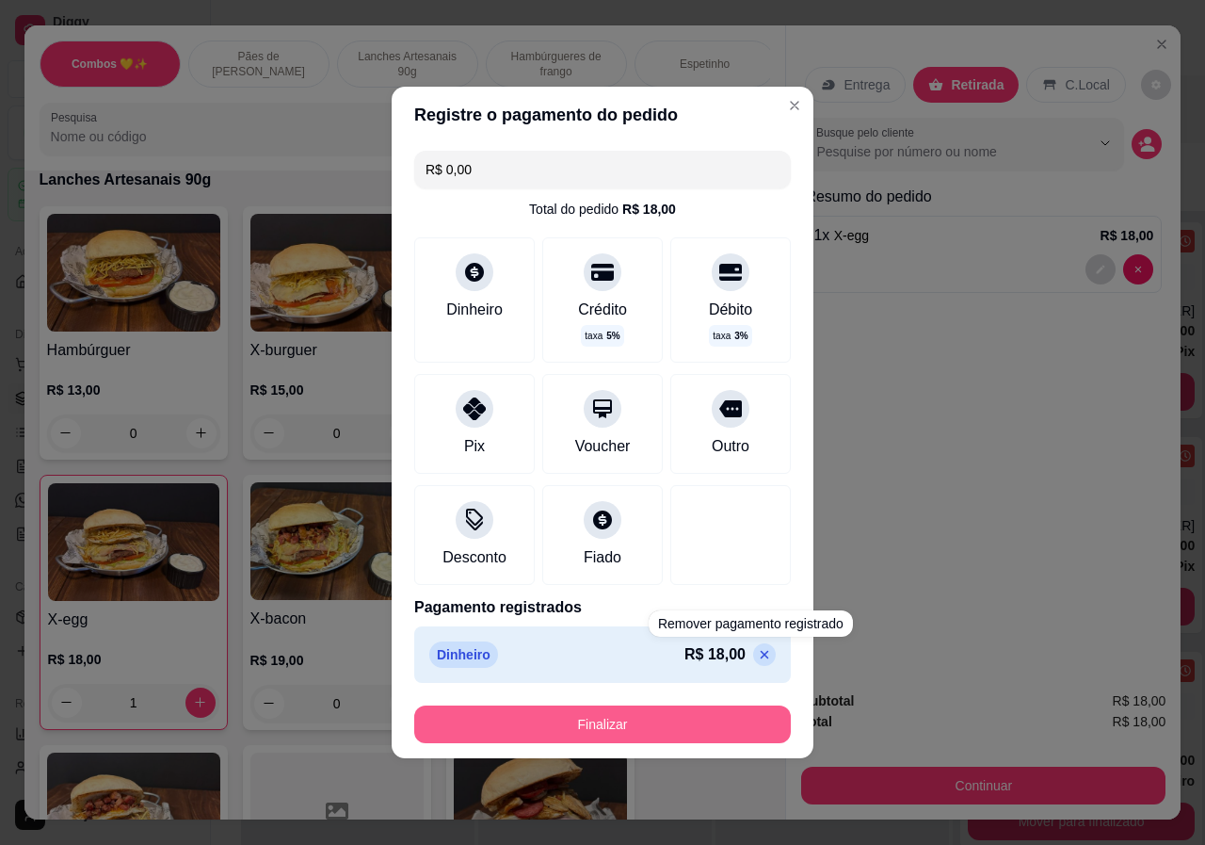
click at [695, 715] on button "Finalizar" at bounding box center [602, 724] width 377 height 38
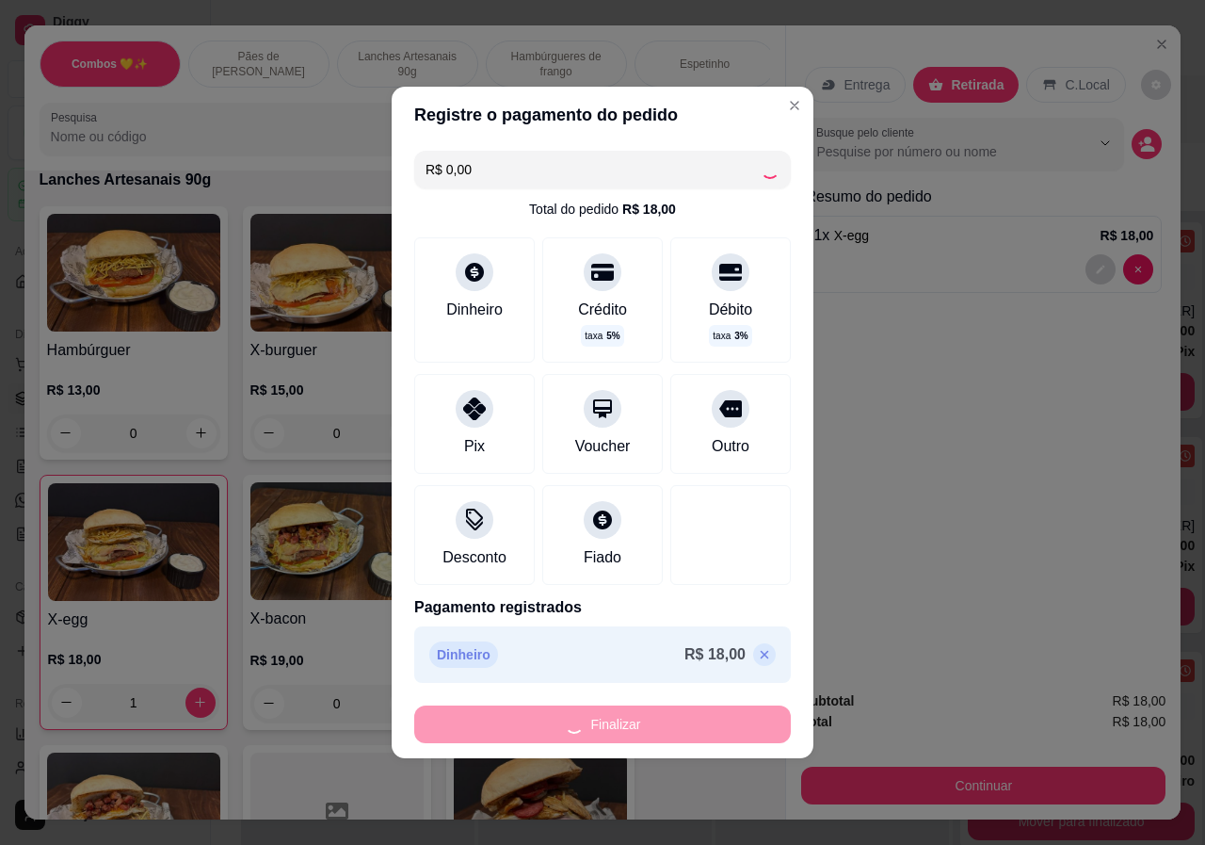
type input "0"
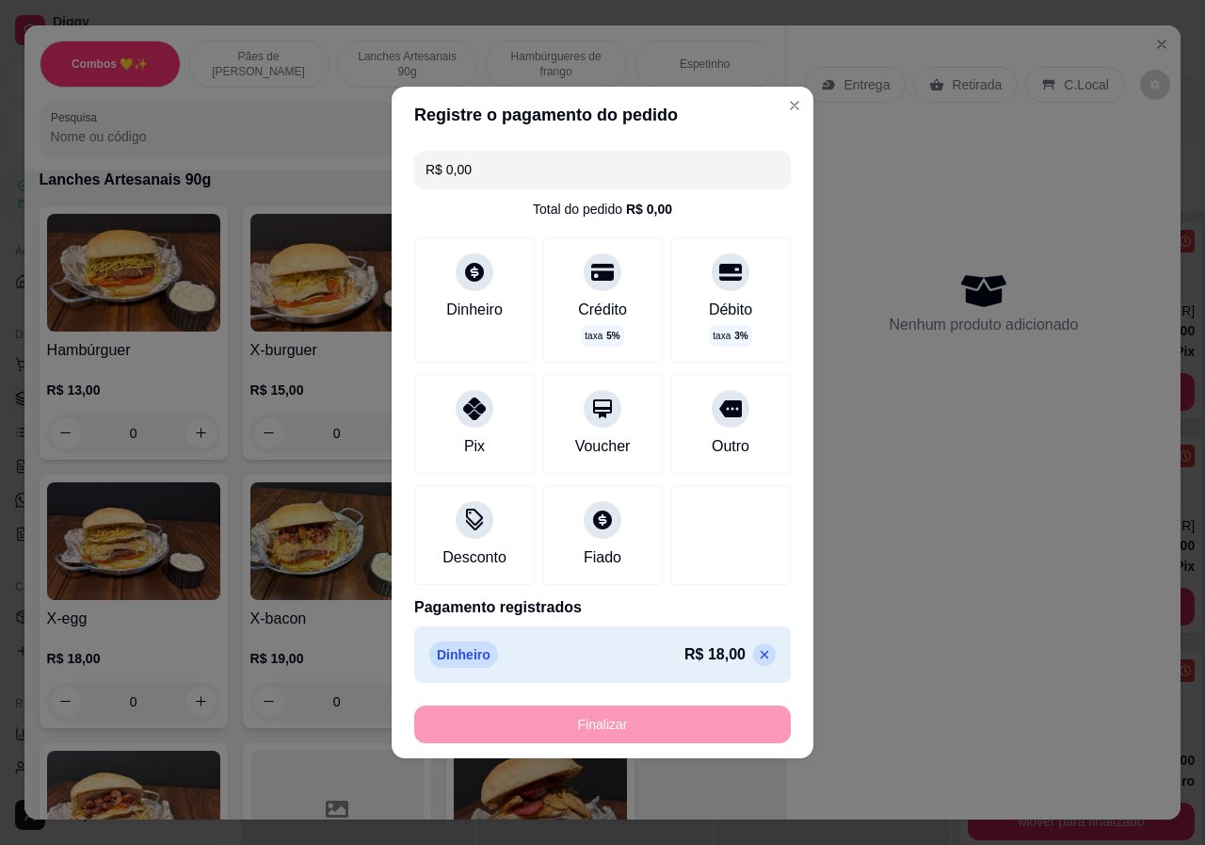
type input "-R$ 18,00"
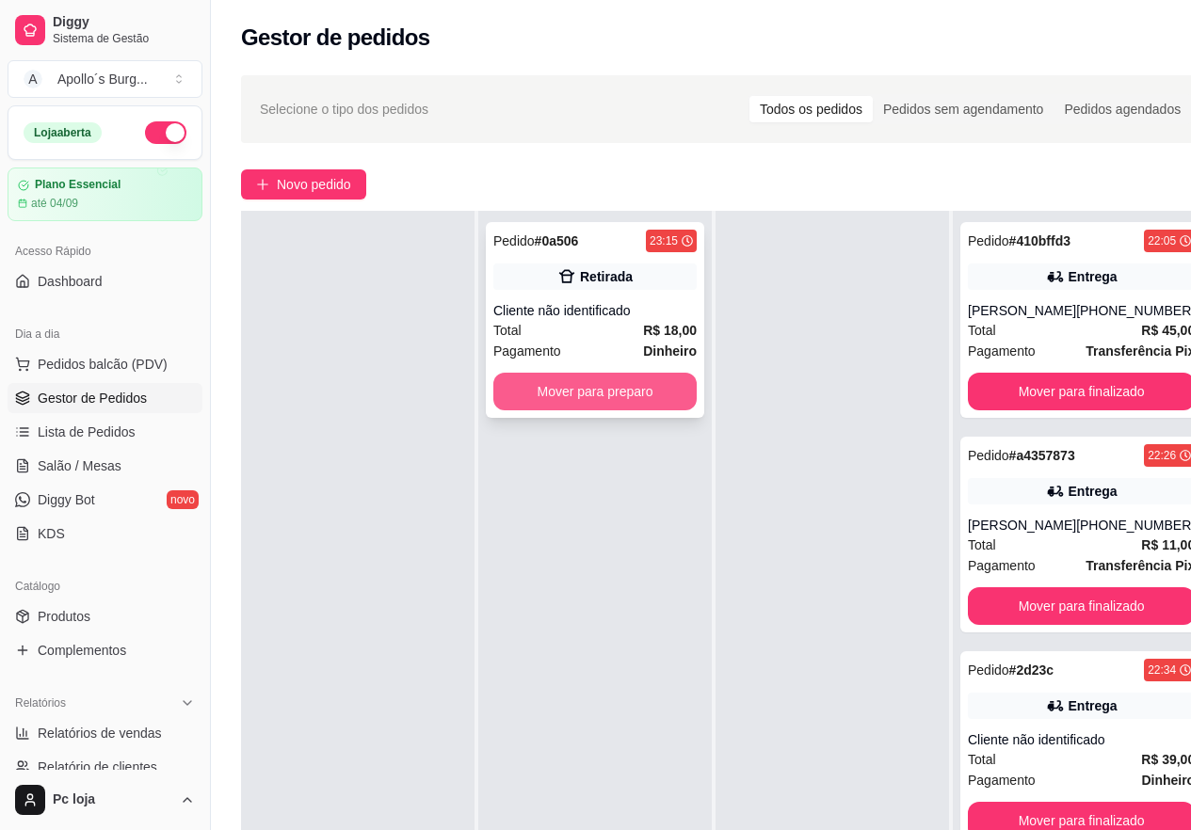
click at [653, 397] on button "Mover para preparo" at bounding box center [594, 392] width 203 height 38
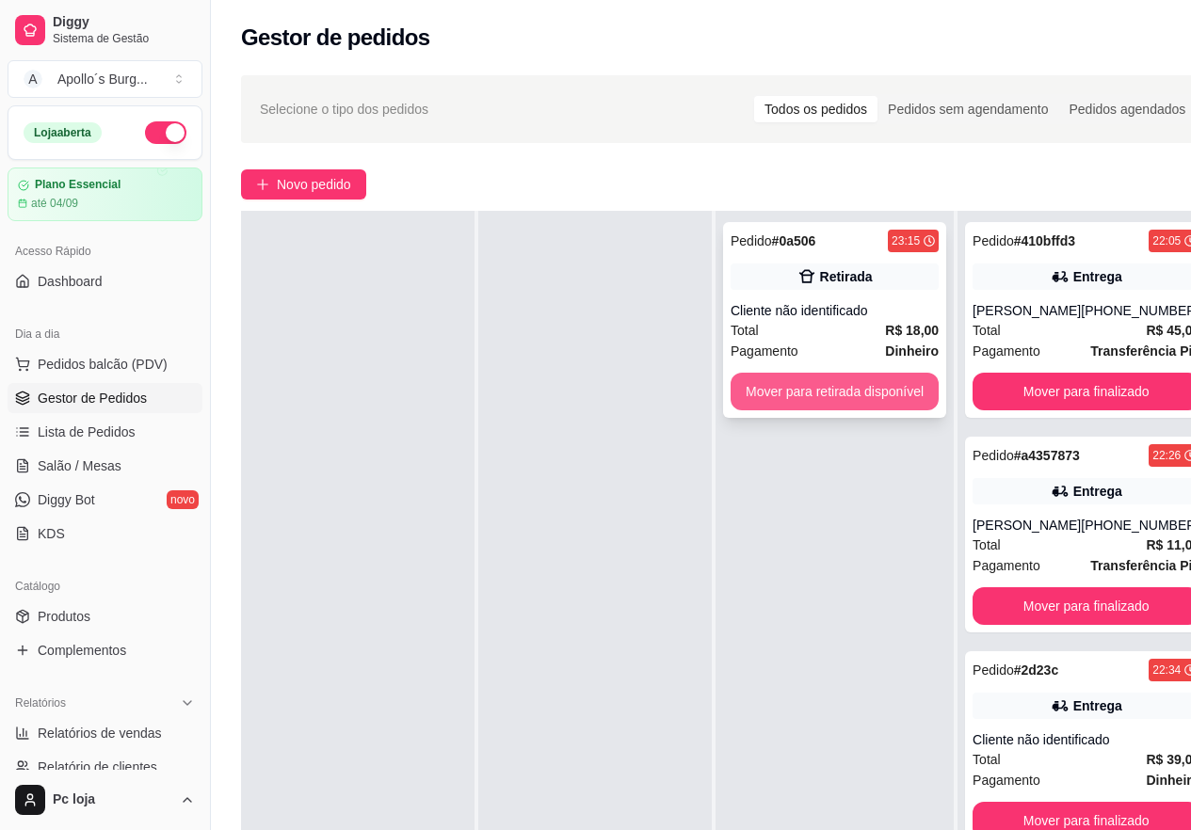
click at [909, 381] on button "Mover para retirada disponível" at bounding box center [835, 392] width 208 height 38
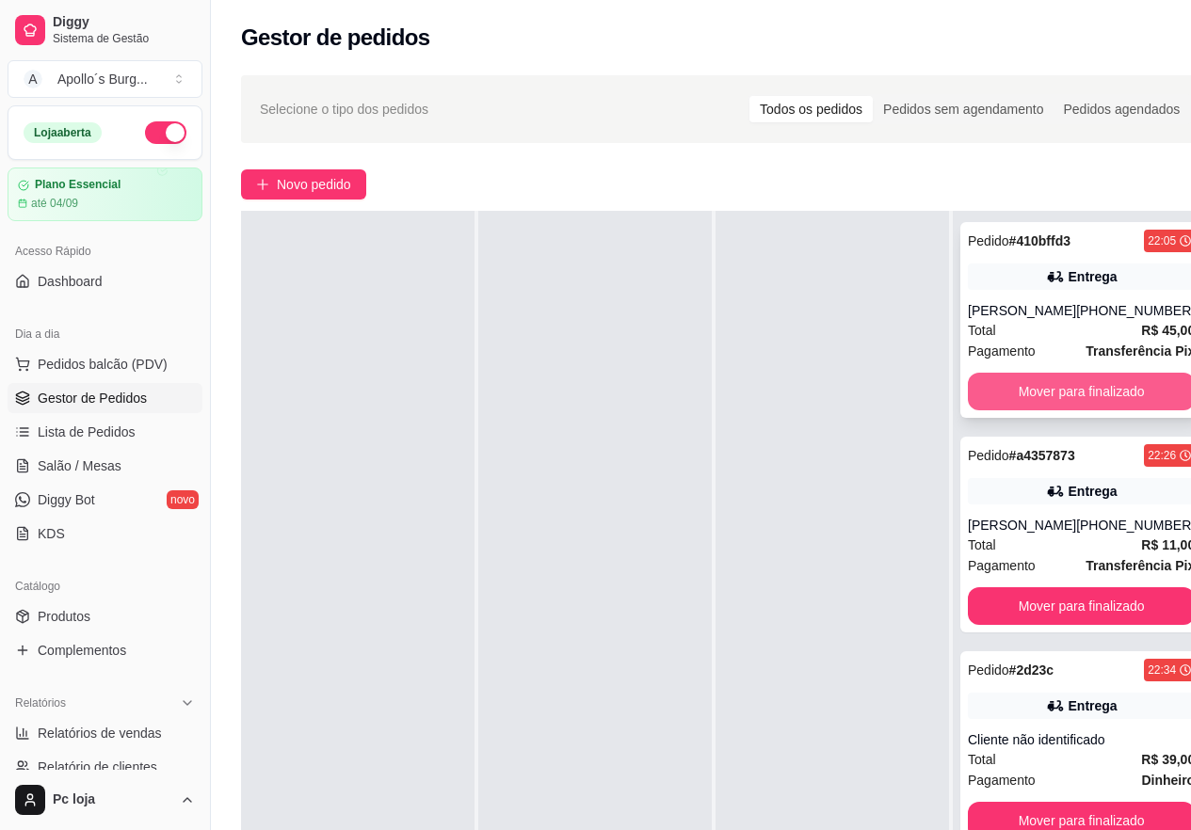
click at [1058, 390] on button "Mover para finalizado" at bounding box center [1081, 392] width 227 height 38
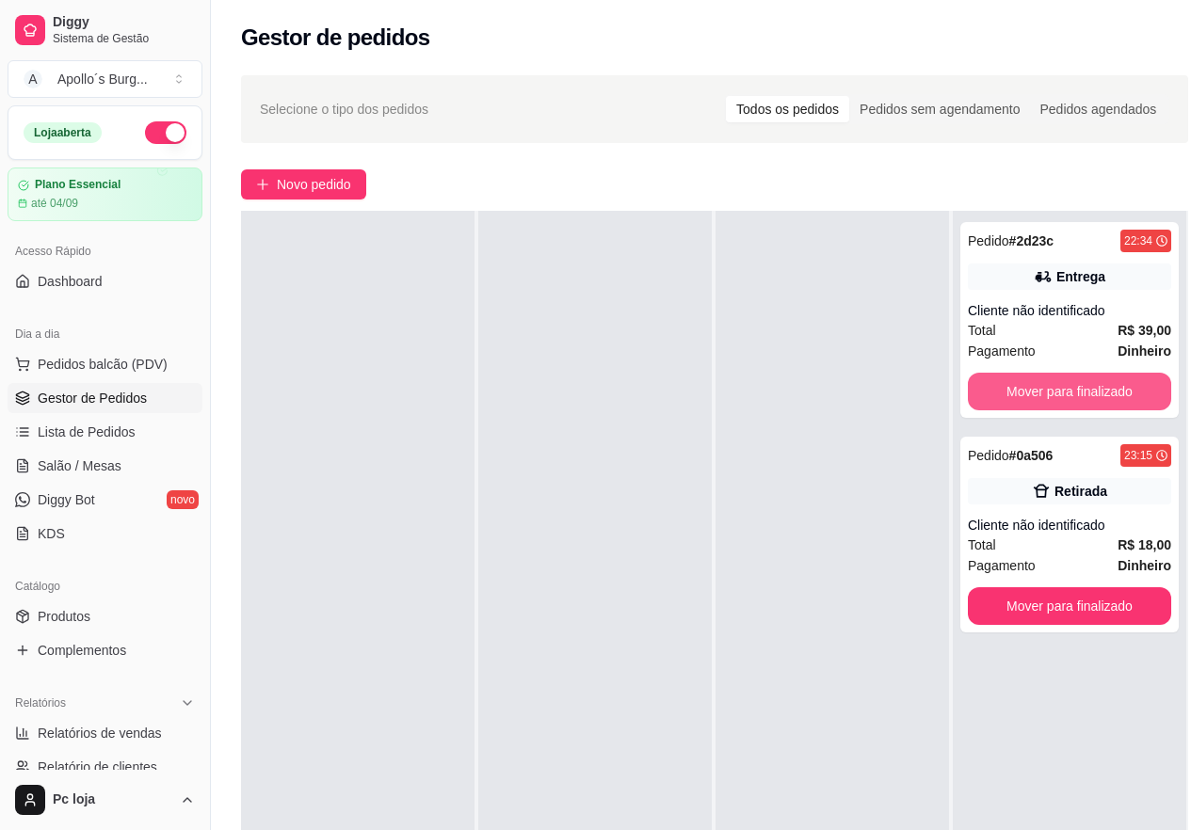
click at [1058, 390] on button "Mover para finalizado" at bounding box center [1069, 392] width 203 height 38
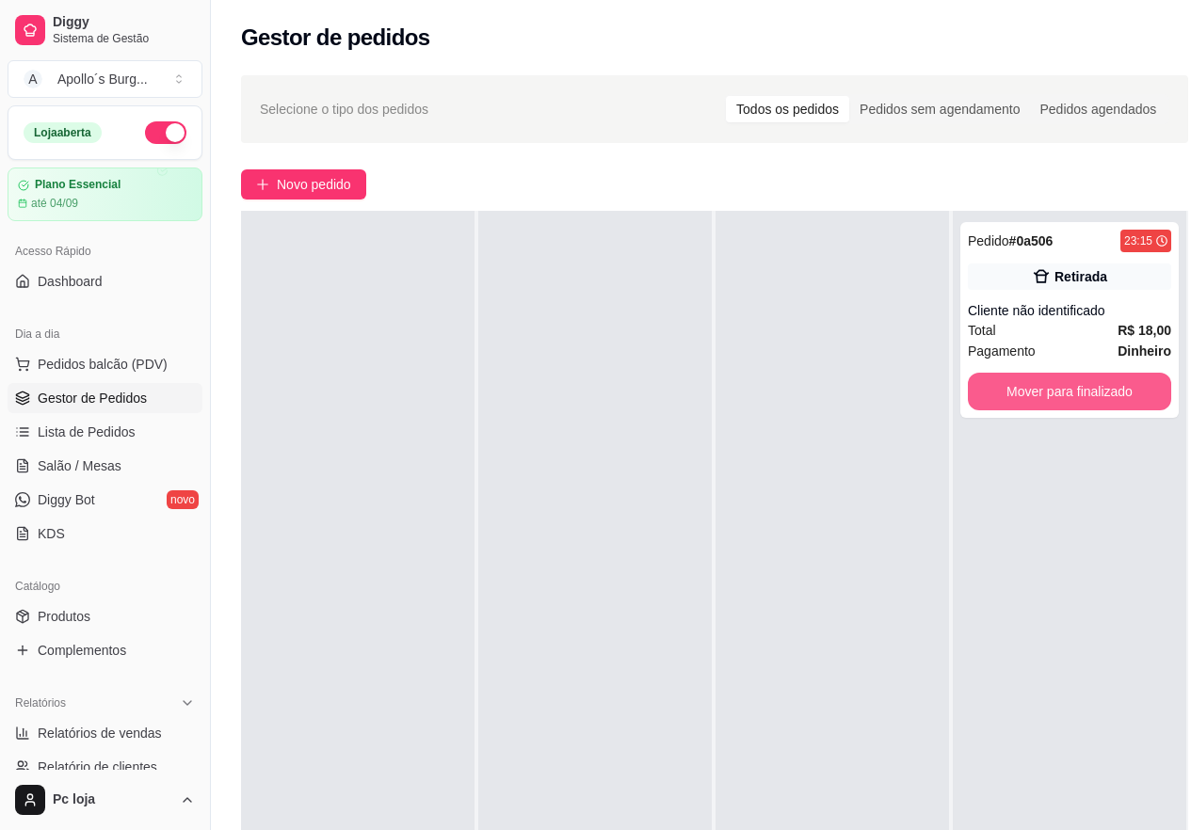
click at [1058, 390] on button "Mover para finalizado" at bounding box center [1069, 392] width 203 height 38
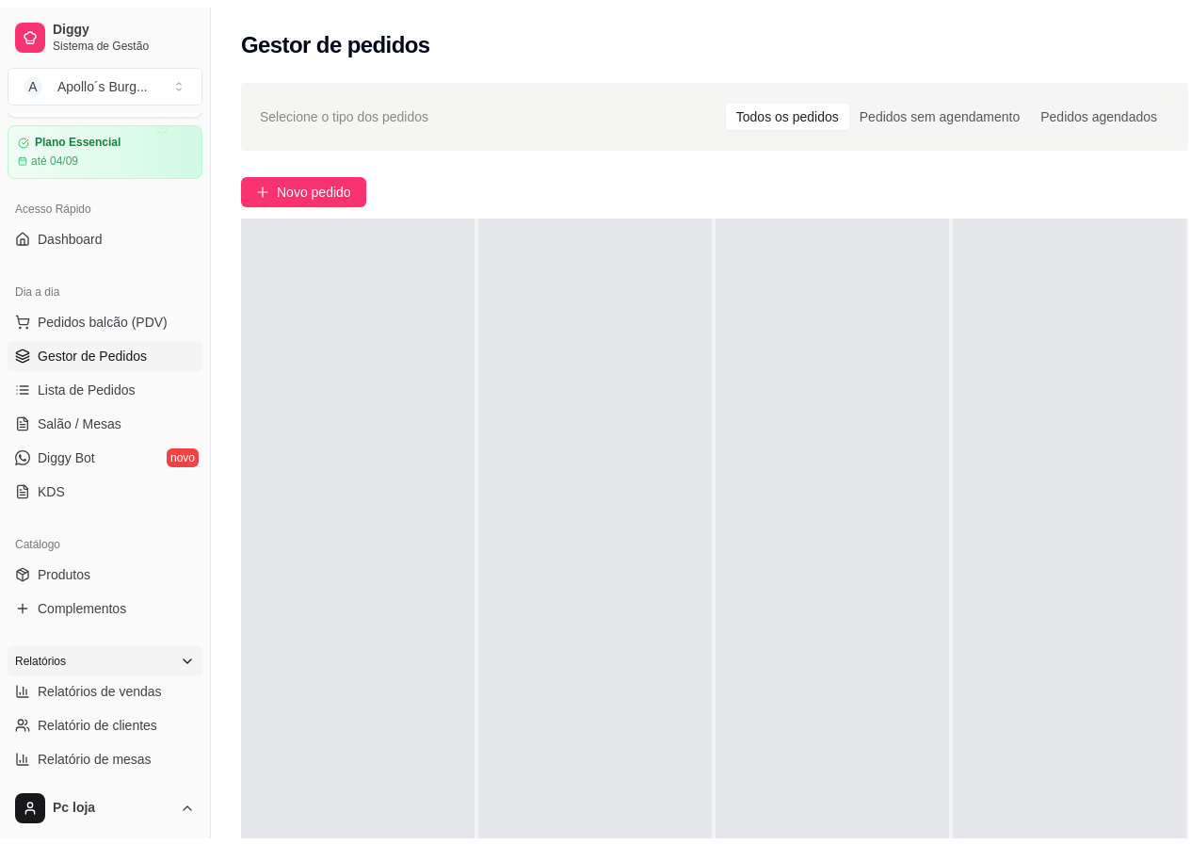
scroll to position [282, 0]
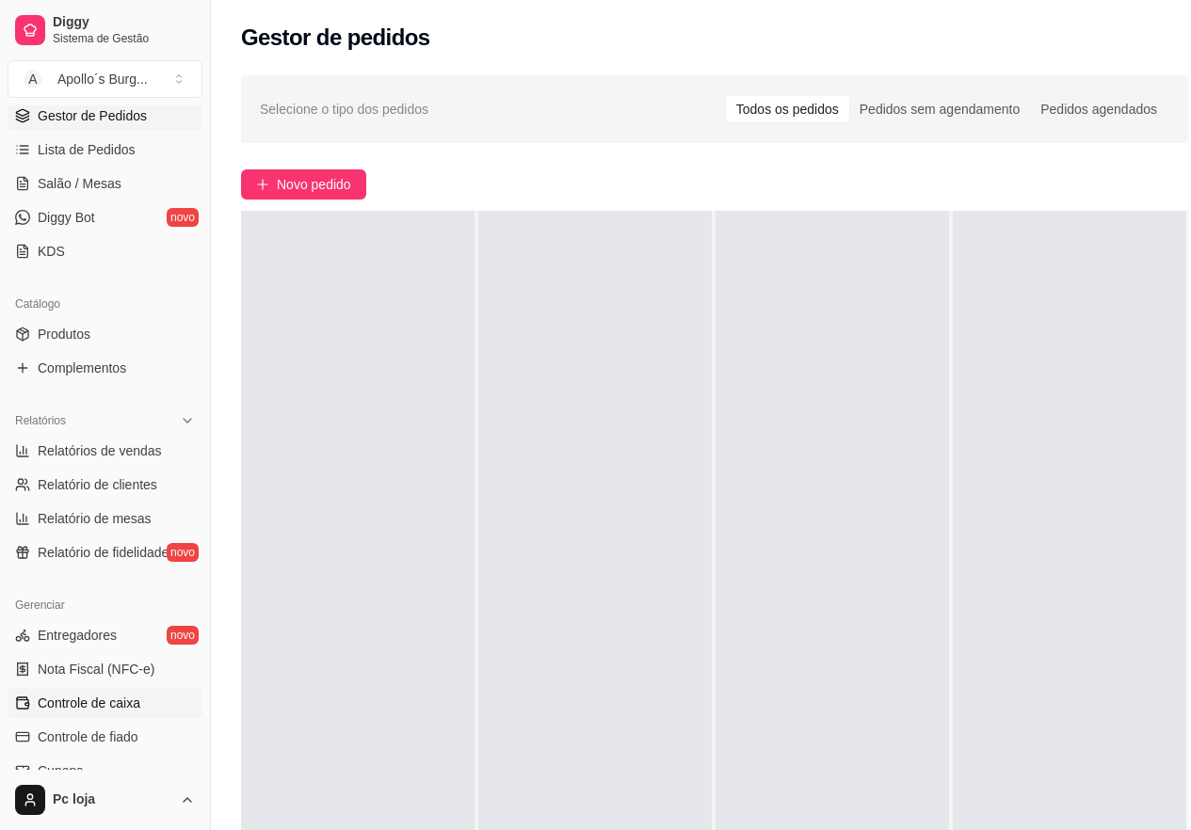
click at [121, 711] on span "Controle de caixa" at bounding box center [89, 703] width 103 height 19
click at [111, 705] on span "Controle de caixa" at bounding box center [89, 703] width 103 height 19
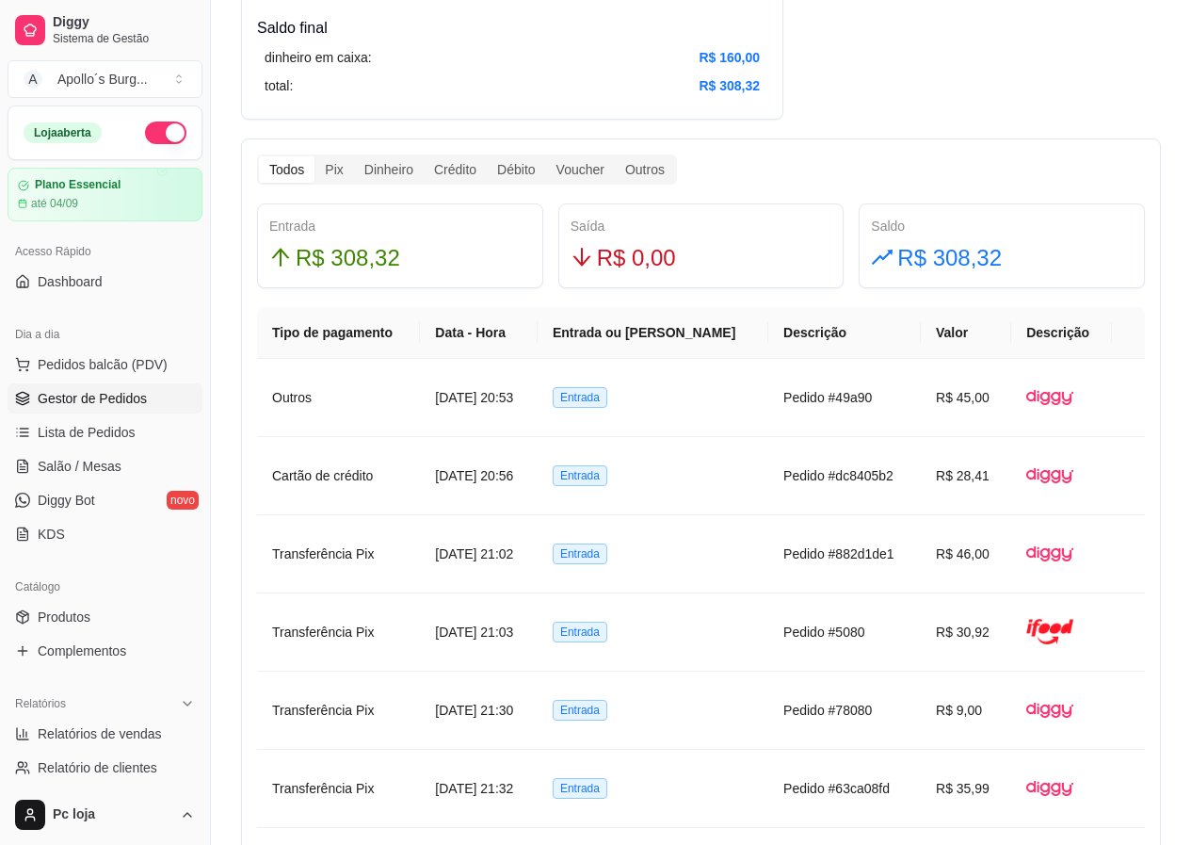
click at [89, 410] on link "Gestor de Pedidos" at bounding box center [105, 398] width 195 height 30
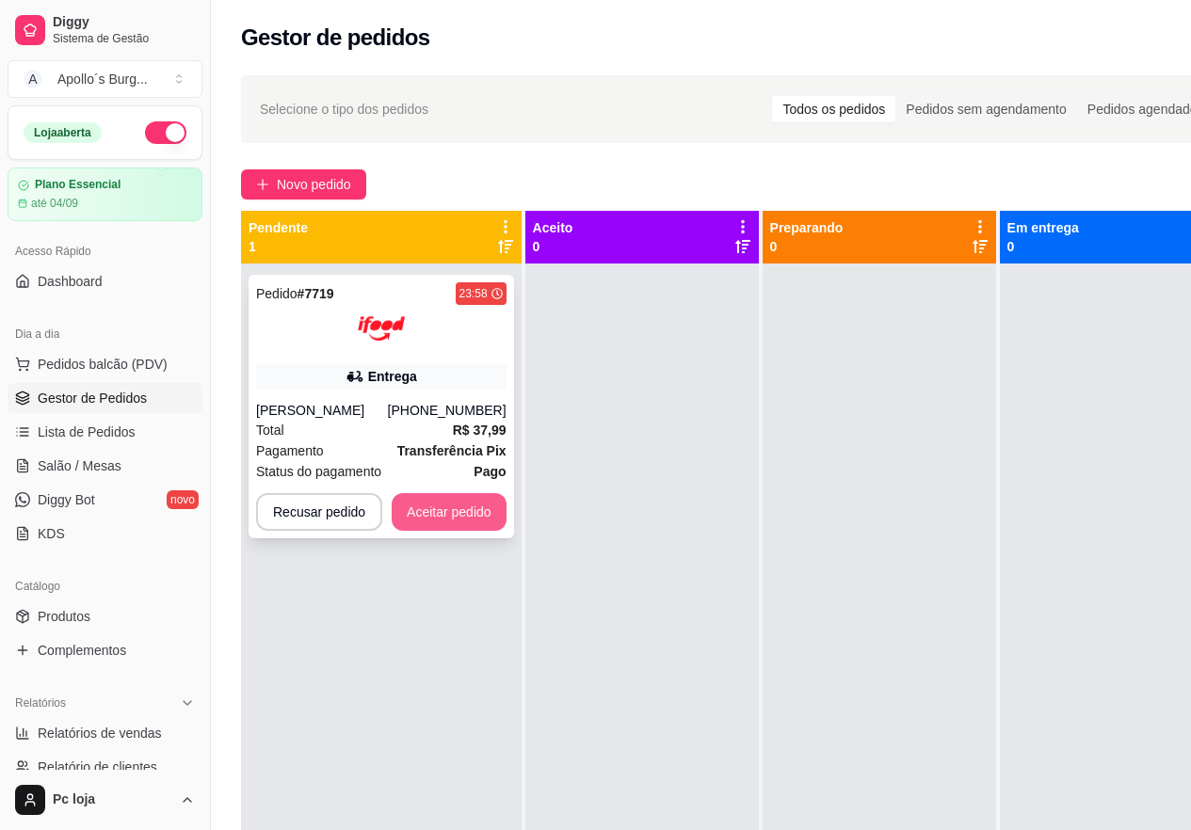
click at [436, 513] on button "Aceitar pedido" at bounding box center [449, 512] width 115 height 38
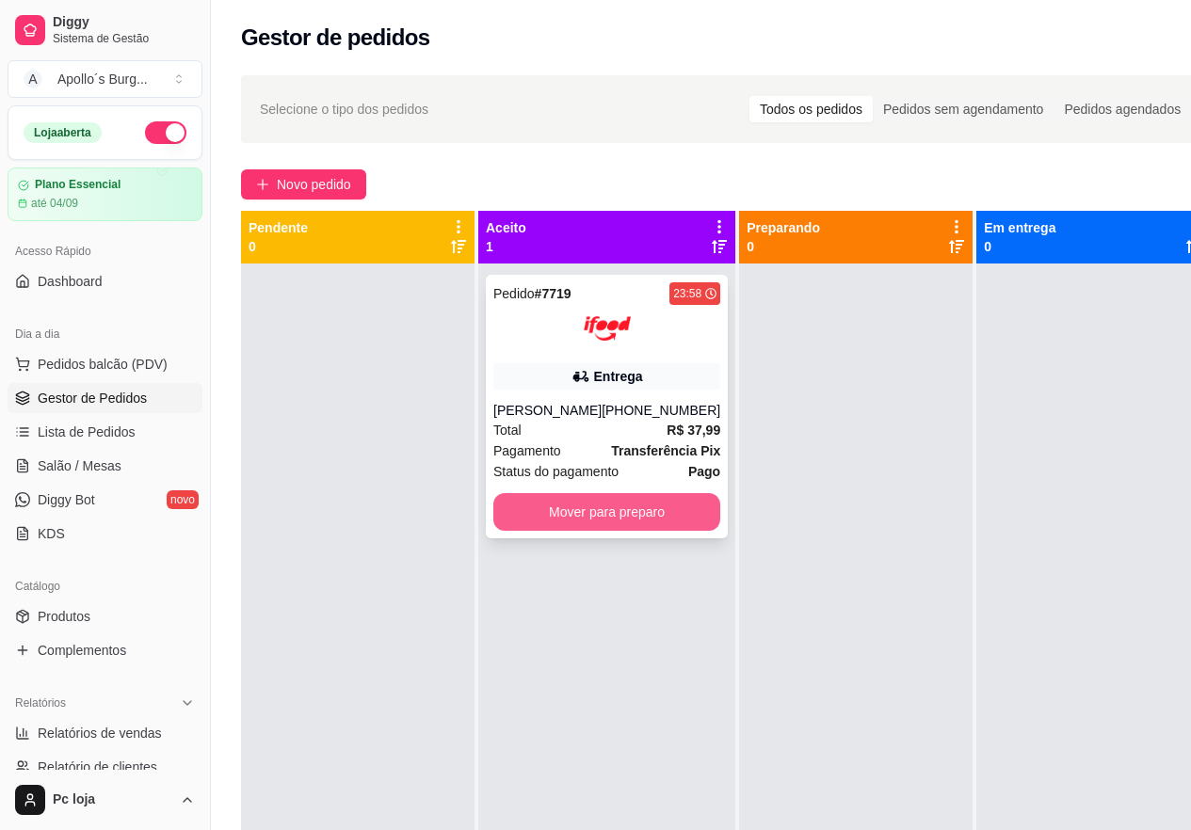
click at [649, 516] on button "Mover para preparo" at bounding box center [606, 512] width 227 height 38
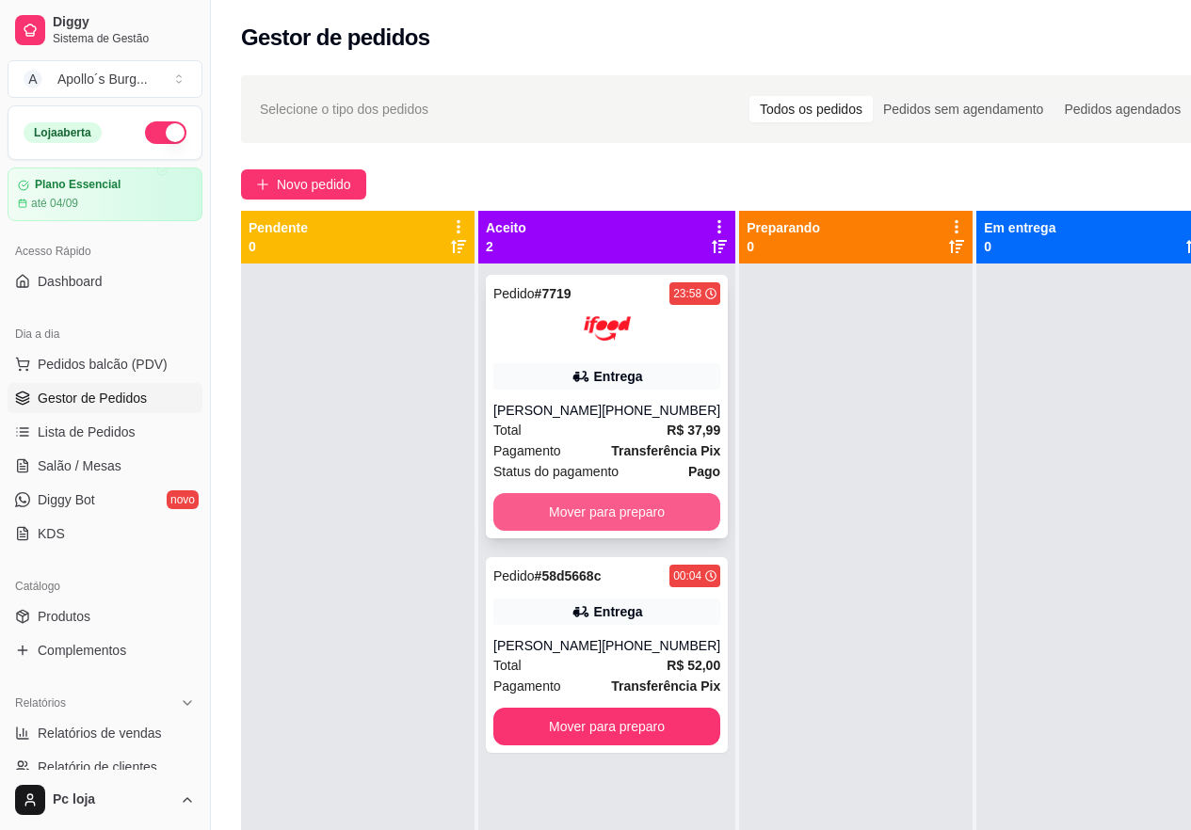
click at [586, 502] on button "Mover para preparo" at bounding box center [606, 512] width 227 height 38
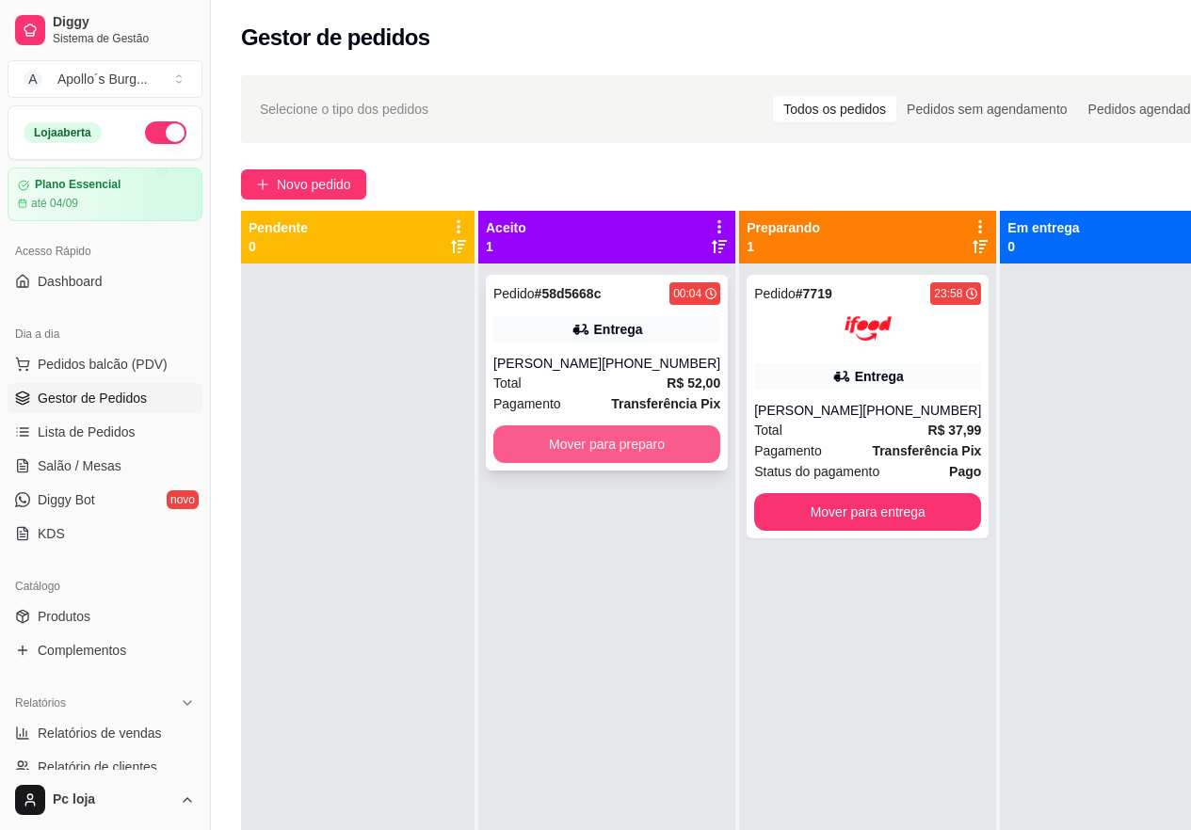
click at [601, 463] on button "Mover para preparo" at bounding box center [606, 445] width 227 height 38
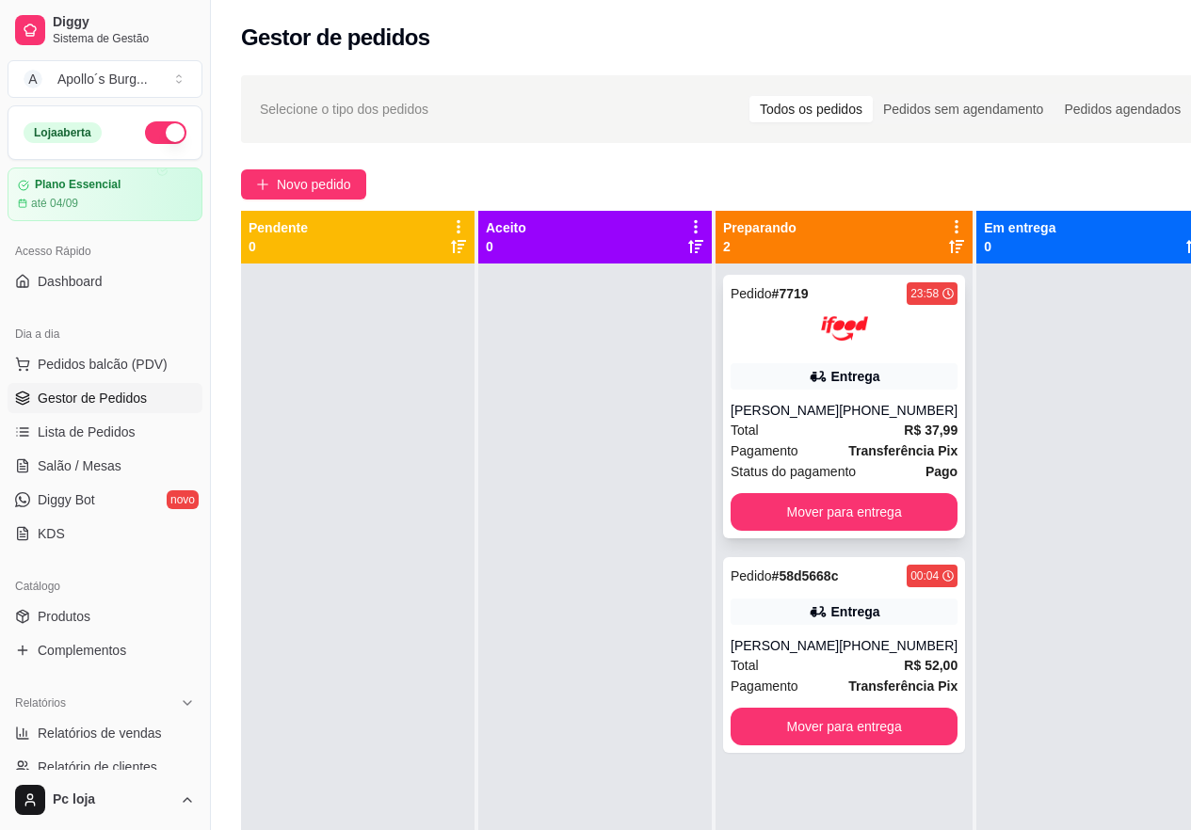
click at [847, 354] on div "Pedido # 7719 23:58 Entrega [PERSON_NAME] [PHONE_NUMBER] Total R$ 37,99 Pagamen…" at bounding box center [844, 407] width 242 height 264
click at [797, 374] on div "Entrega" at bounding box center [844, 376] width 227 height 26
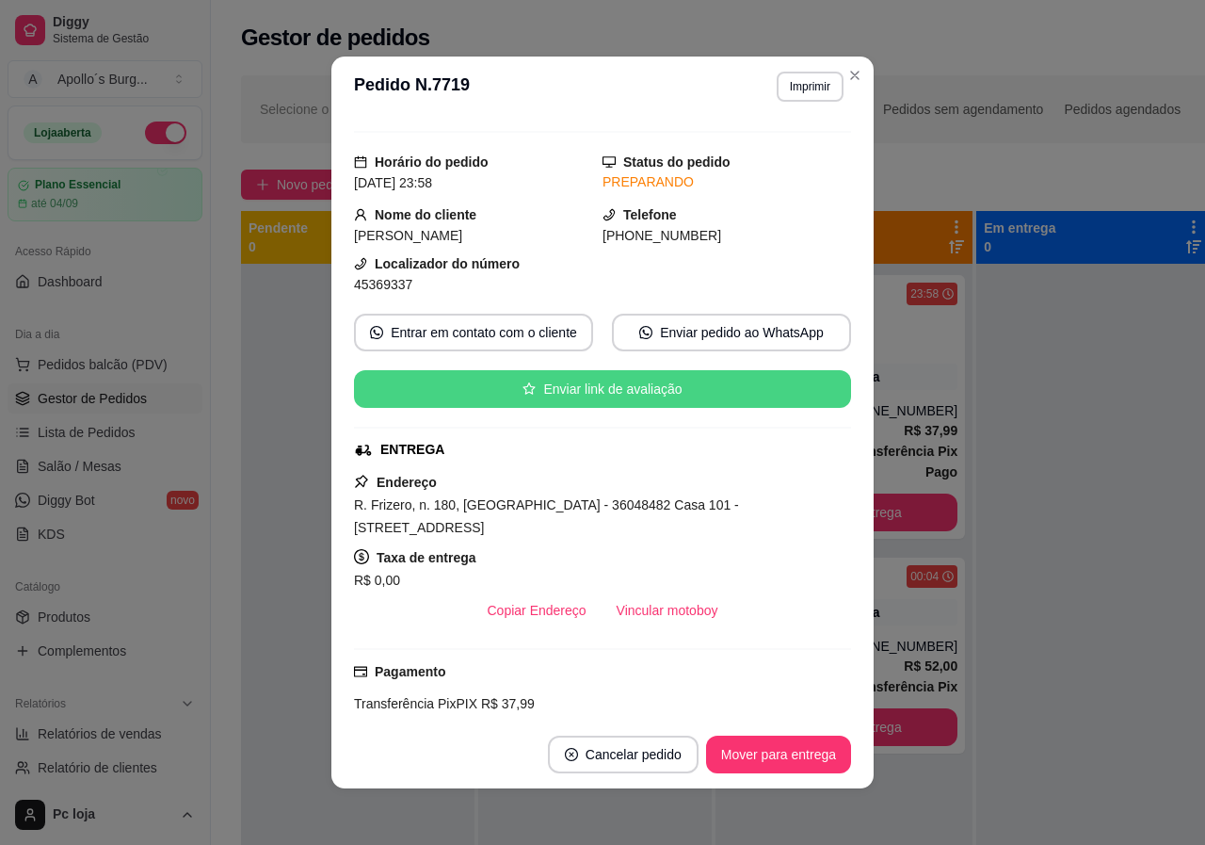
scroll to position [94, 0]
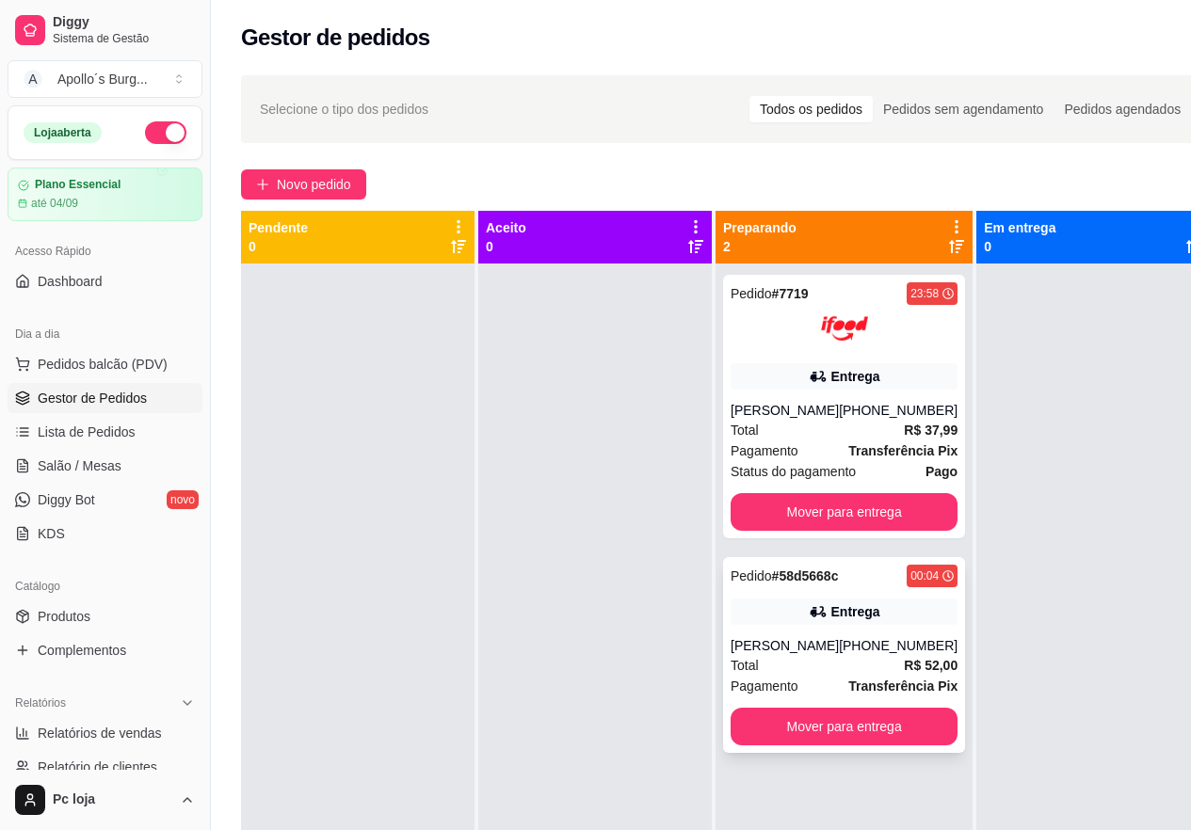
click at [814, 600] on div "Entrega" at bounding box center [844, 612] width 227 height 26
click at [830, 633] on div "Pedido # 58d5668c 00:04 Entrega [PERSON_NAME] [PHONE_NUMBER] Total R$ 52,00 Pag…" at bounding box center [844, 655] width 242 height 196
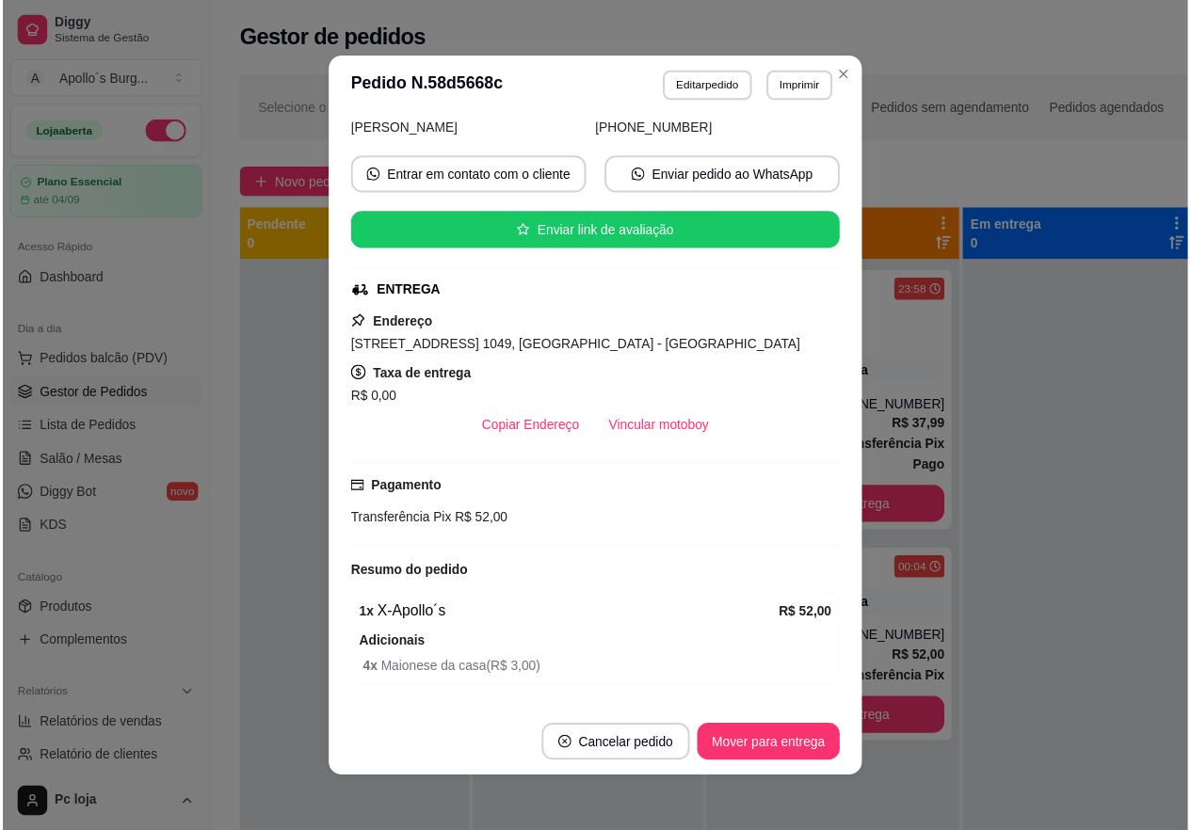
scroll to position [198, 0]
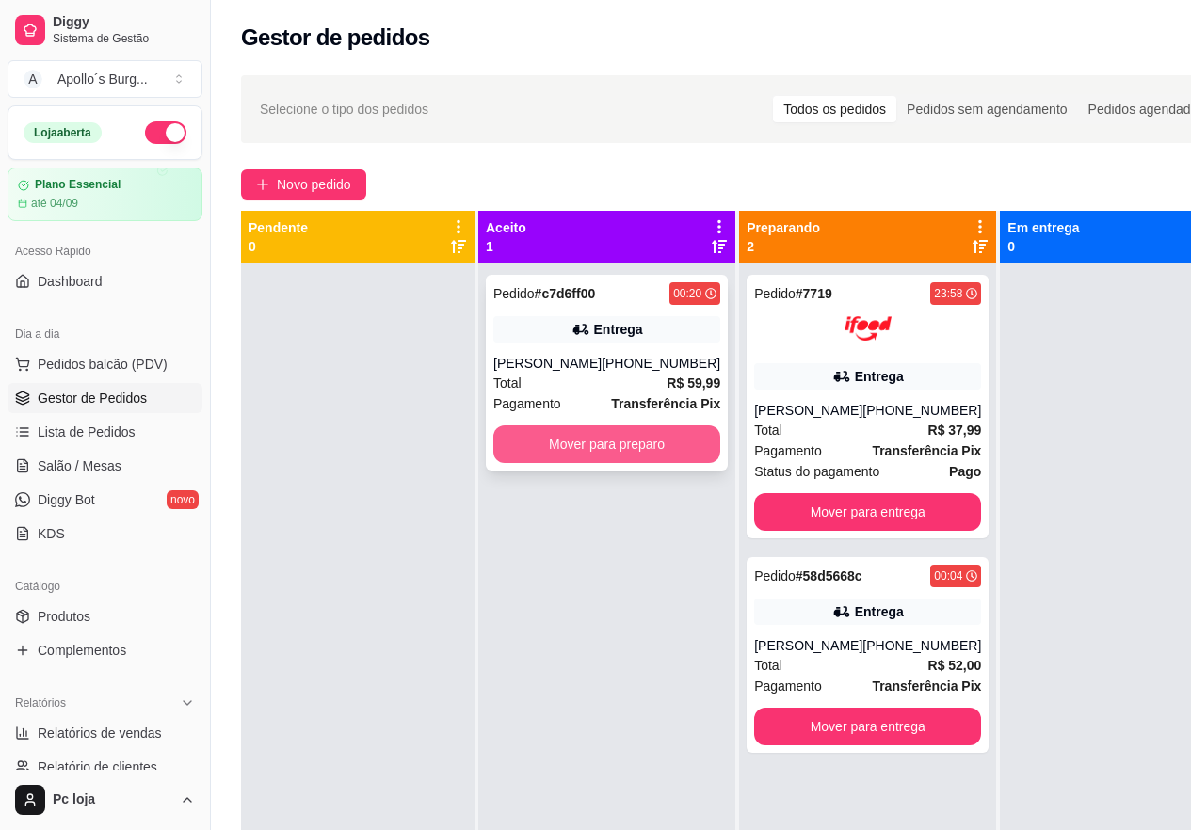
click at [610, 449] on button "Mover para preparo" at bounding box center [606, 445] width 227 height 38
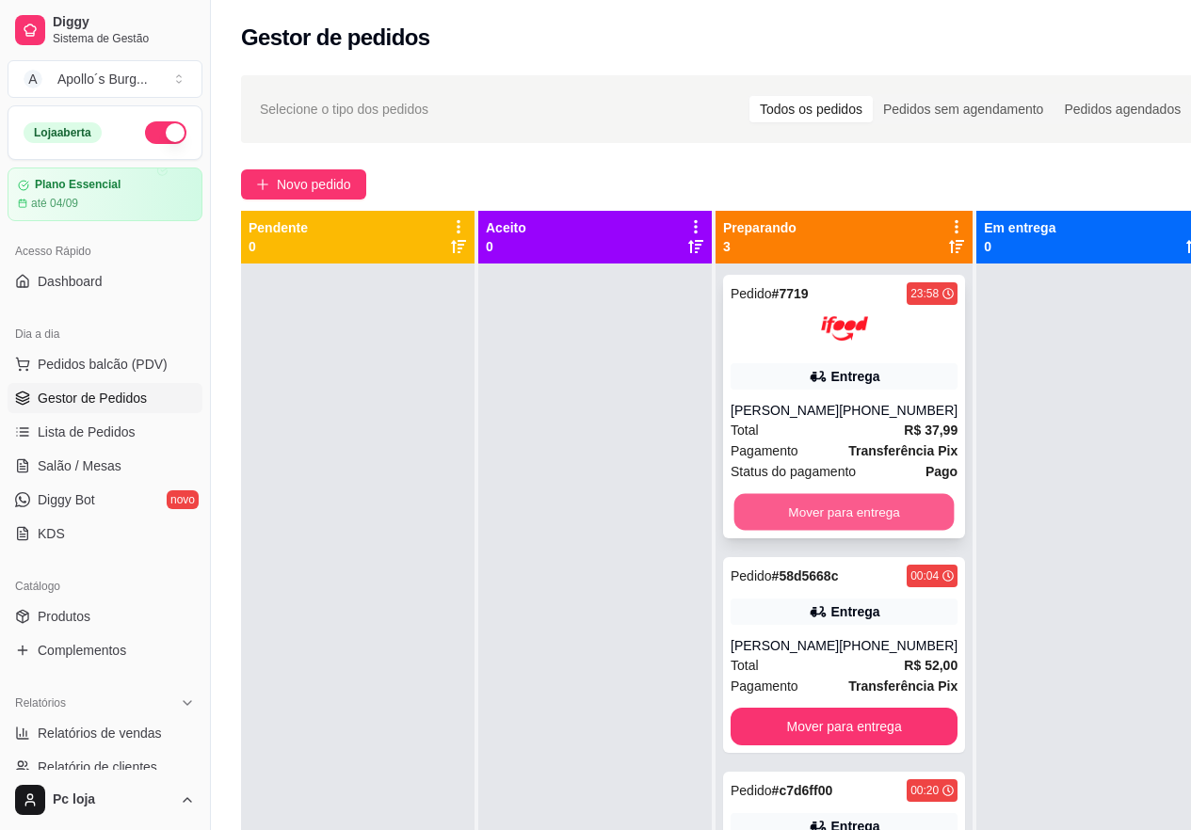
click at [873, 520] on button "Mover para entrega" at bounding box center [844, 512] width 220 height 37
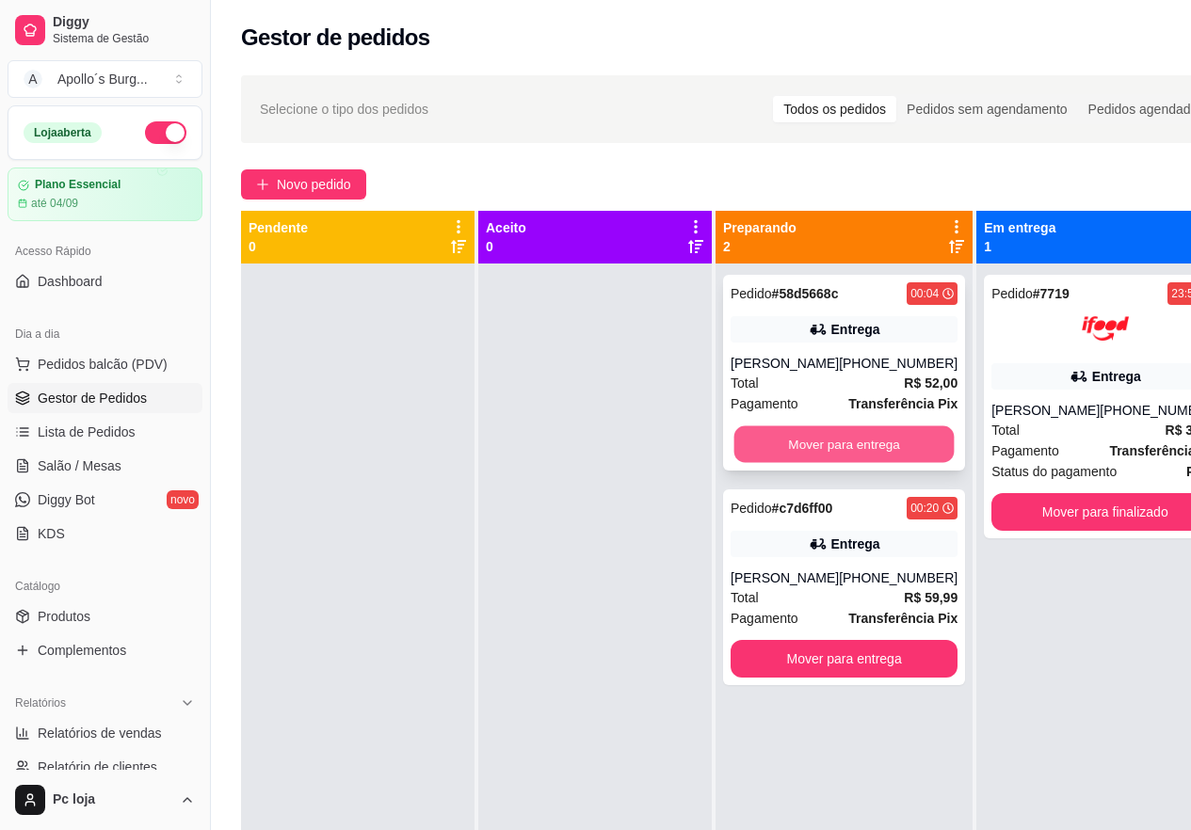
click at [820, 447] on button "Mover para entrega" at bounding box center [844, 445] width 220 height 37
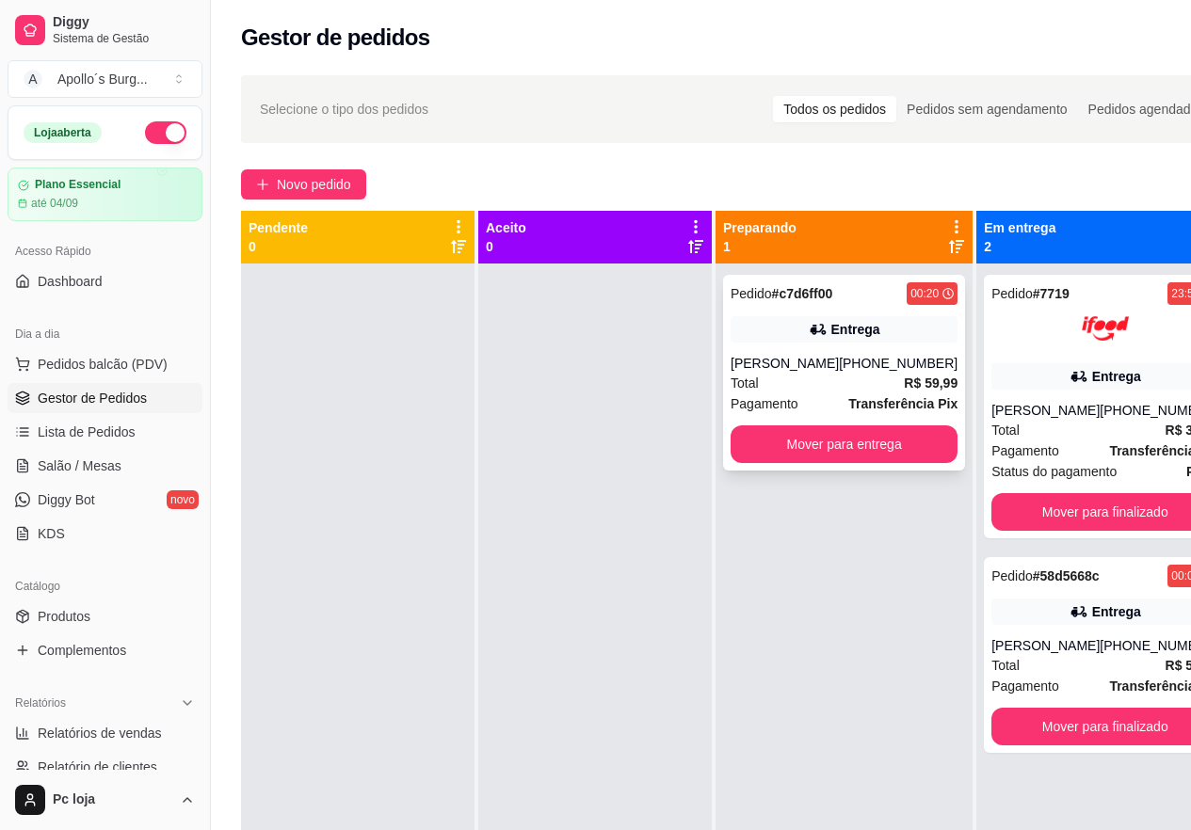
click at [818, 348] on div "Pedido # c7d6ff00 00:20 Entrega [PERSON_NAME] [PHONE_NUMBER] Total R$ 59,99 Pag…" at bounding box center [844, 373] width 242 height 196
click at [810, 433] on button "Mover para entrega" at bounding box center [844, 445] width 227 height 38
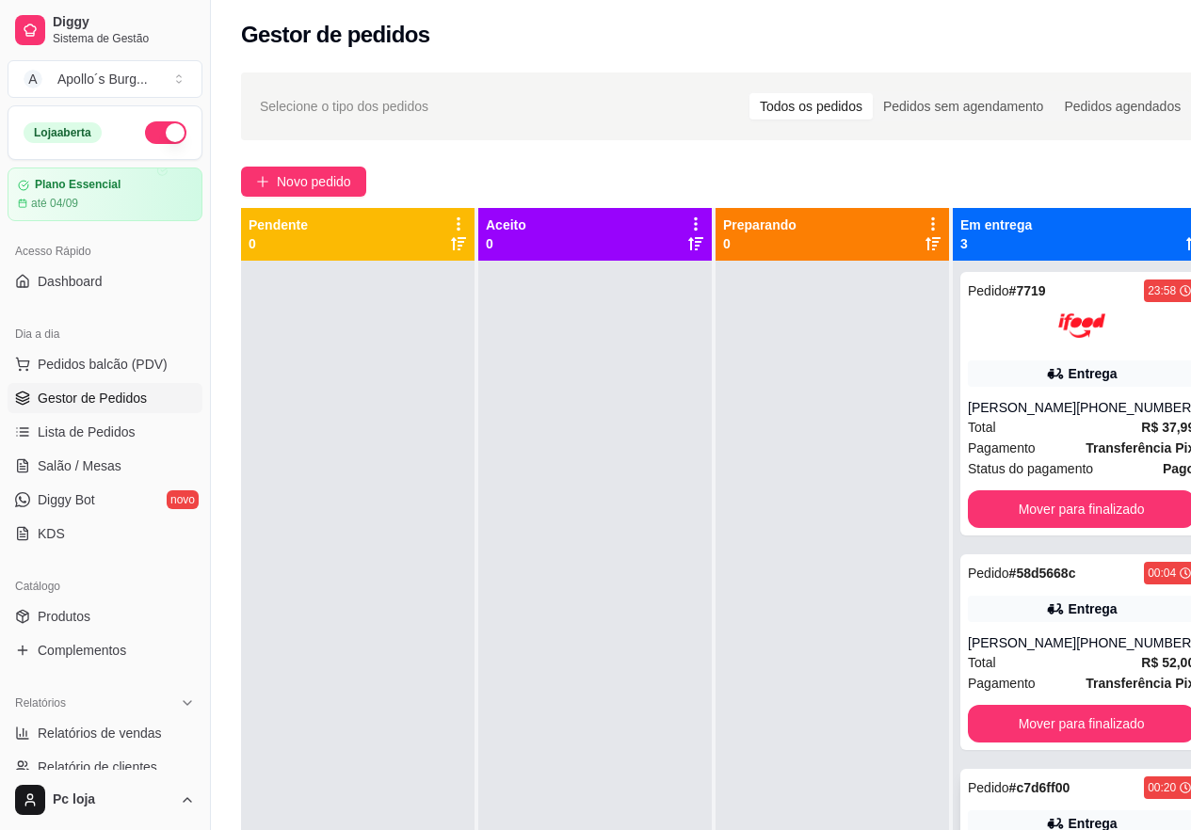
scroll to position [0, 0]
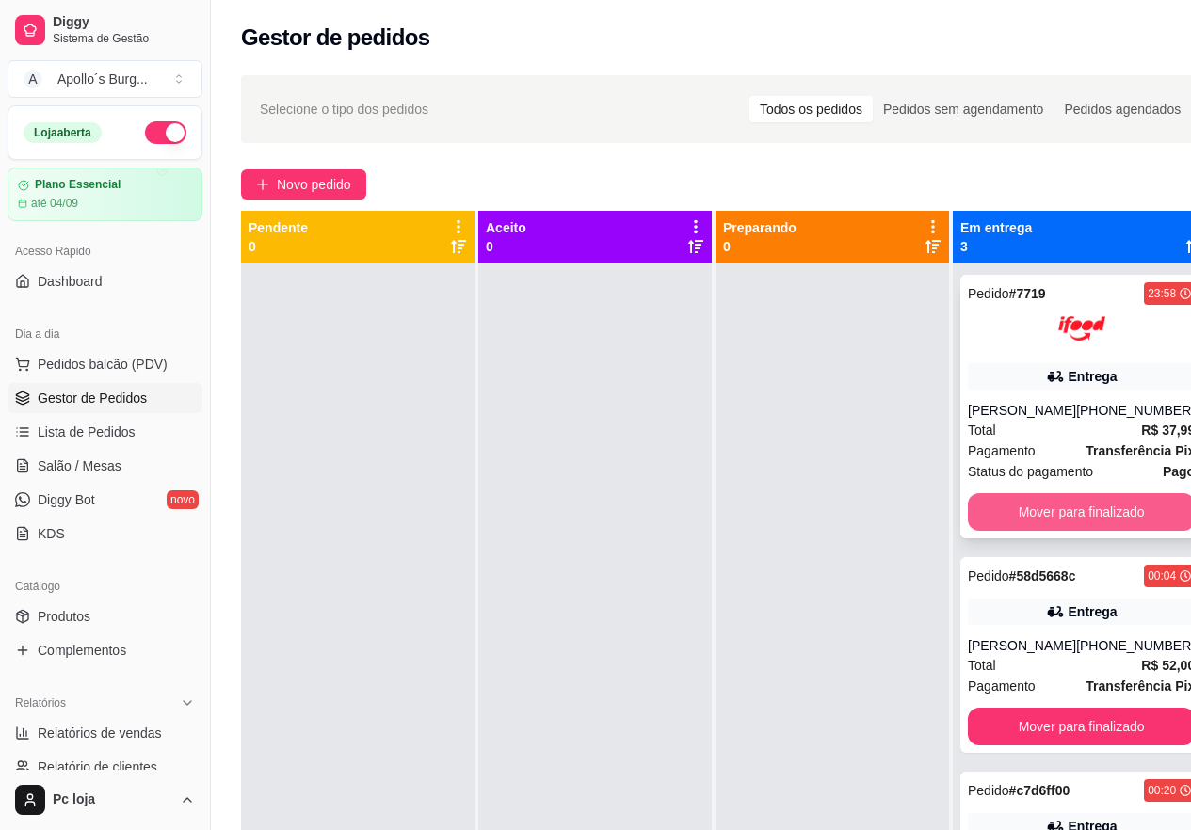
click at [1004, 510] on button "Mover para finalizado" at bounding box center [1081, 512] width 227 height 38
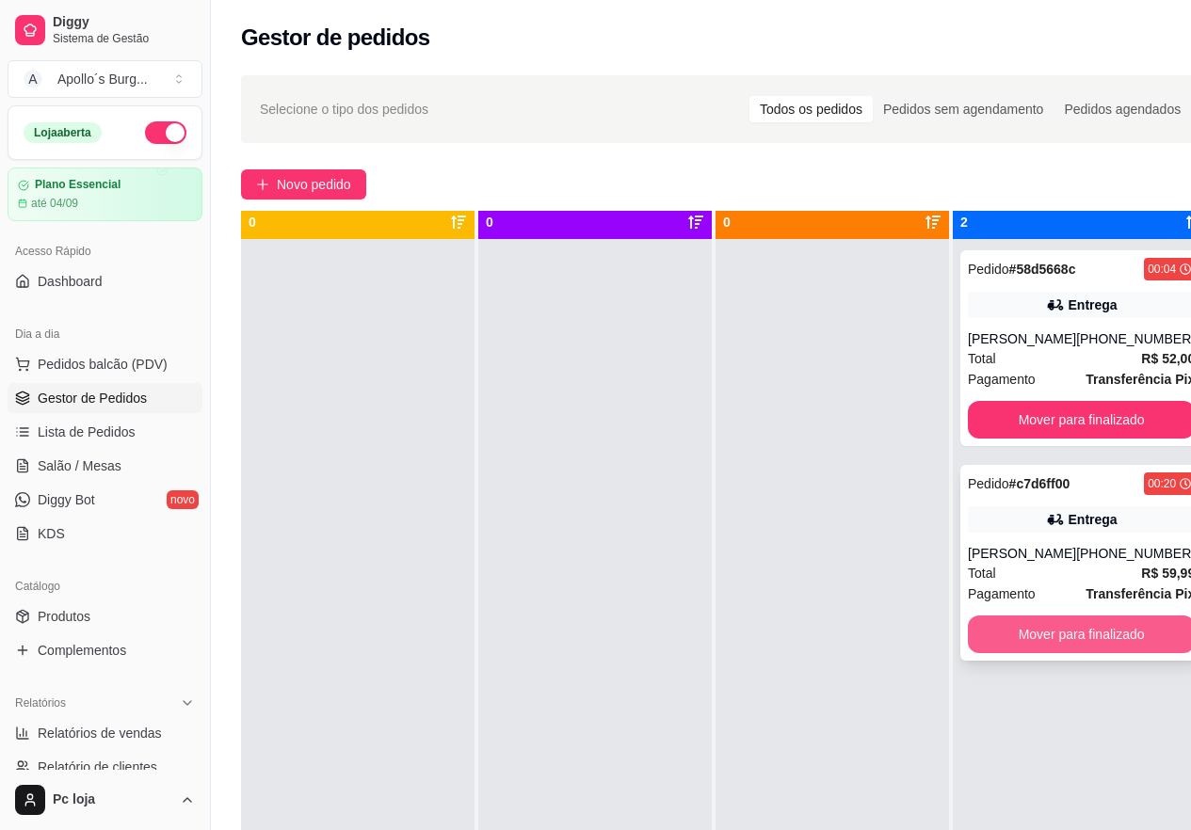
scroll to position [53, 0]
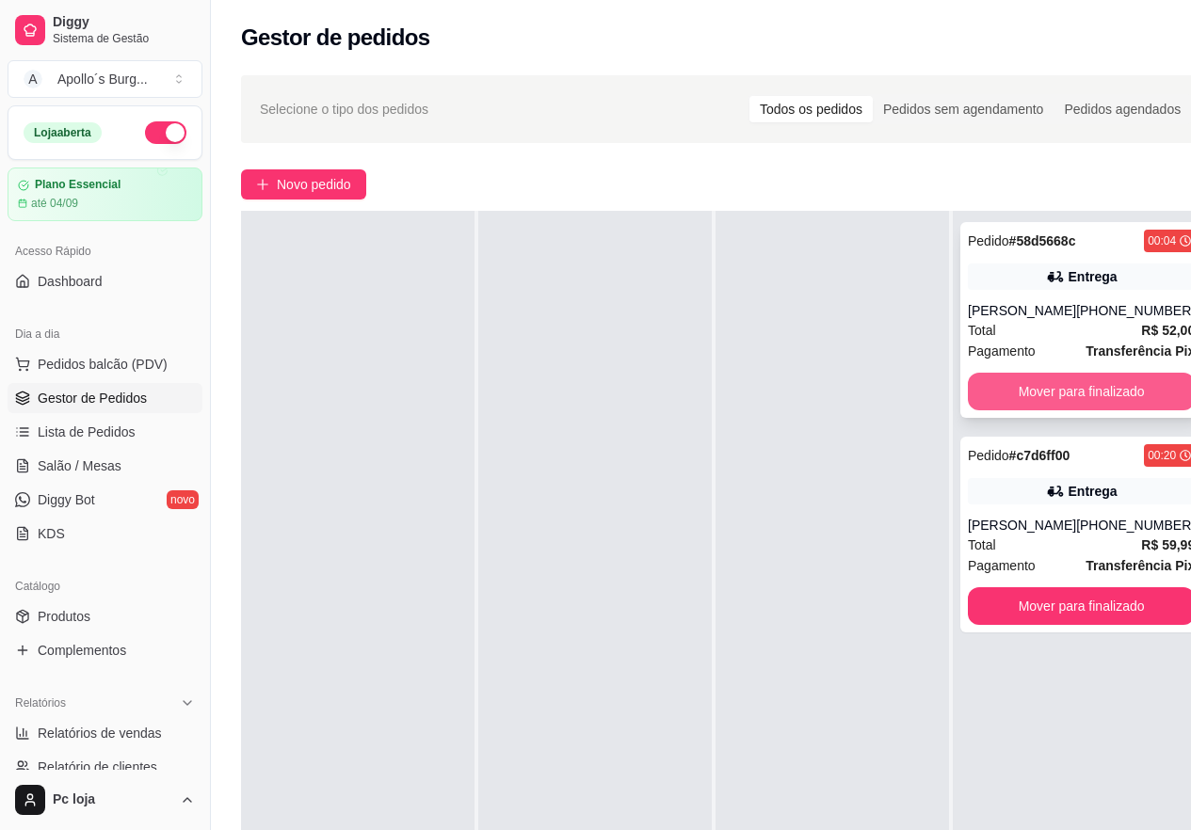
click at [1093, 411] on button "Mover para finalizado" at bounding box center [1081, 392] width 227 height 38
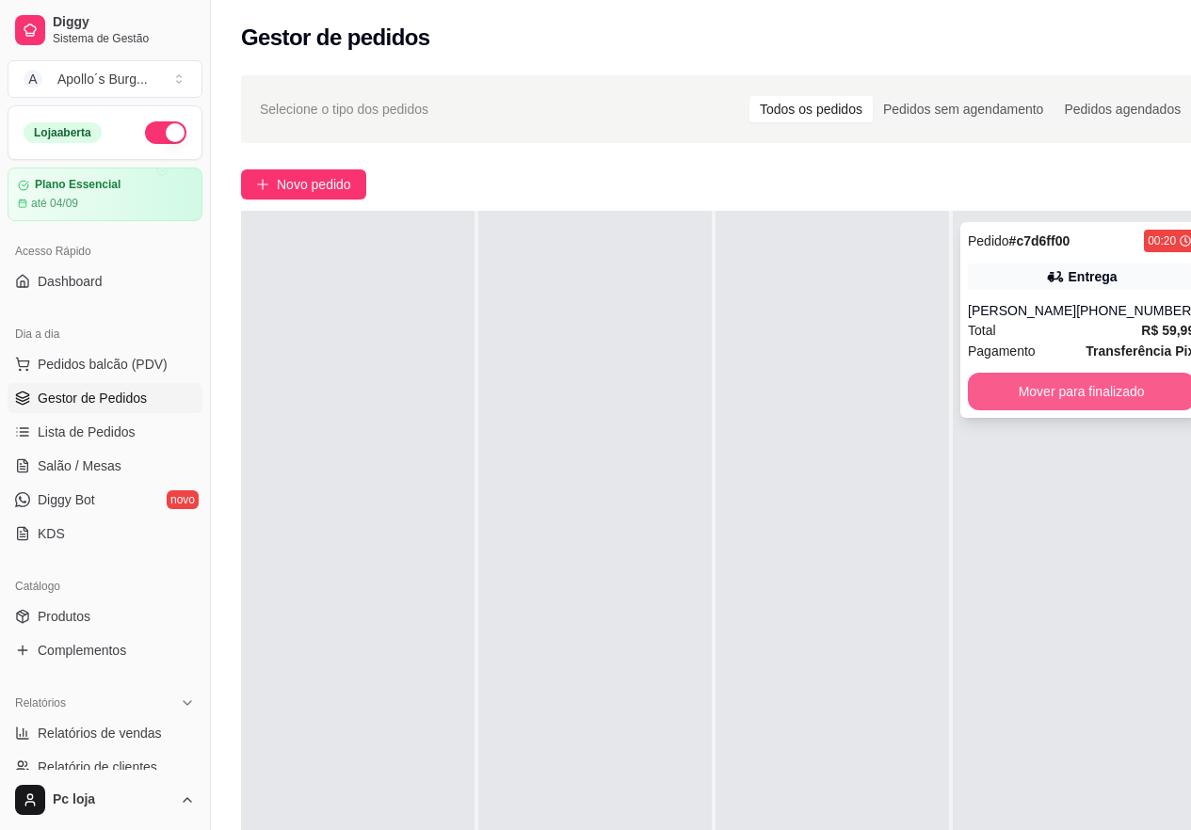
click at [1090, 385] on button "Mover para finalizado" at bounding box center [1081, 392] width 227 height 38
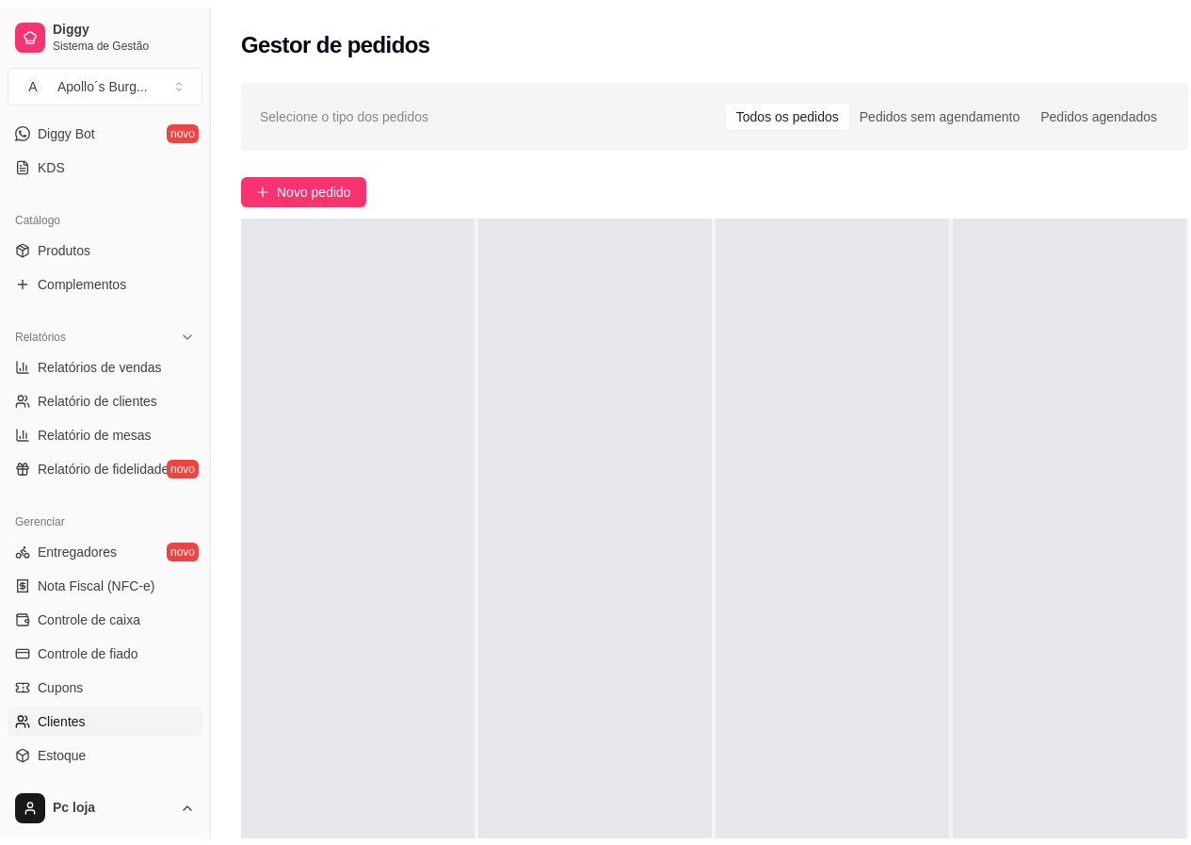
scroll to position [377, 0]
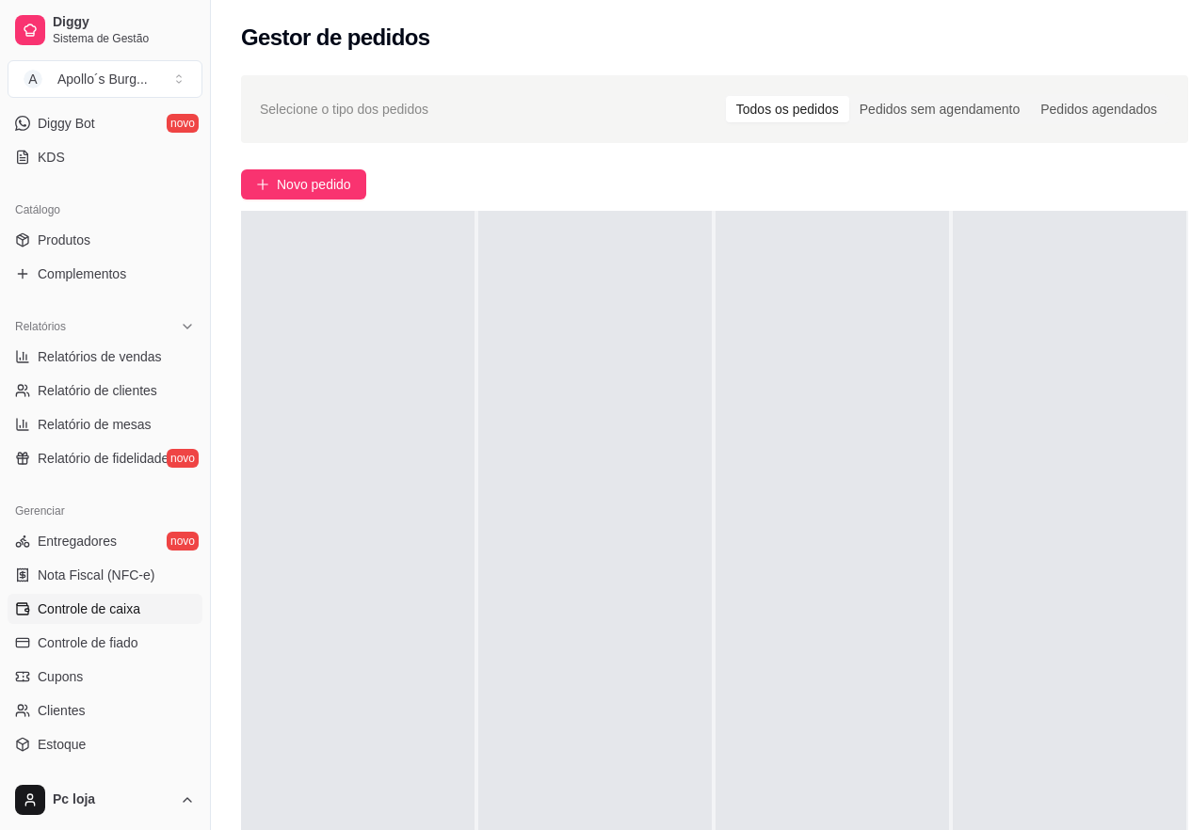
click at [121, 611] on span "Controle de caixa" at bounding box center [89, 609] width 103 height 19
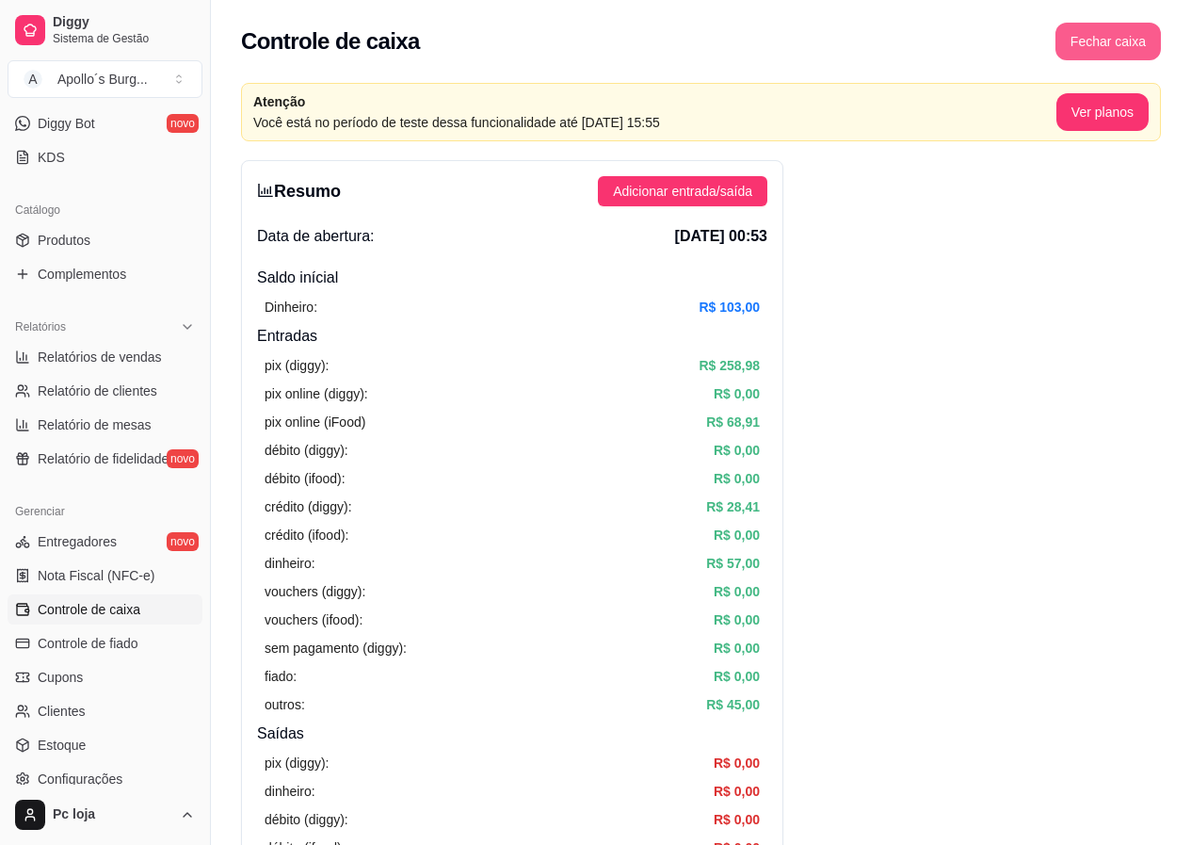
click at [1108, 40] on button "Fechar caixa" at bounding box center [1108, 42] width 105 height 38
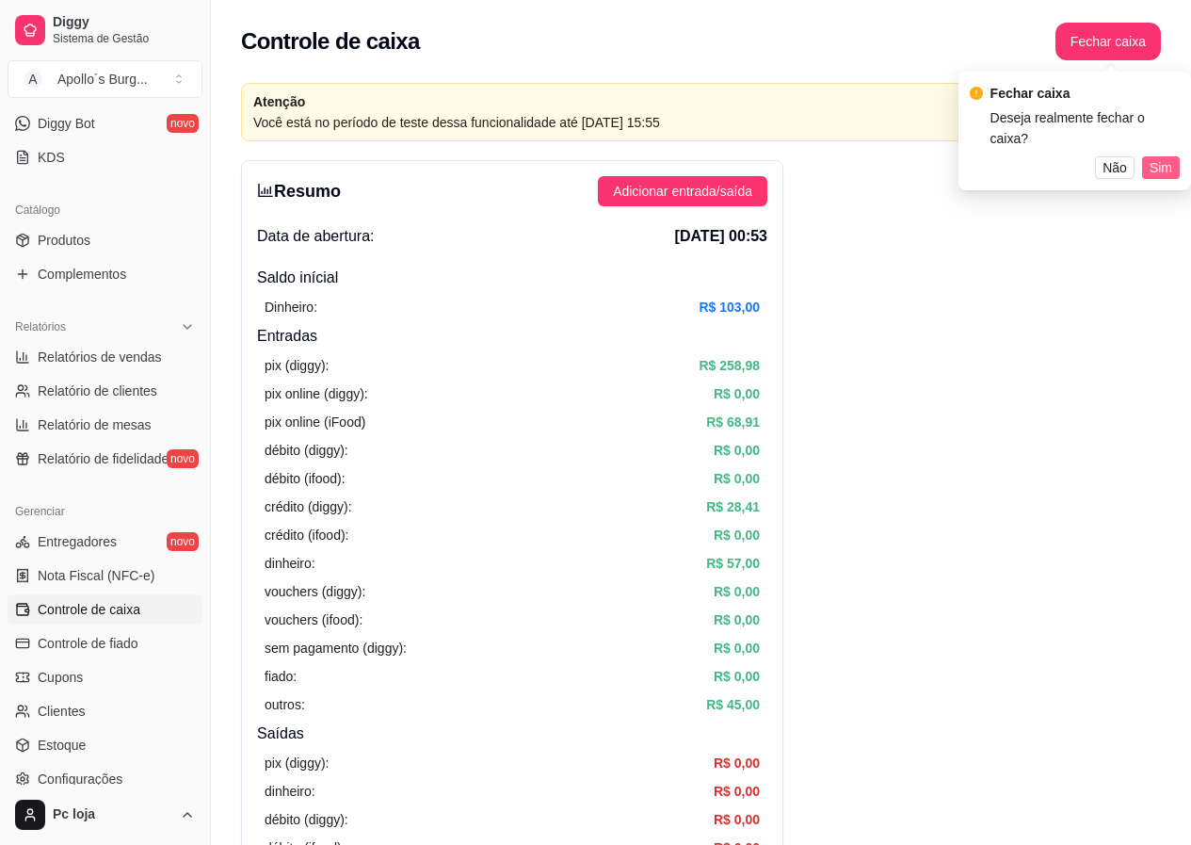
click at [1156, 157] on span "Sim" at bounding box center [1161, 167] width 23 height 21
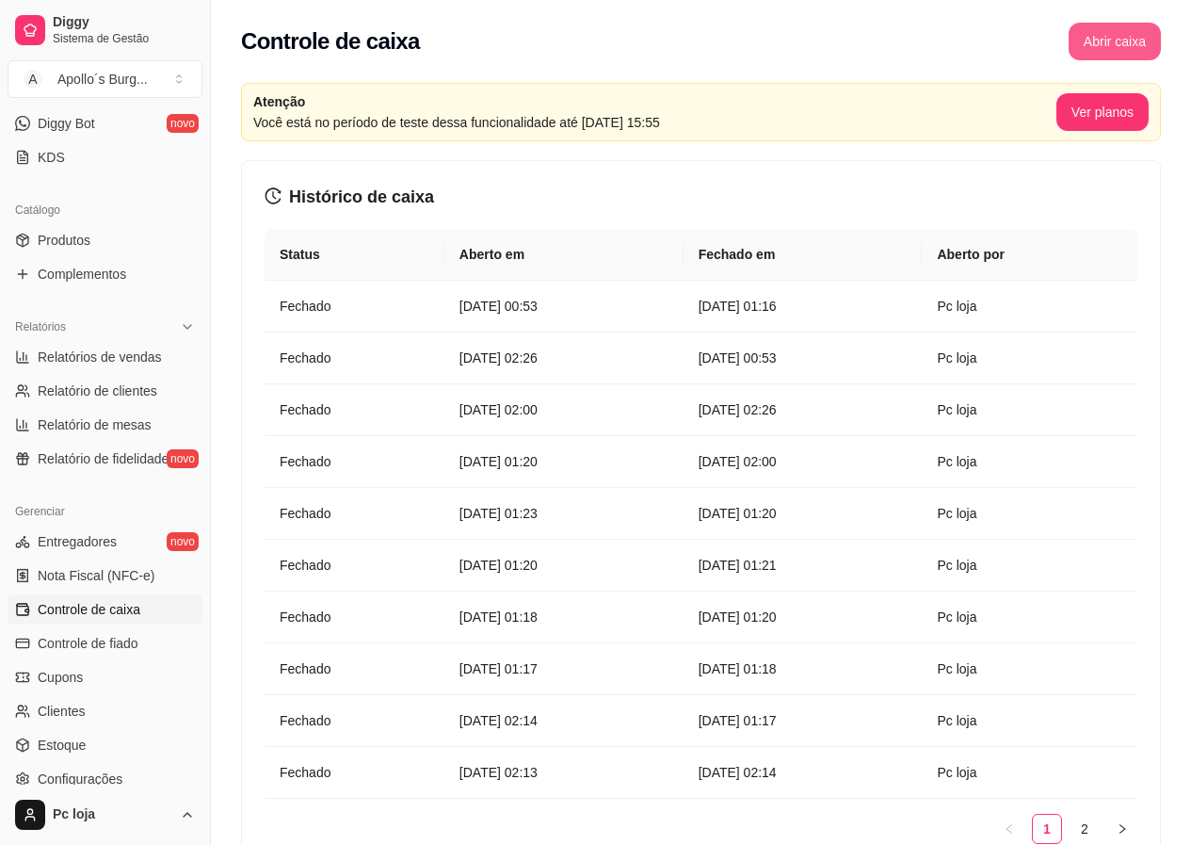
click at [1125, 41] on button "Abrir caixa" at bounding box center [1115, 42] width 92 height 38
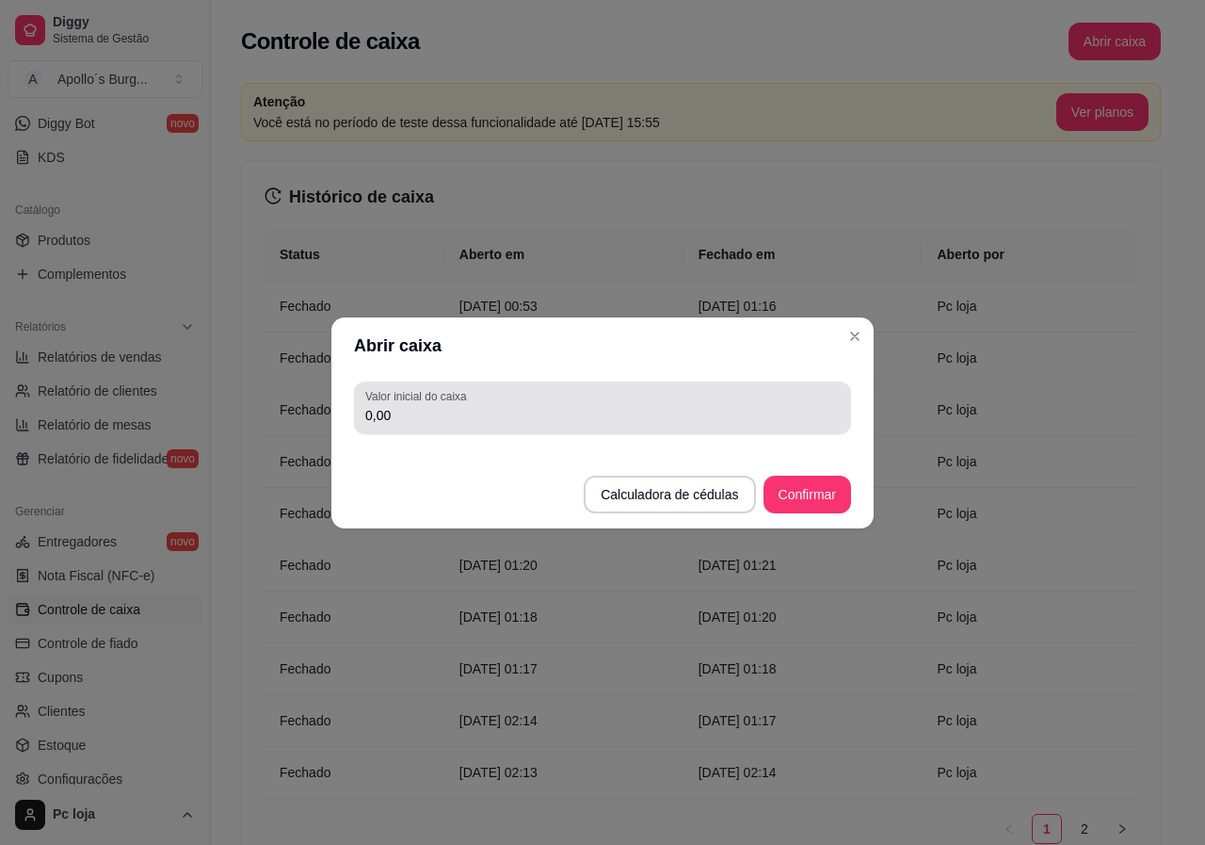
click at [592, 411] on input "0,00" at bounding box center [602, 415] width 475 height 19
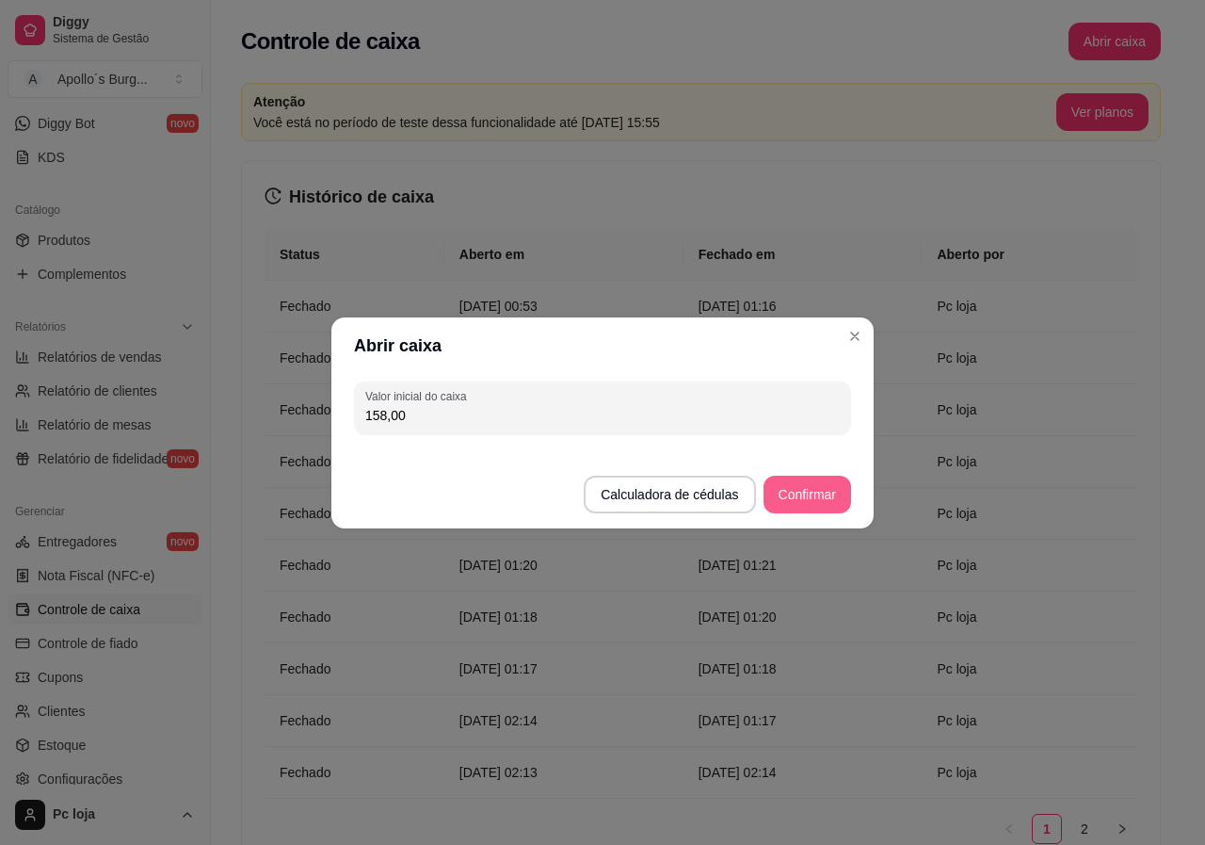
type input "158,00"
click at [803, 493] on button "Confirmar" at bounding box center [808, 495] width 88 height 38
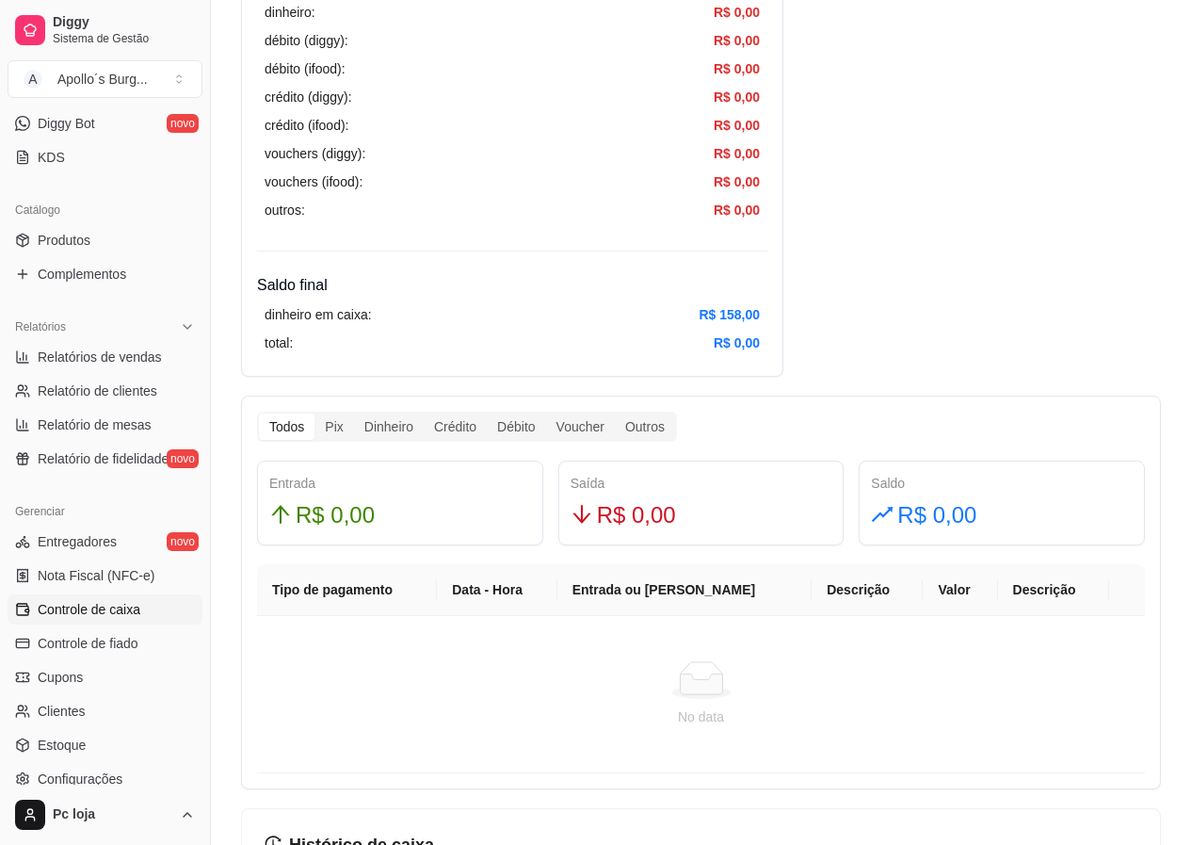
scroll to position [847, 0]
